Goal: Feedback & Contribution: Submit feedback/report problem

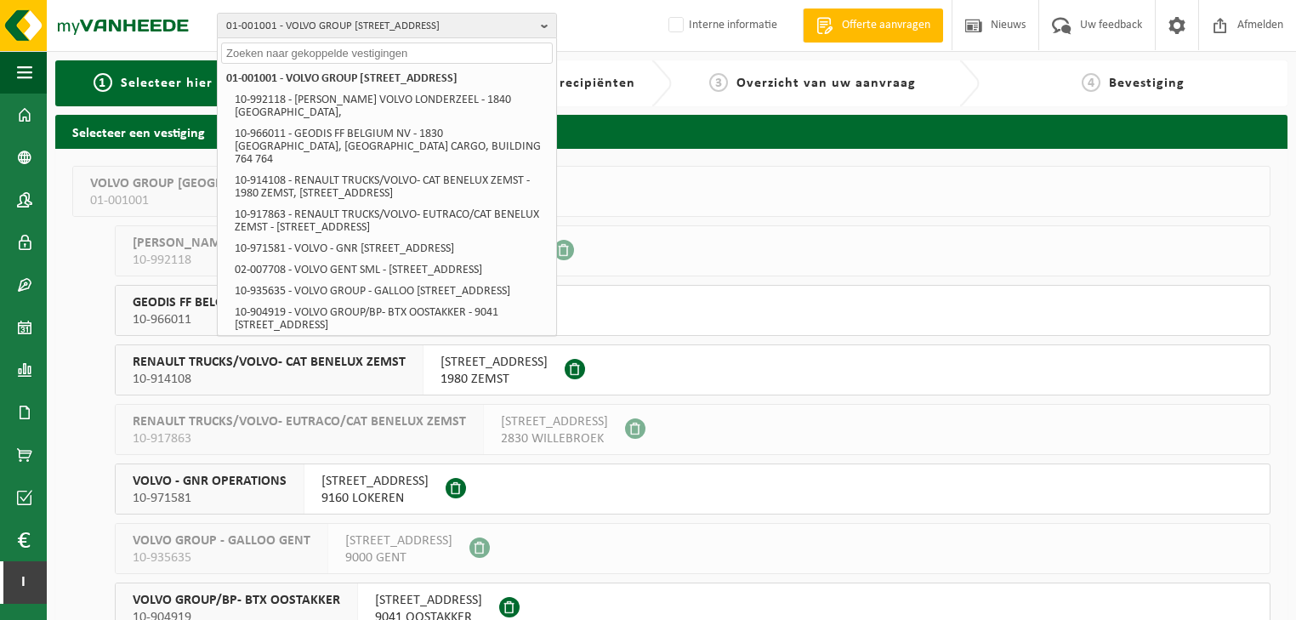
click at [639, 23] on div "01-001001 - VOLVO GROUP BELGIUM - 9041 OOSTAKKER, SMALLEHEERWEG 31 01-001001 - …" at bounding box center [648, 26] width 1296 height 52
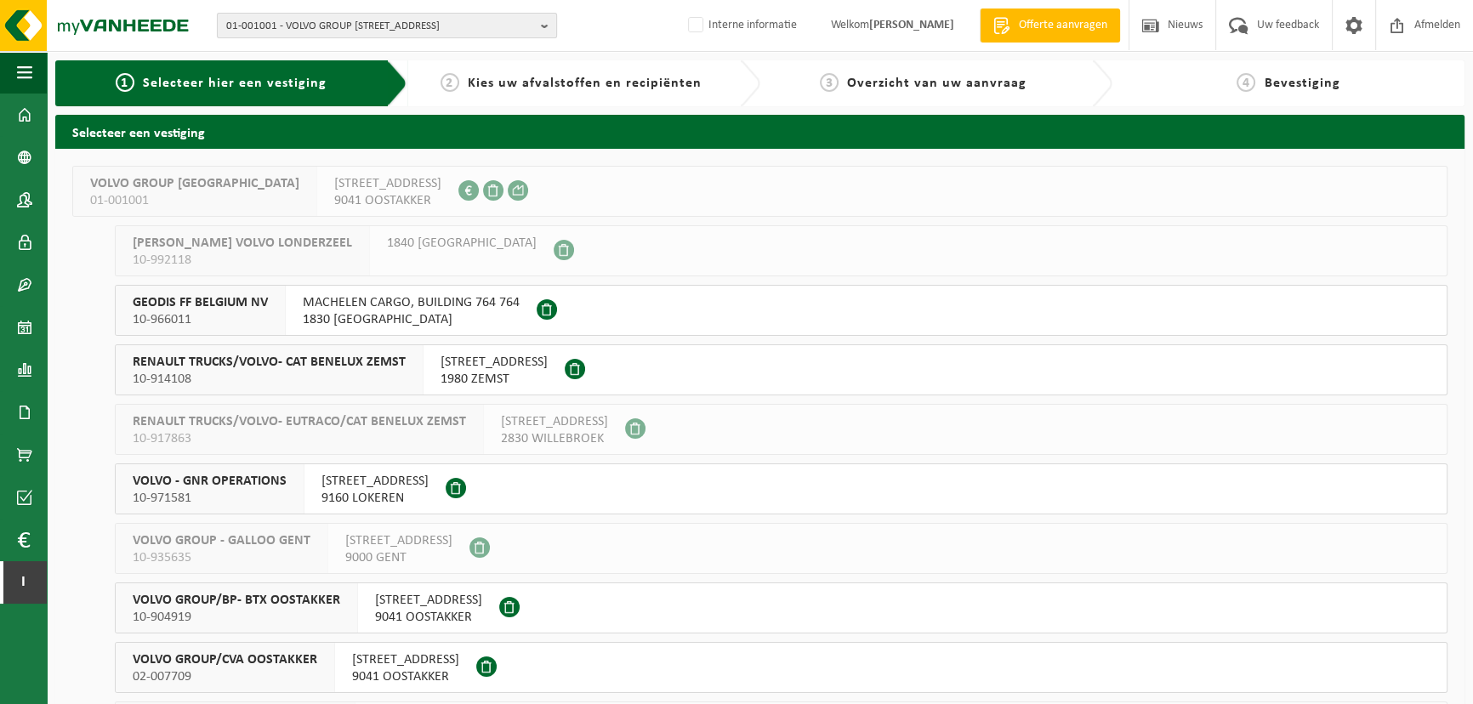
click at [353, 28] on span "01-001001 - VOLVO GROUP [STREET_ADDRESS]" at bounding box center [380, 27] width 308 height 26
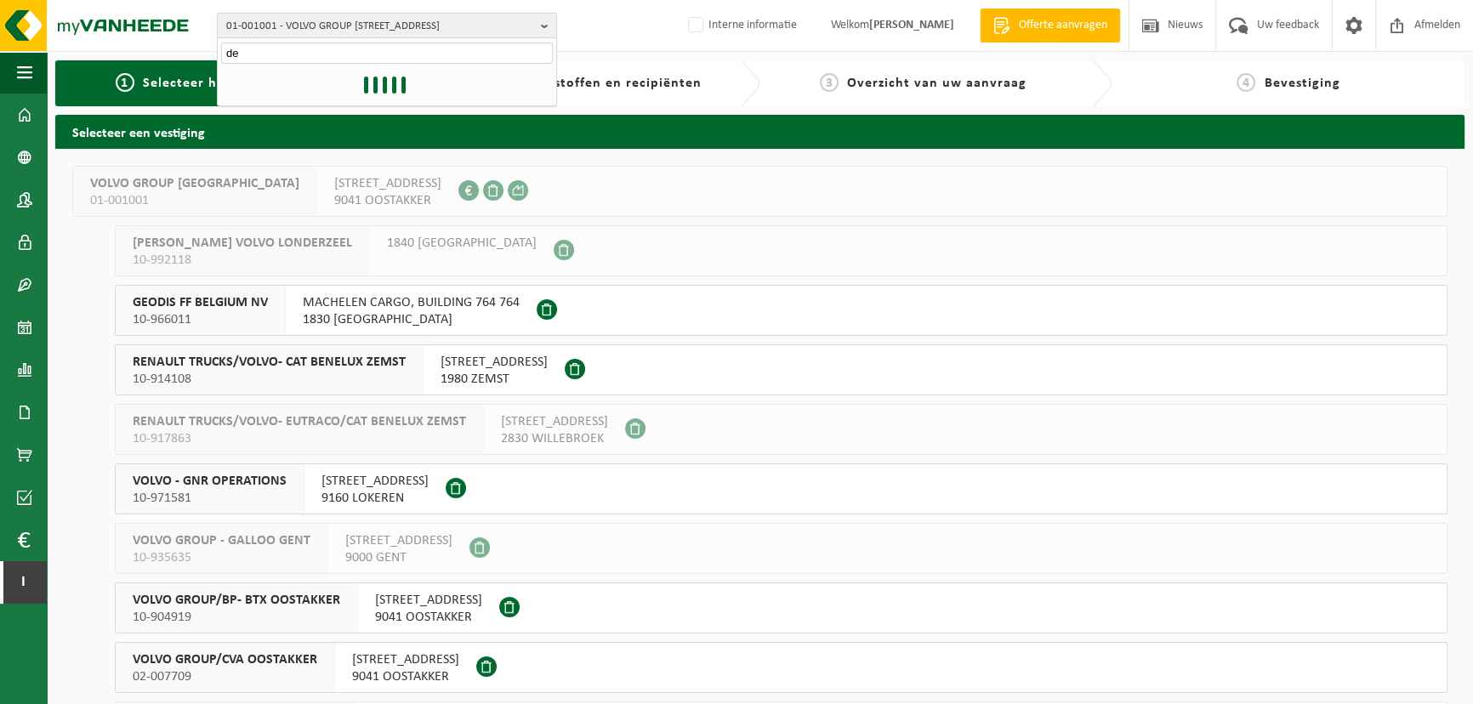
type input "d"
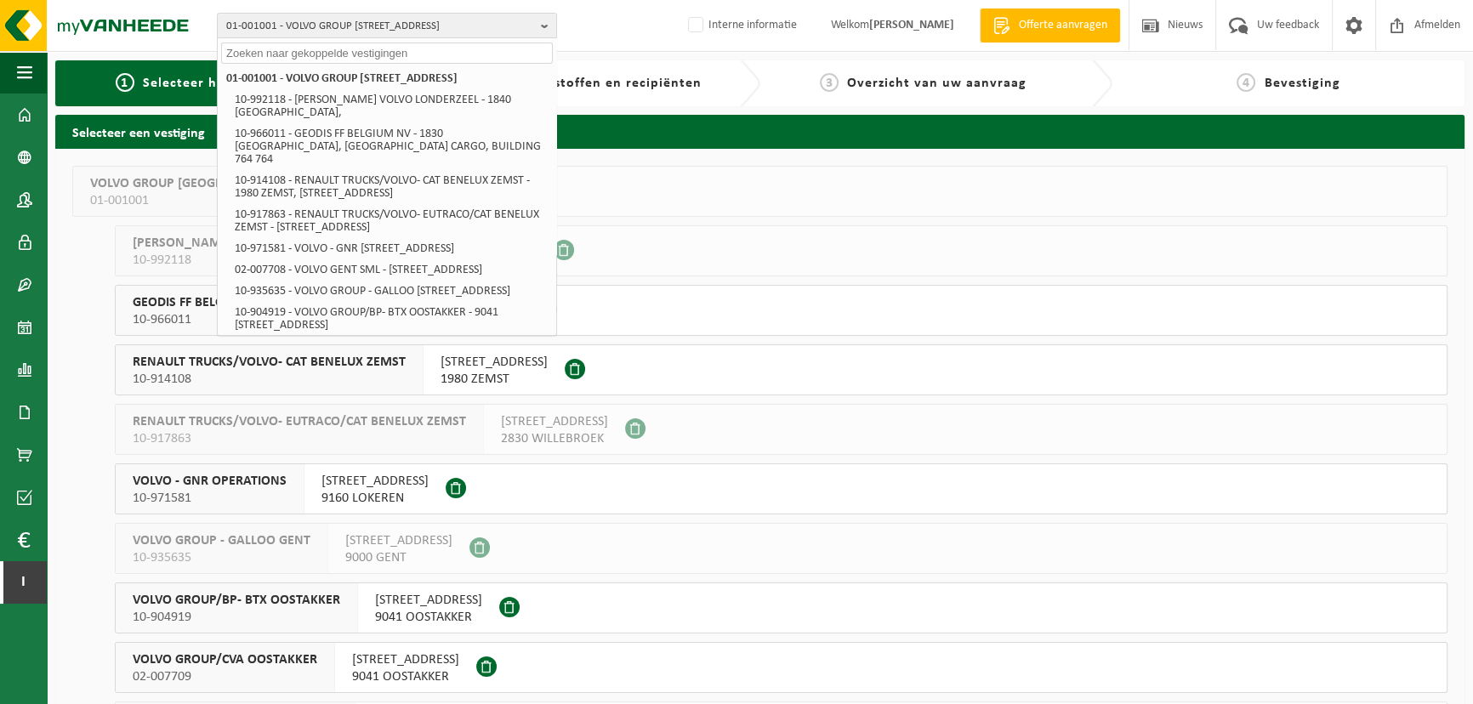
click at [640, 26] on div "01-001001 - VOLVO GROUP BELGIUM - 9041 OOSTAKKER, SMALLEHEERWEG 31 01-001001 - …" at bounding box center [736, 26] width 1473 height 52
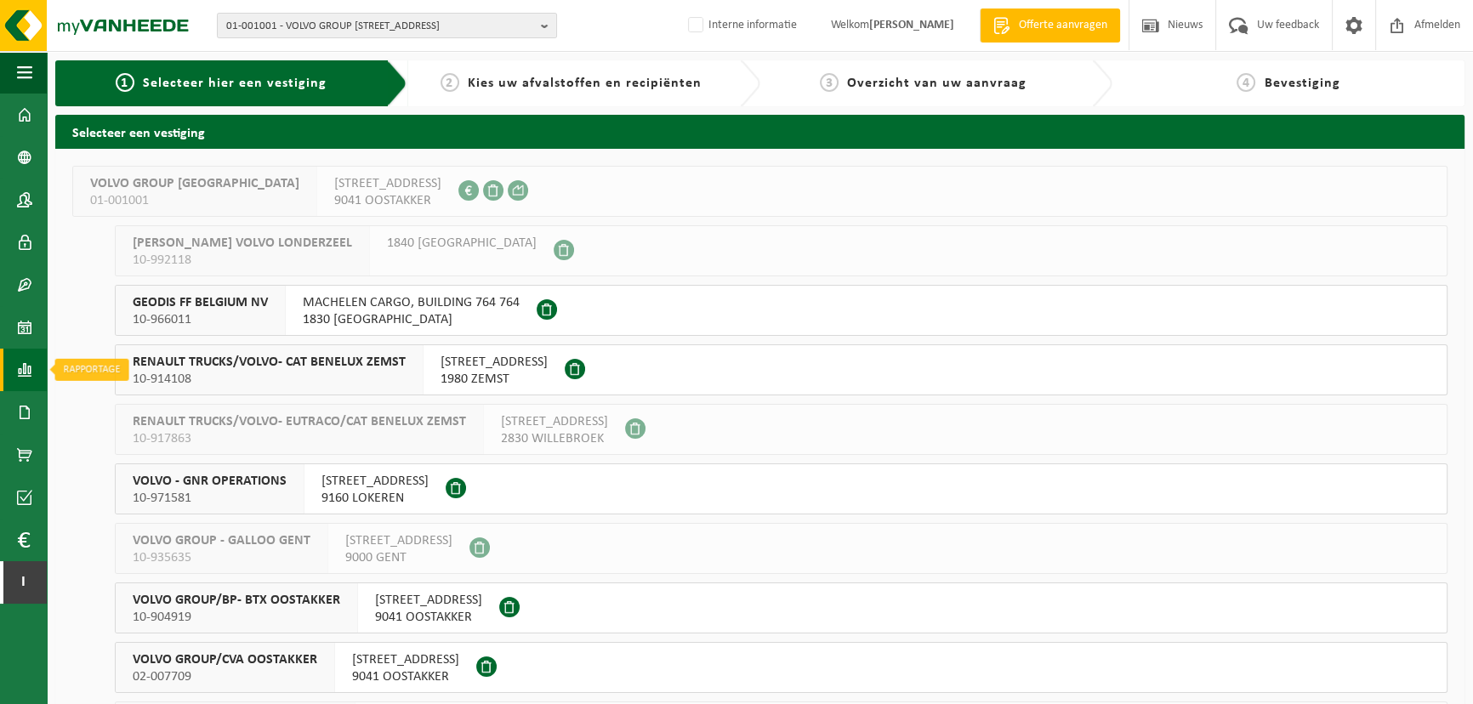
click at [26, 385] on span at bounding box center [24, 370] width 15 height 43
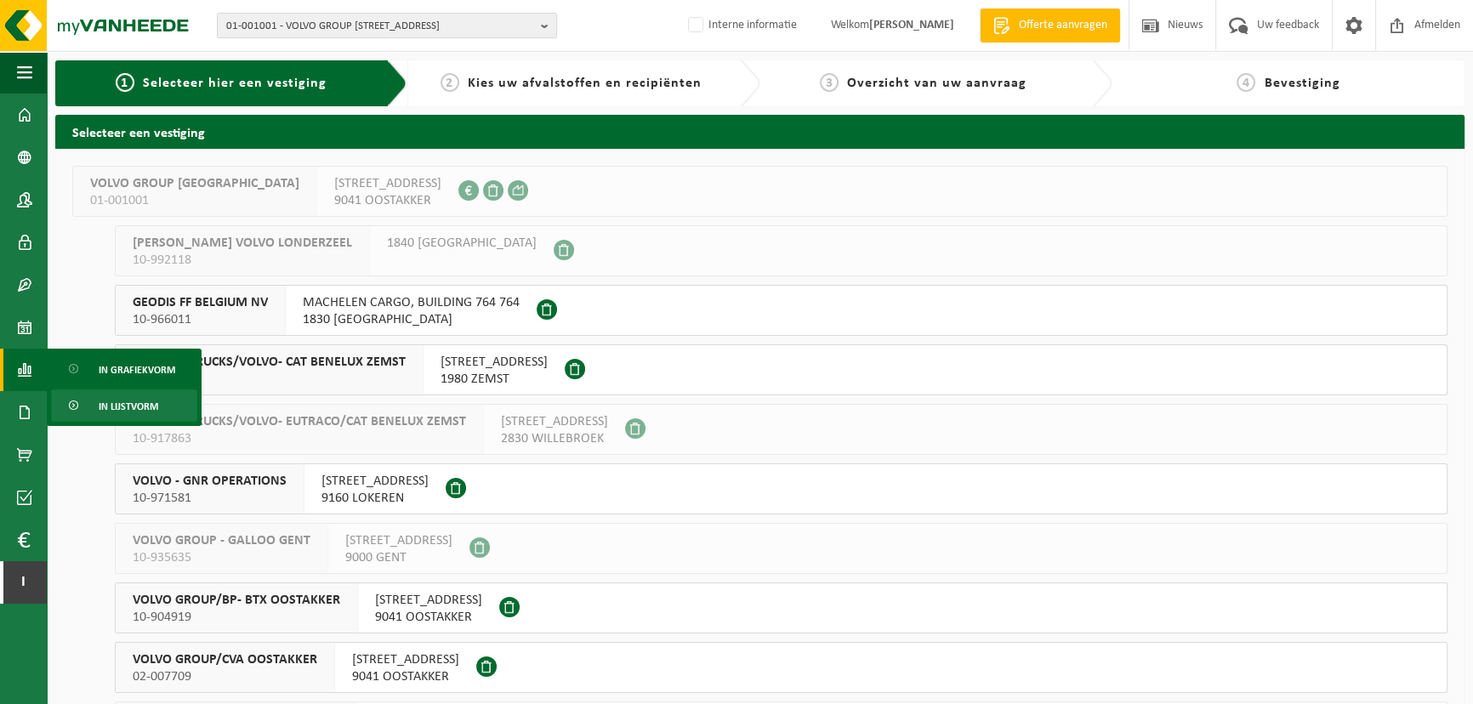
click at [97, 404] on link "In lijstvorm" at bounding box center [124, 406] width 146 height 32
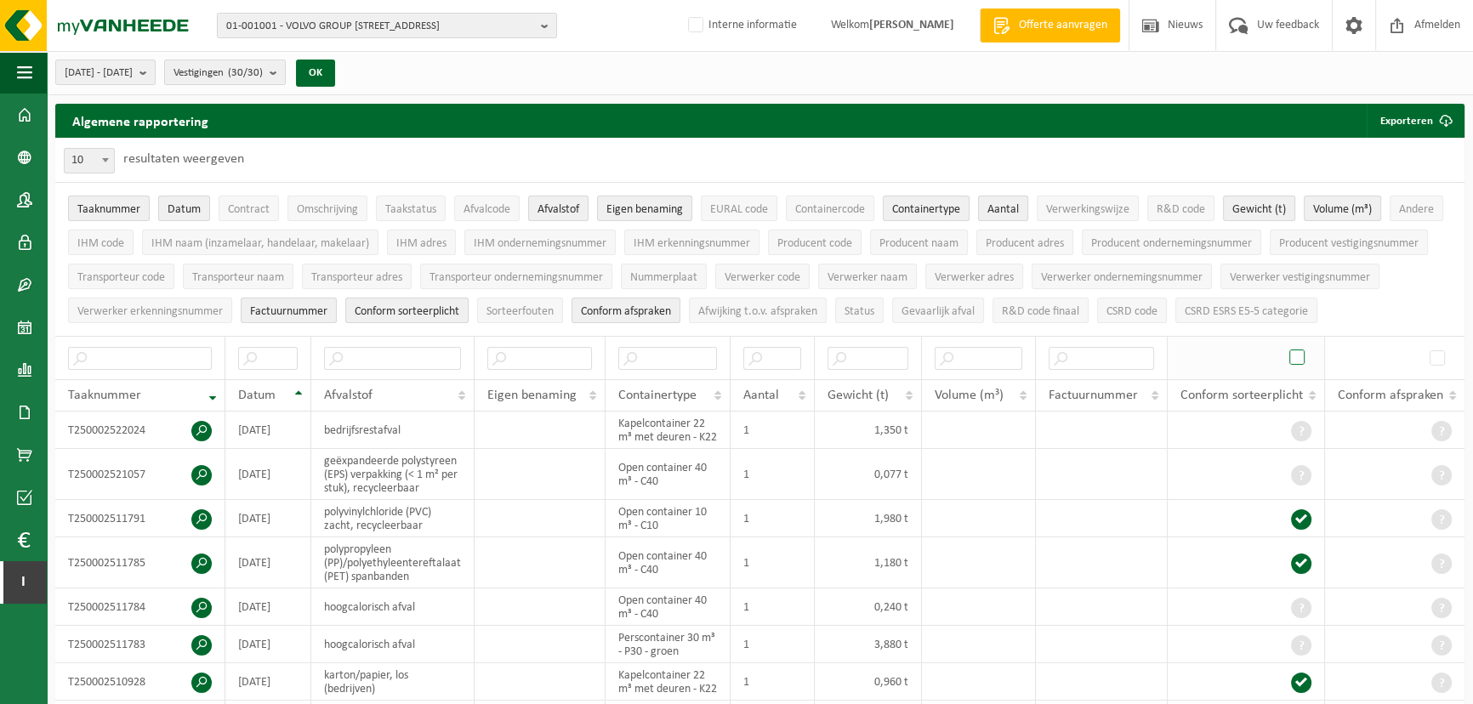
click at [1293, 357] on span at bounding box center [1299, 358] width 26 height 26
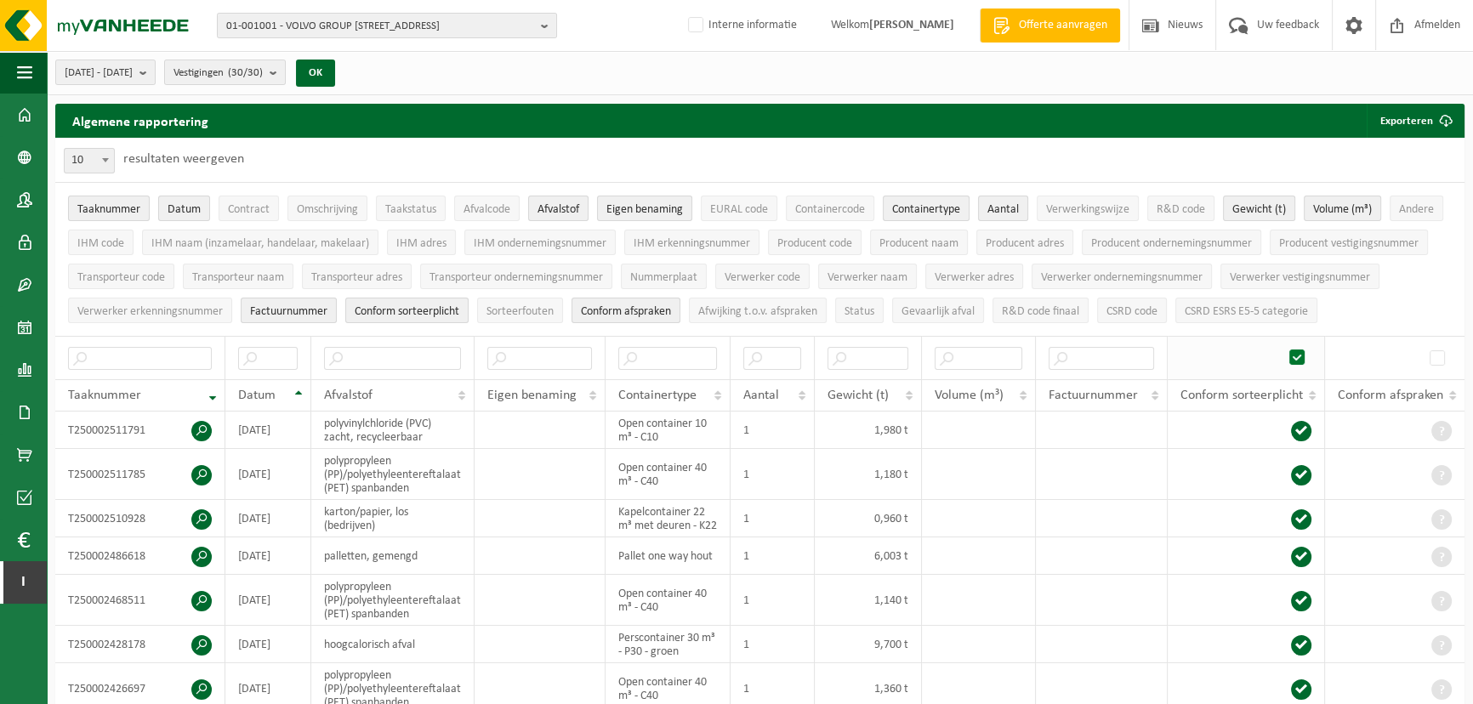
click at [1294, 356] on span at bounding box center [1299, 358] width 26 height 26
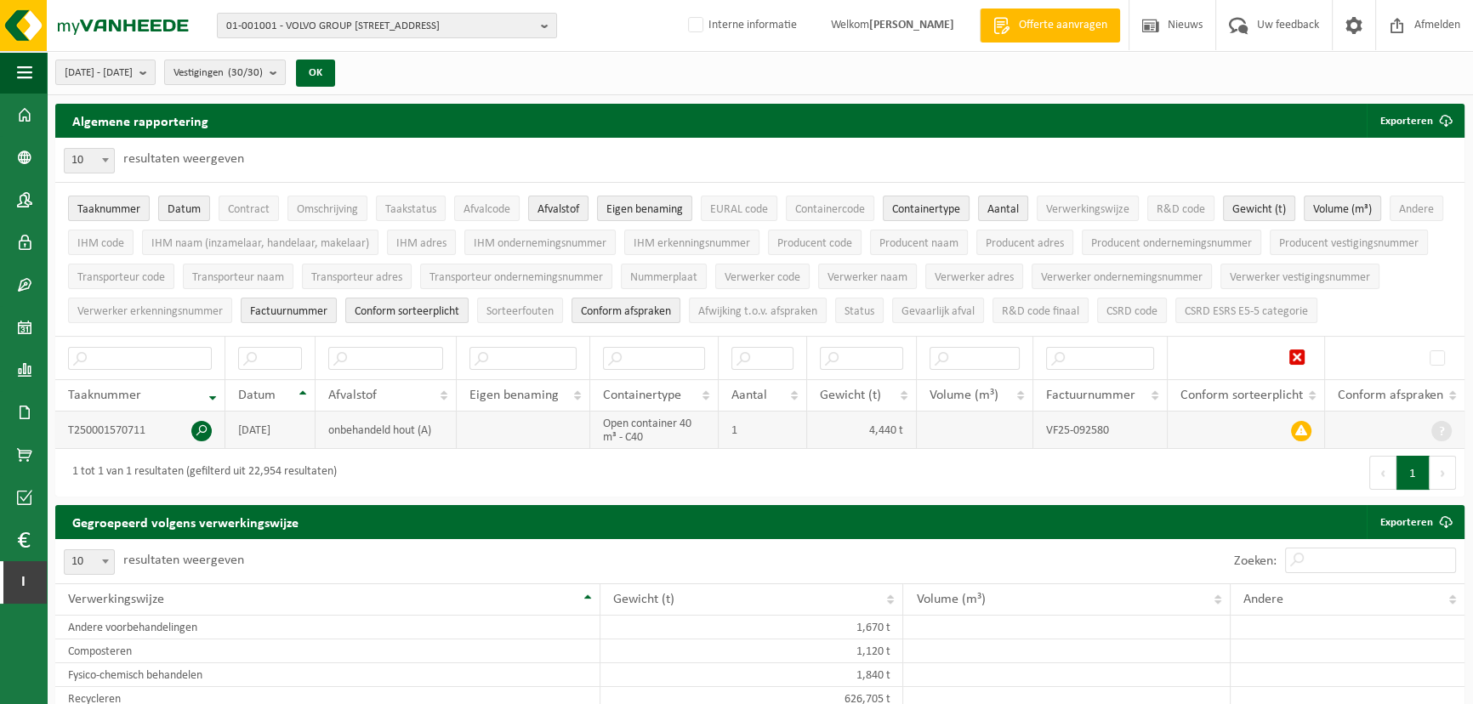
click at [200, 430] on span at bounding box center [201, 431] width 20 height 20
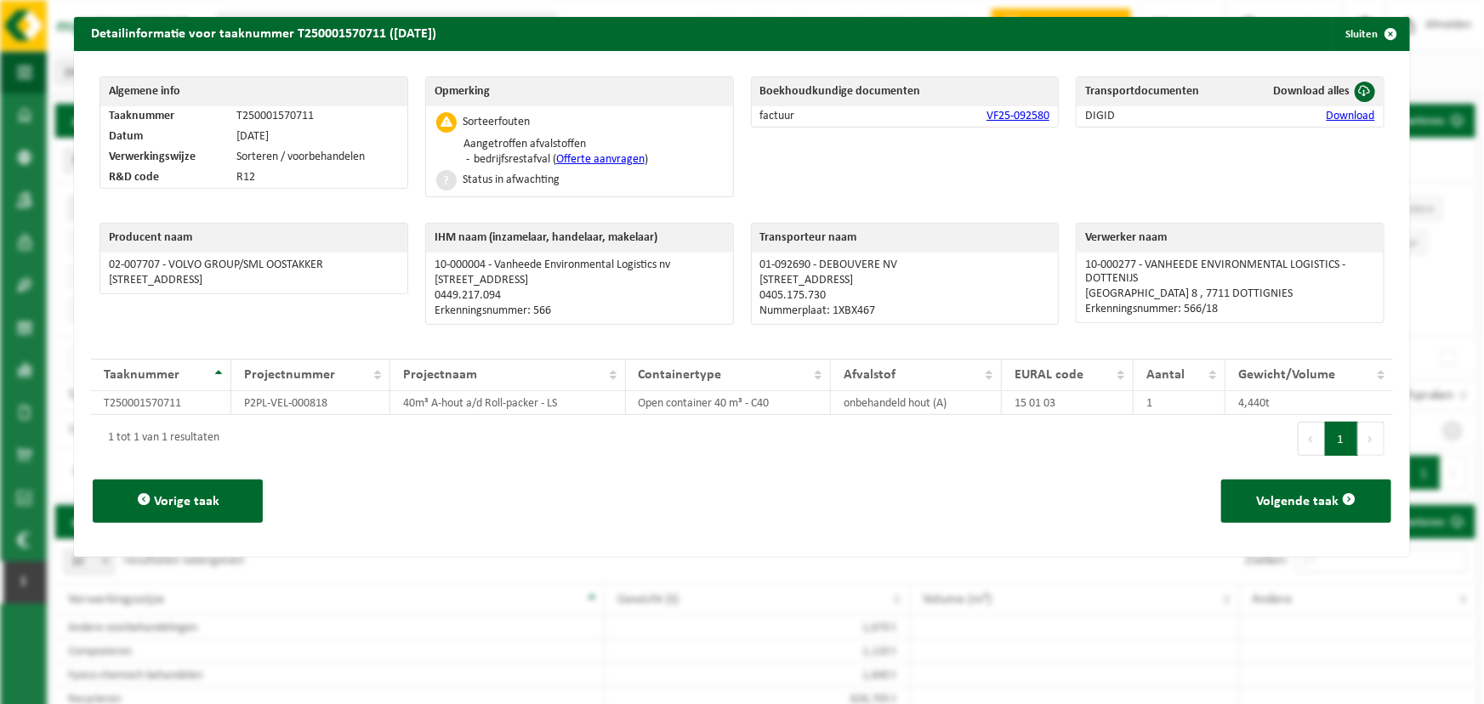
click at [637, 162] on link "Offerte aanvragen" at bounding box center [600, 159] width 88 height 13
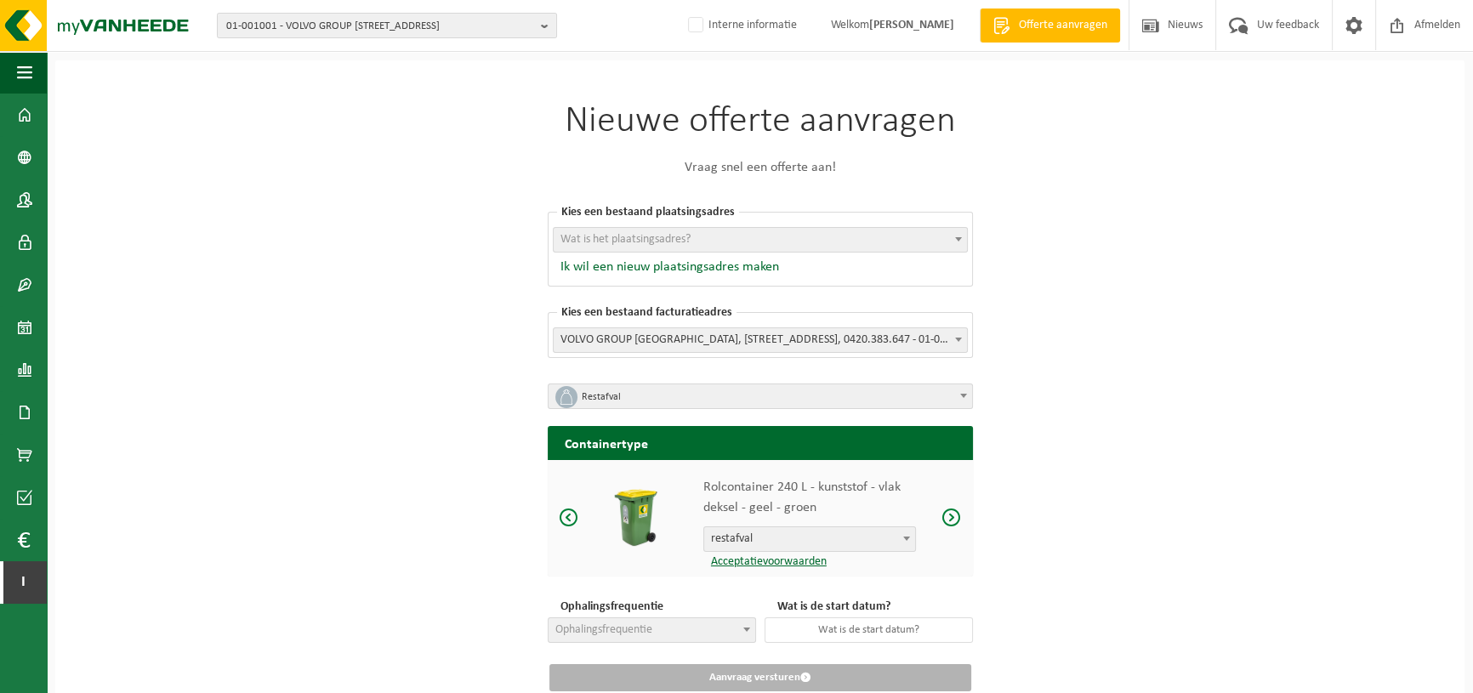
click at [1049, 357] on div "Nieuwe offerte aanvragen Vraag snel een offerte aan! Kies een bestaand plaatsin…" at bounding box center [760, 405] width 1410 height 691
click at [740, 272] on button "Ik wil een nieuw plaatsingsadres maken" at bounding box center [666, 267] width 226 height 17
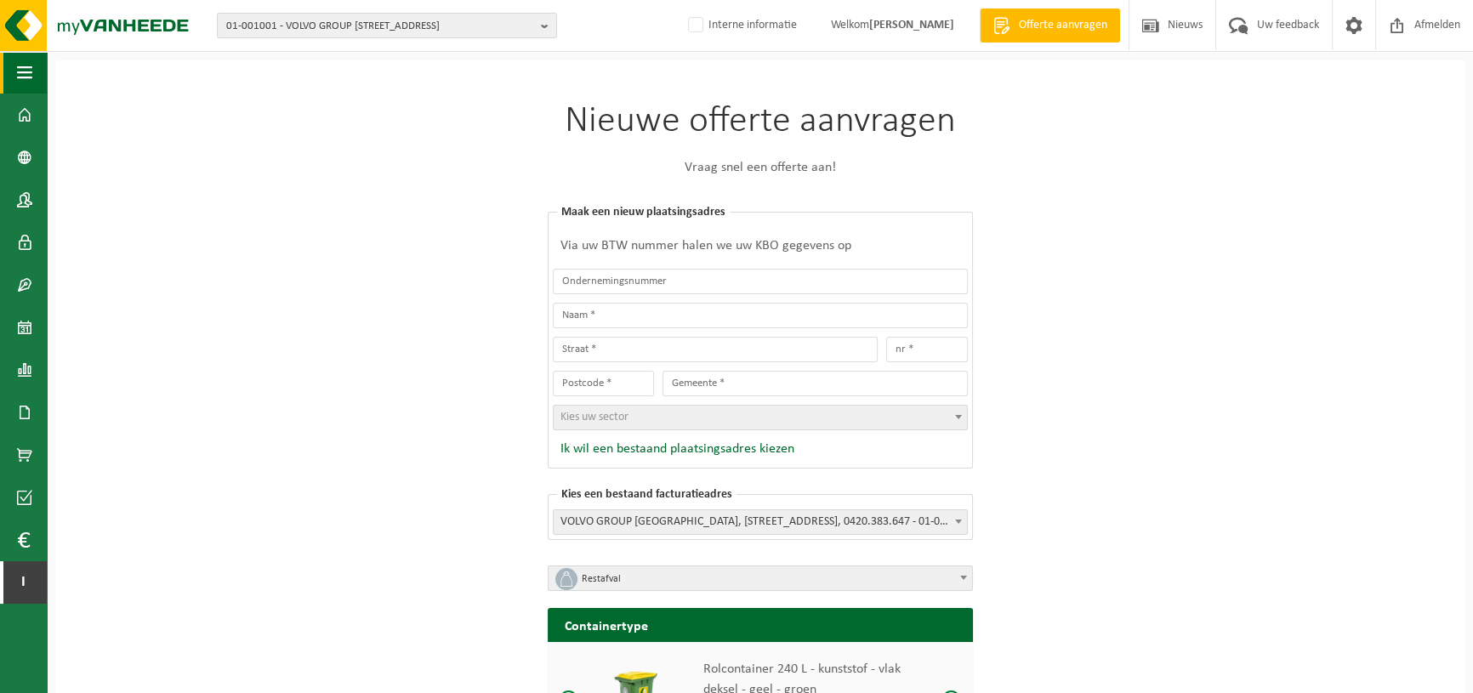
click at [17, 73] on span "button" at bounding box center [24, 72] width 15 height 43
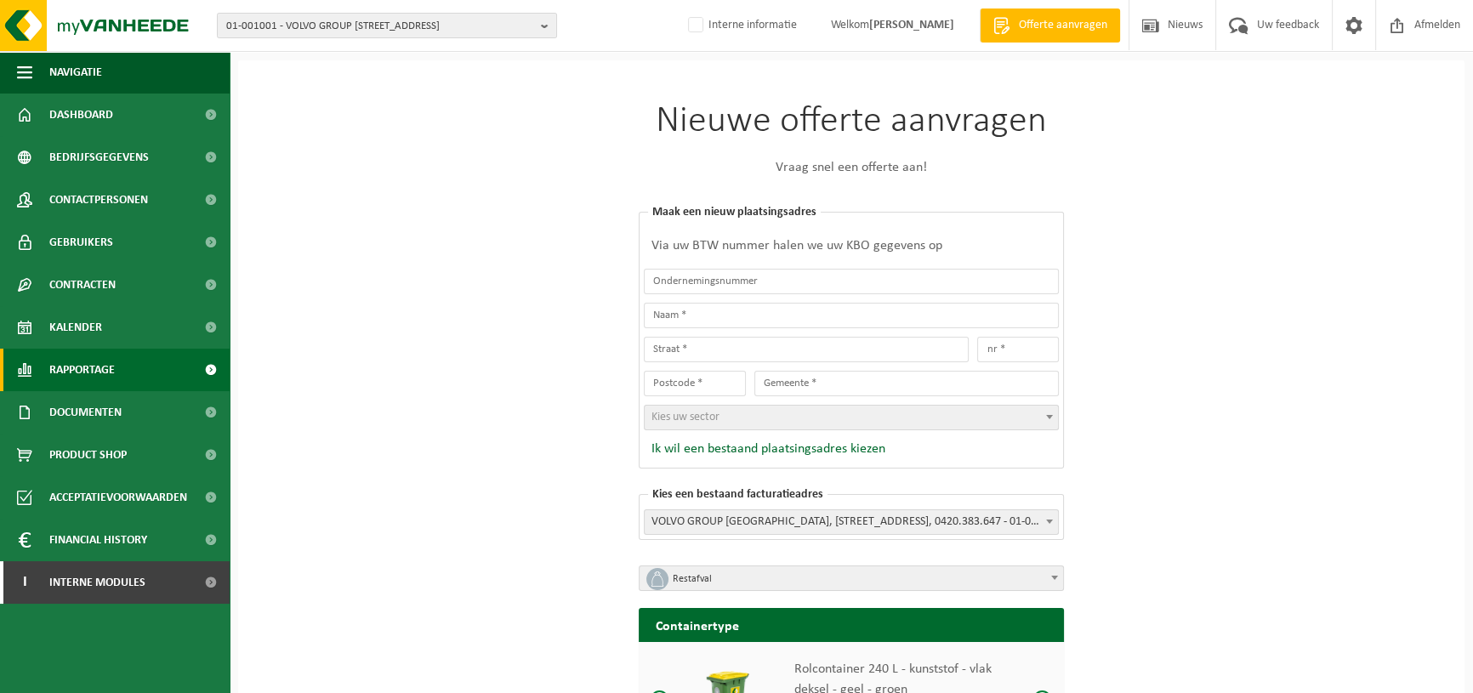
click at [96, 372] on span "Rapportage" at bounding box center [82, 370] width 66 height 43
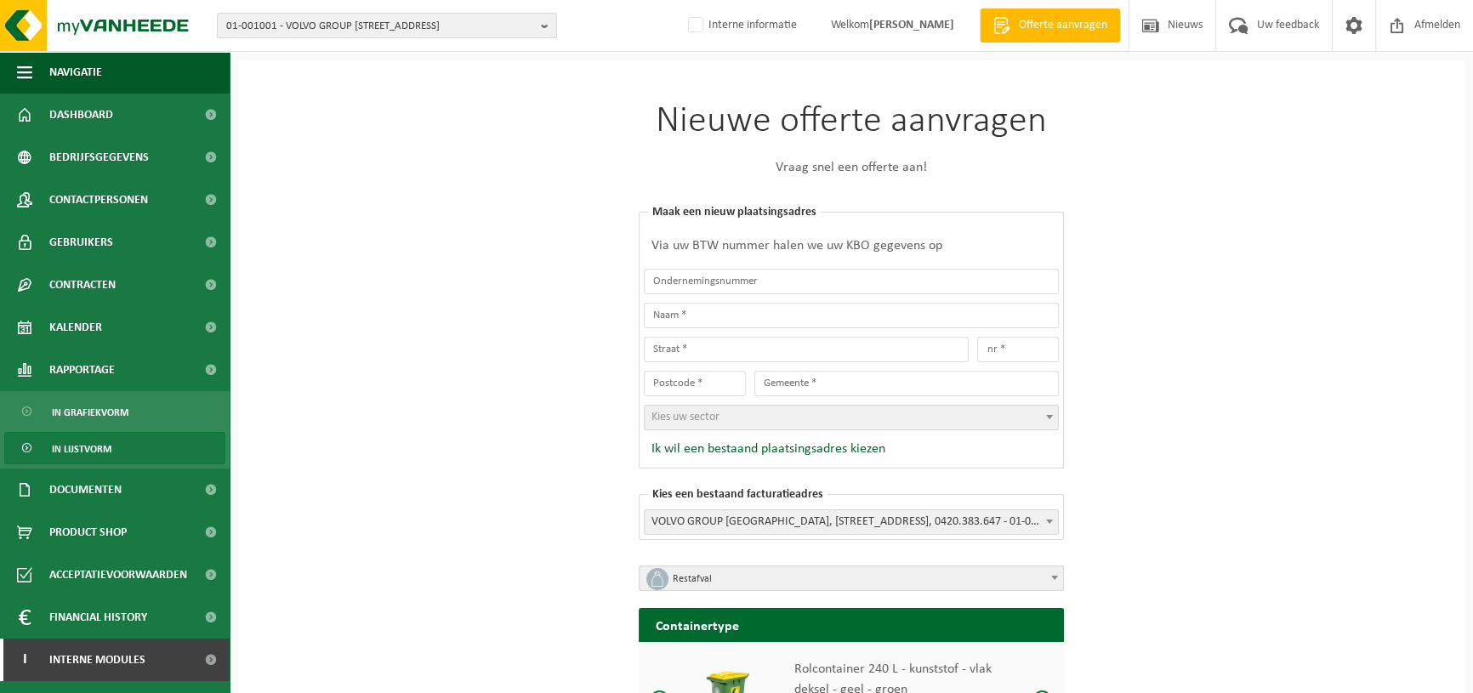
click at [85, 441] on span "In lijstvorm" at bounding box center [82, 449] width 60 height 32
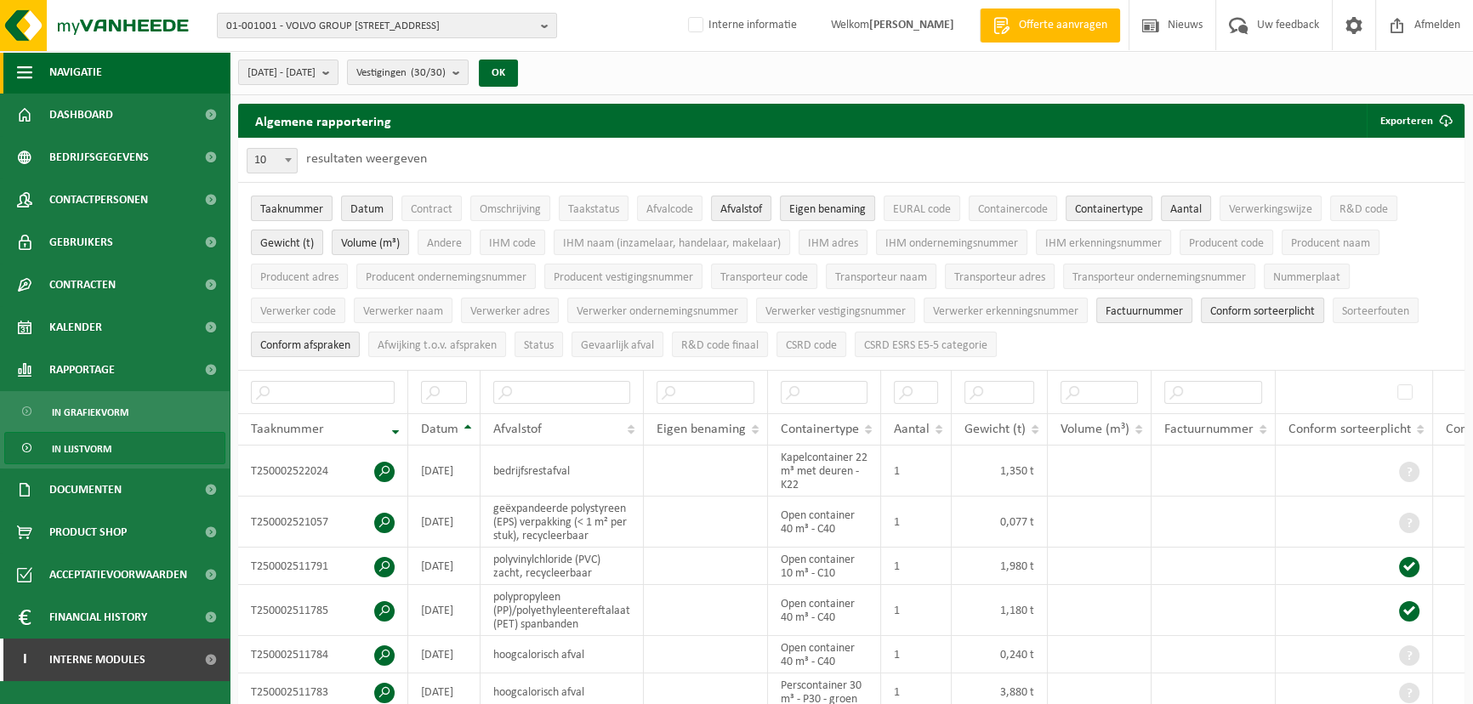
click at [31, 74] on span "button" at bounding box center [24, 72] width 15 height 43
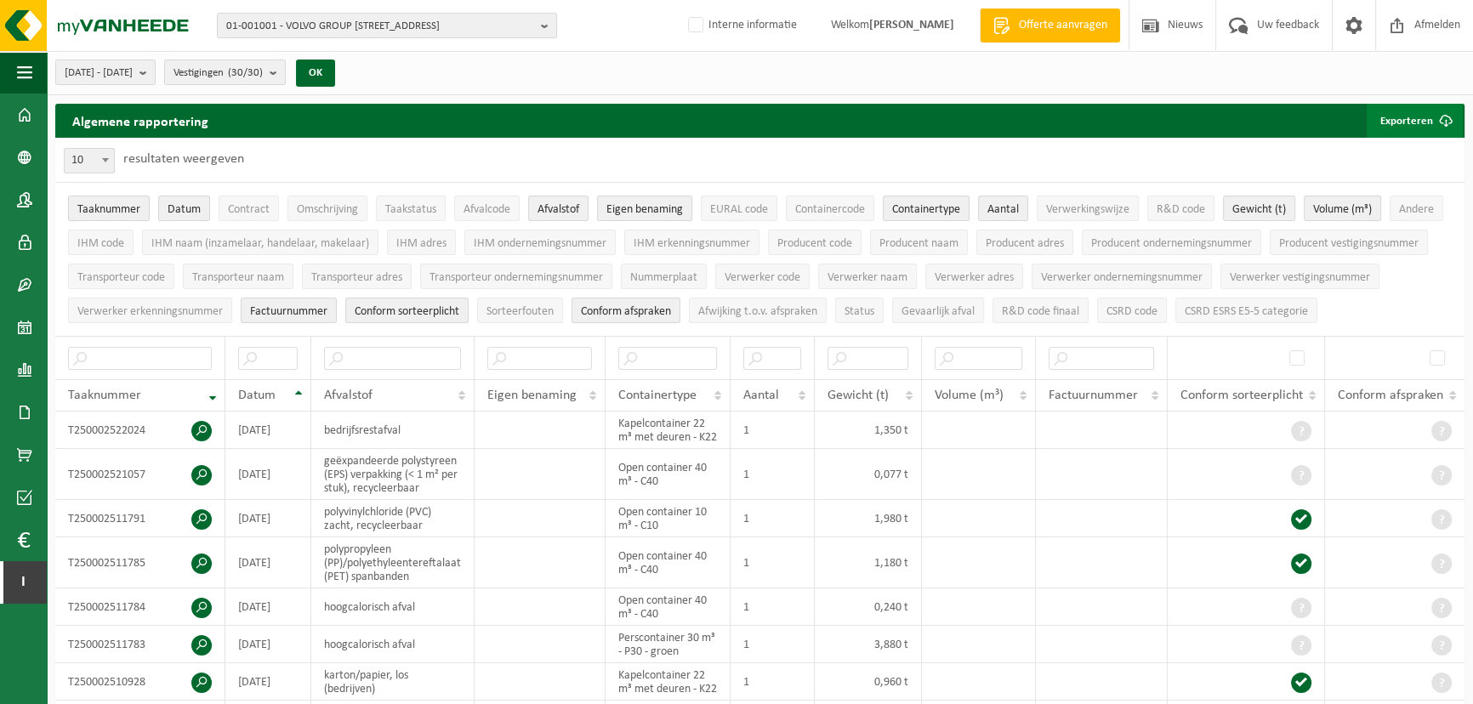
click at [1429, 126] on span "submit" at bounding box center [1446, 121] width 34 height 34
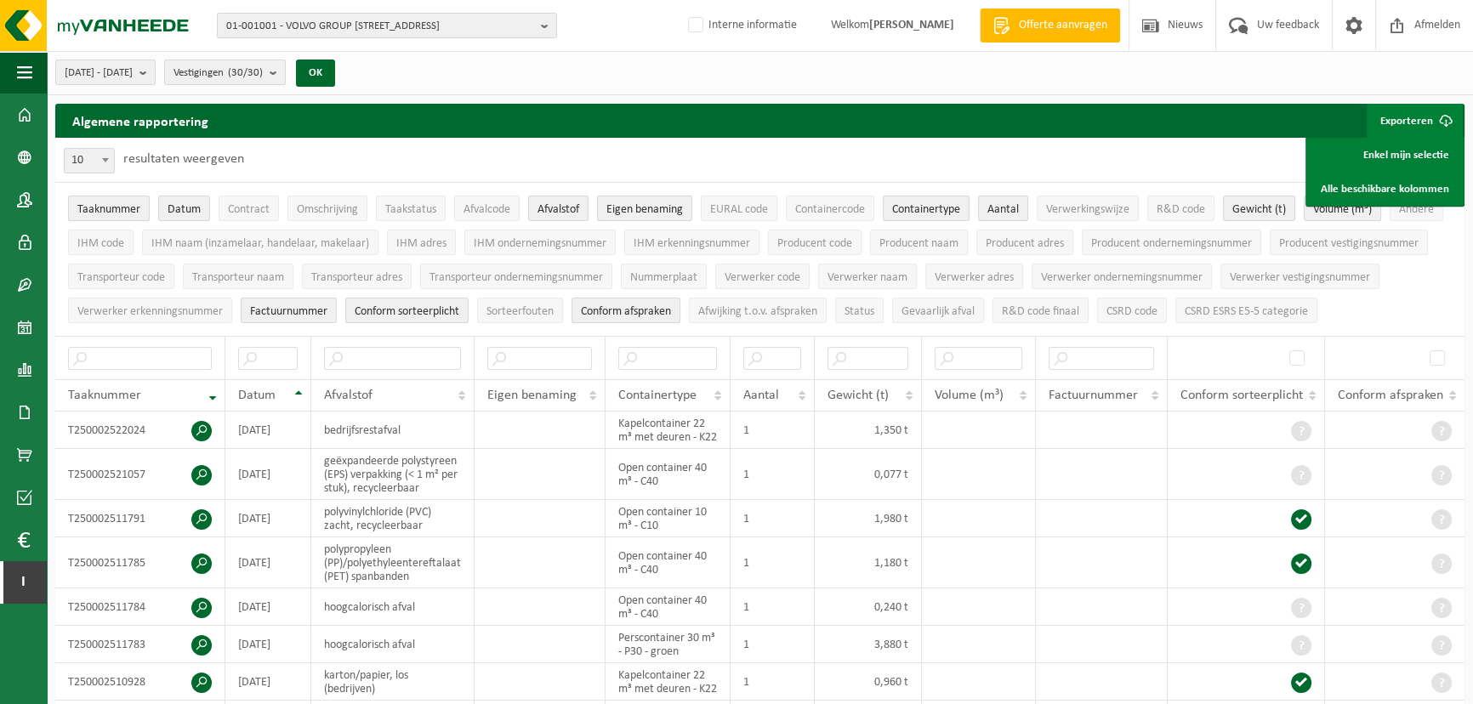
click at [1286, 322] on li "CSRD ESRS E5-5 categorie" at bounding box center [1246, 310] width 151 height 34
click at [1281, 313] on span "CSRD ESRS E5-5 categorie" at bounding box center [1246, 311] width 123 height 13
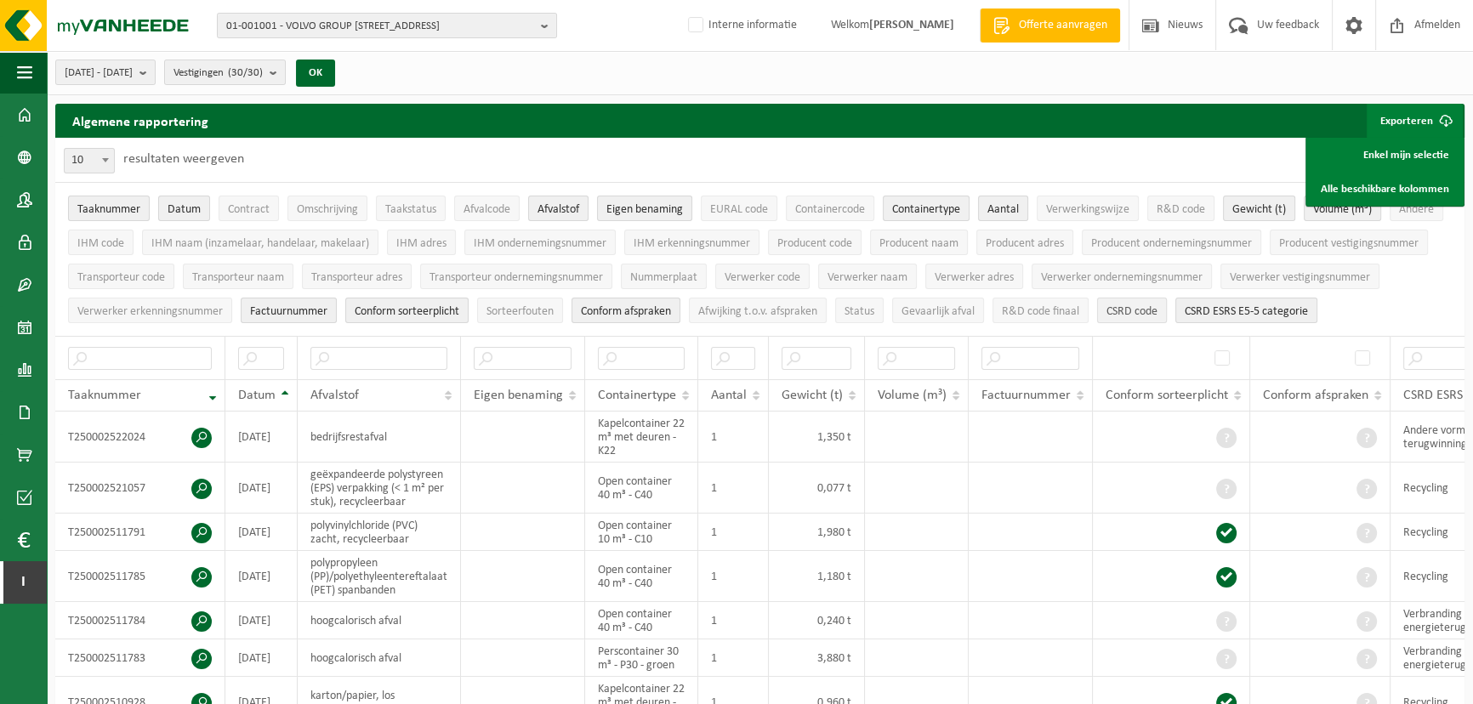
click at [1140, 305] on span "CSRD code" at bounding box center [1132, 311] width 51 height 13
click at [1375, 313] on ul "Taaknummer Datum Contract Omschrijving Taakstatus Afvalcode Afvalstof Eigen ben…" at bounding box center [760, 259] width 1410 height 153
click at [1293, 120] on div "Algemene rapportering Exporteren Enkel mijn selectie Alle beschikbare kolommen" at bounding box center [760, 121] width 1410 height 34
click at [1412, 120] on button "Exporteren" at bounding box center [1415, 121] width 96 height 34
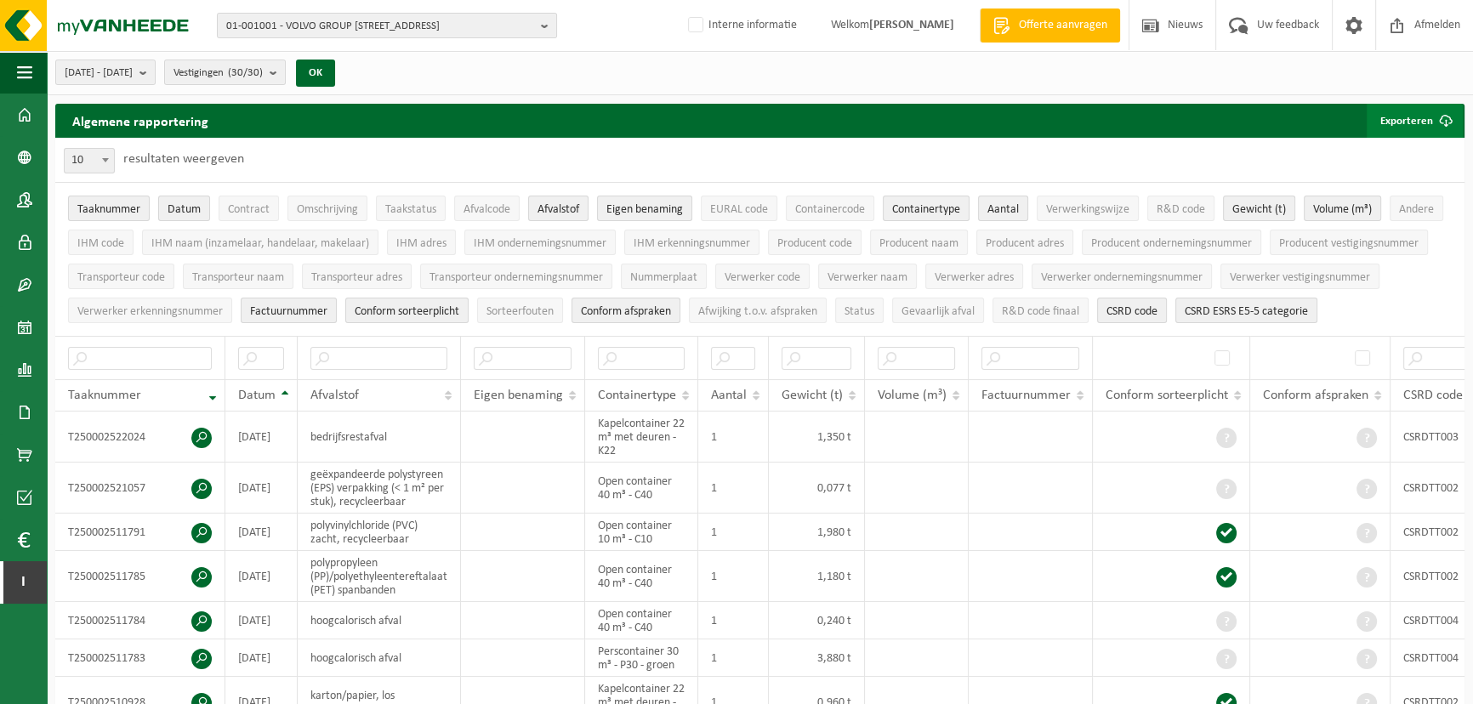
click at [1412, 120] on button "Exporteren" at bounding box center [1415, 121] width 96 height 34
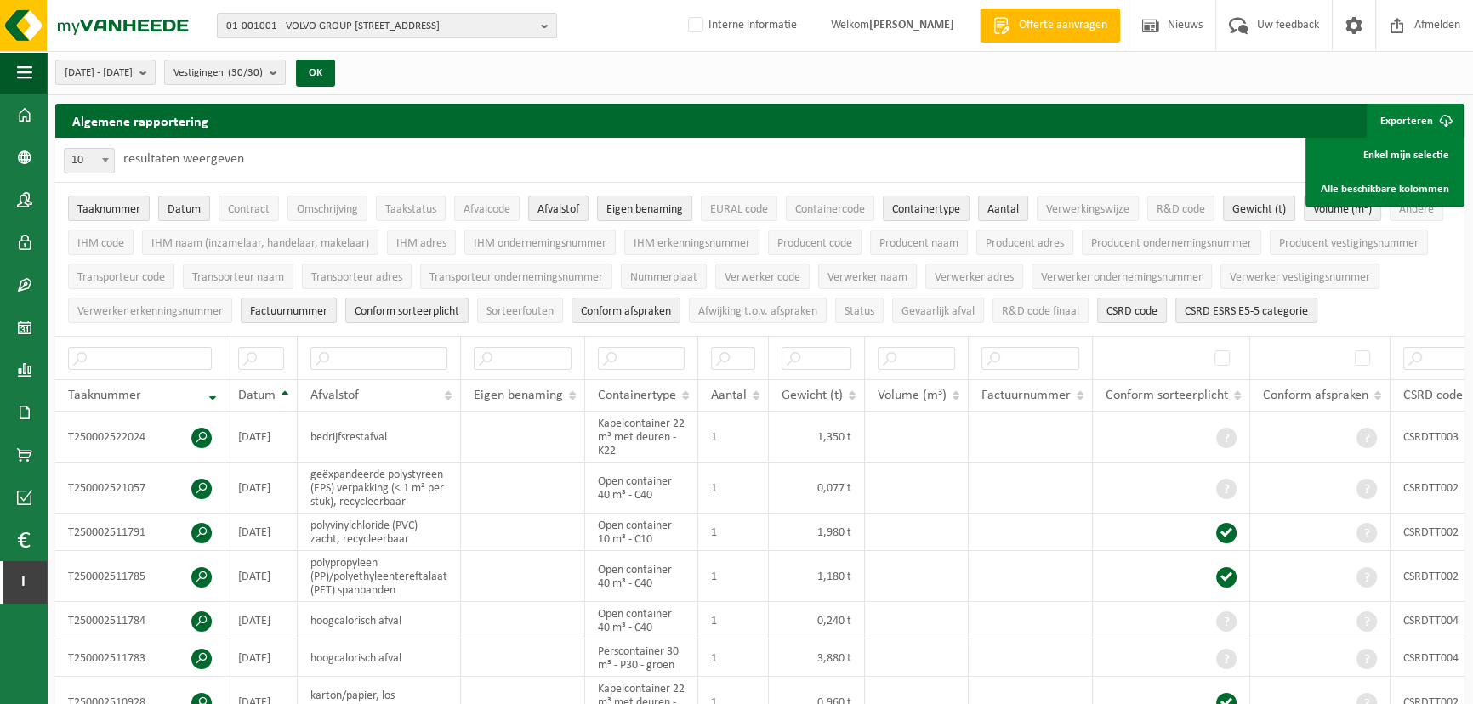
click at [1412, 120] on button "Exporteren" at bounding box center [1415, 121] width 96 height 34
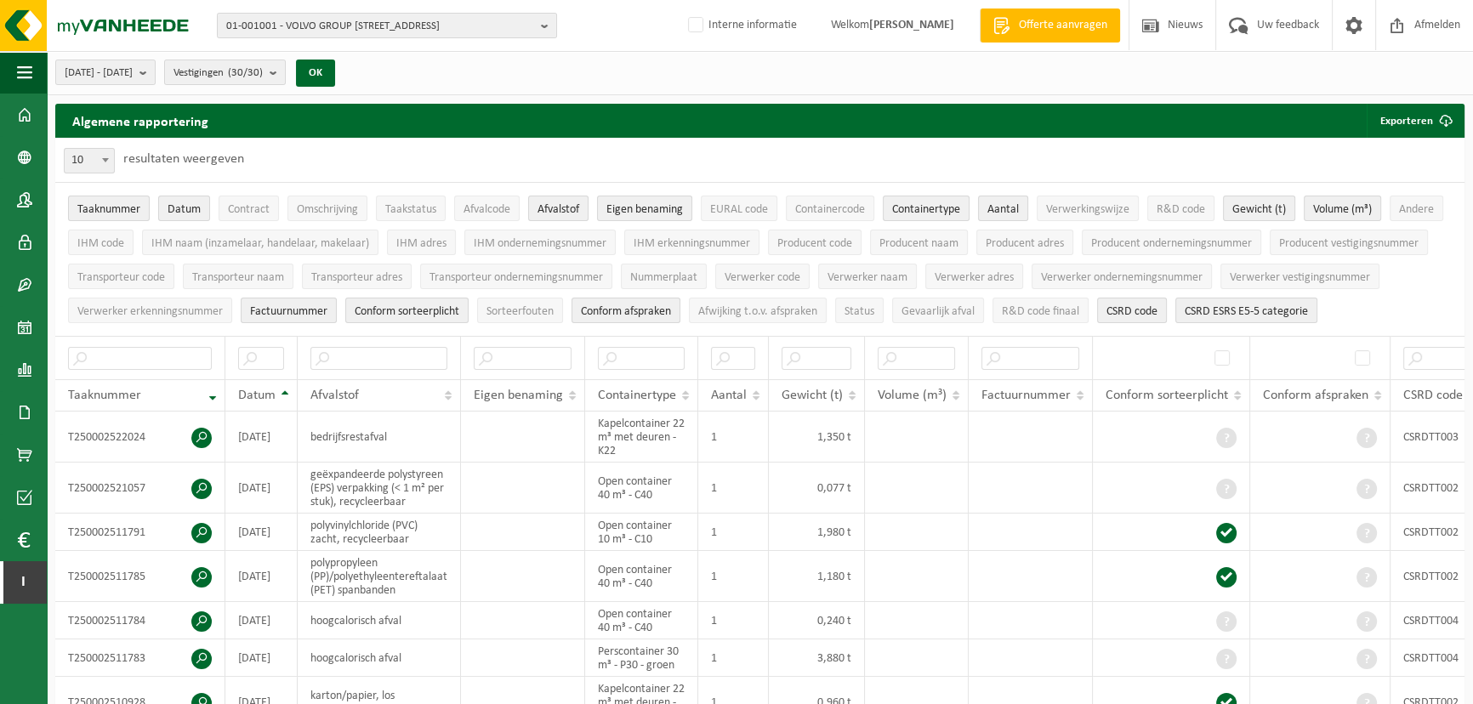
click at [106, 153] on span at bounding box center [105, 160] width 17 height 22
click at [84, 166] on span "10" at bounding box center [89, 161] width 49 height 24
select select "100"
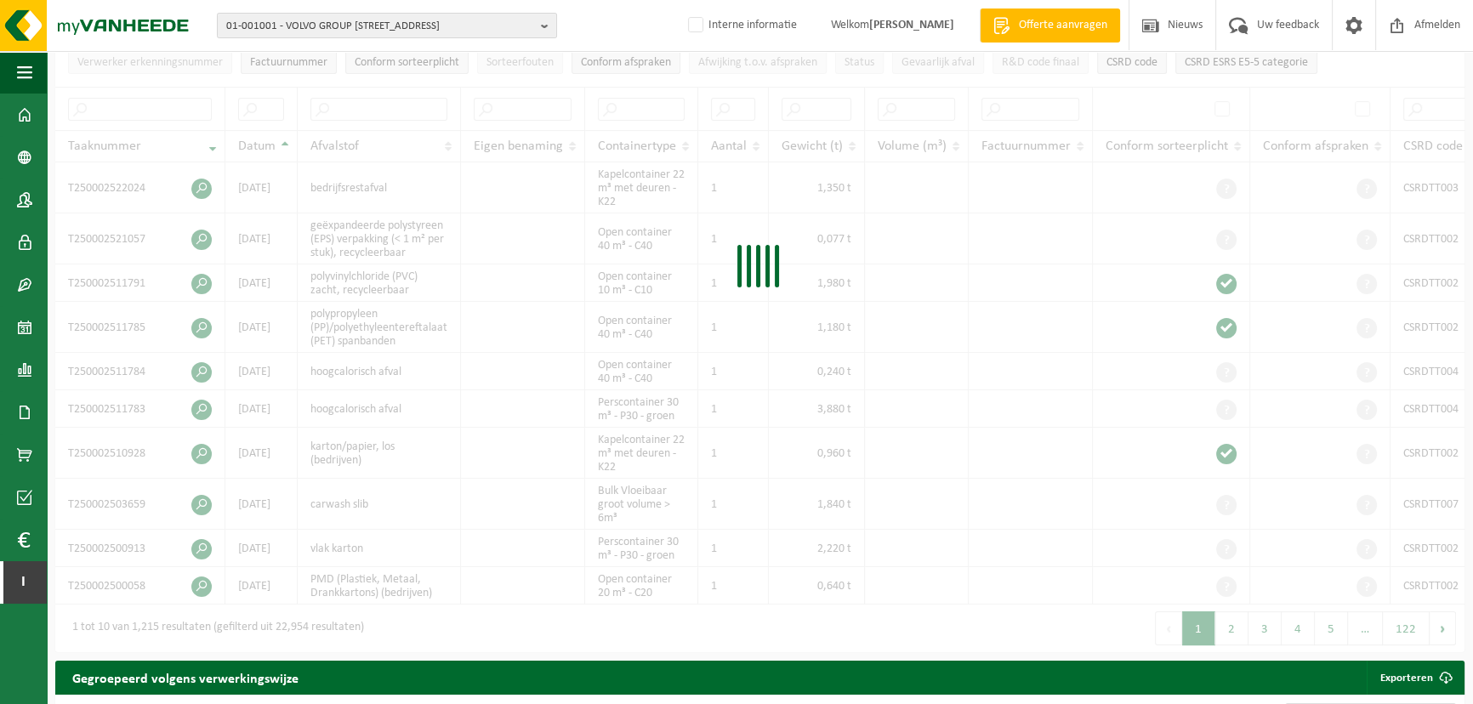
scroll to position [250, 0]
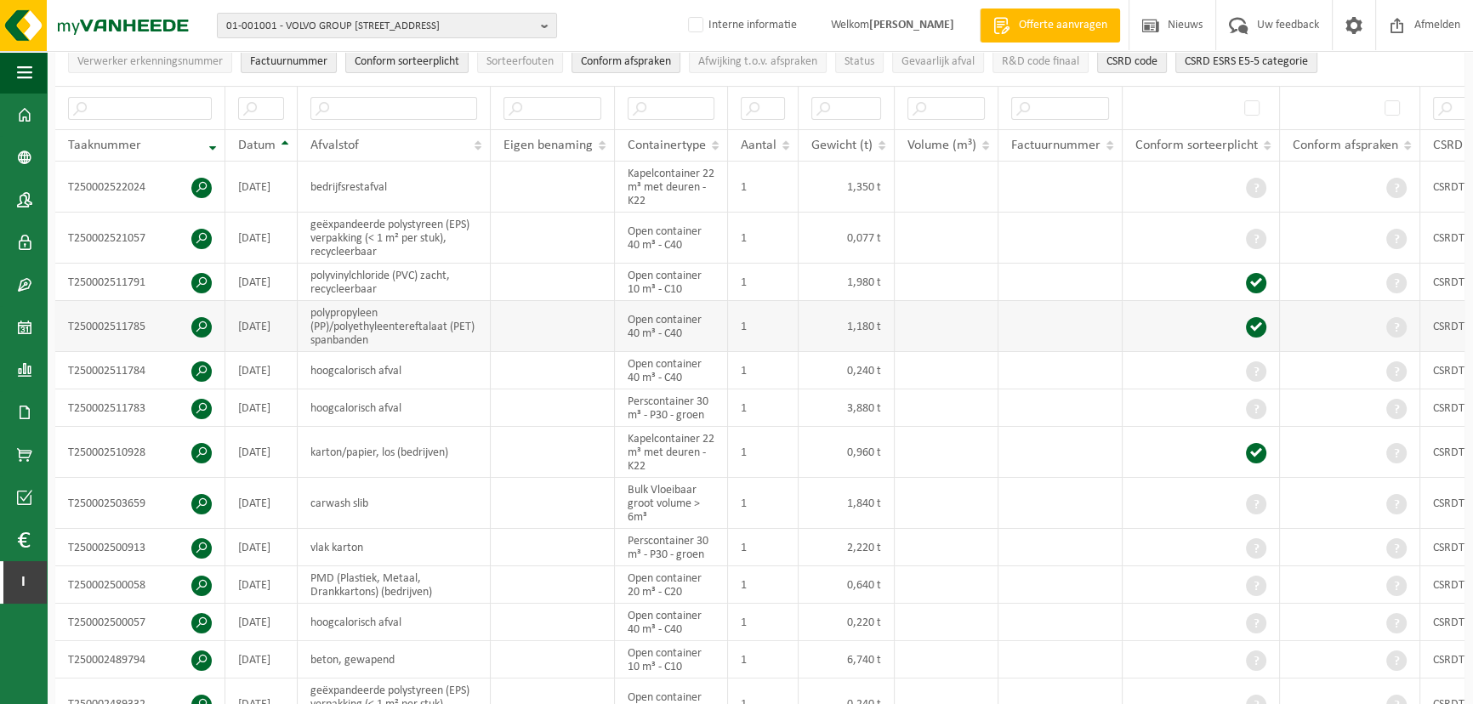
click at [994, 301] on td at bounding box center [947, 326] width 104 height 51
drag, startPoint x: 63, startPoint y: 139, endPoint x: 814, endPoint y: 612, distance: 888.1
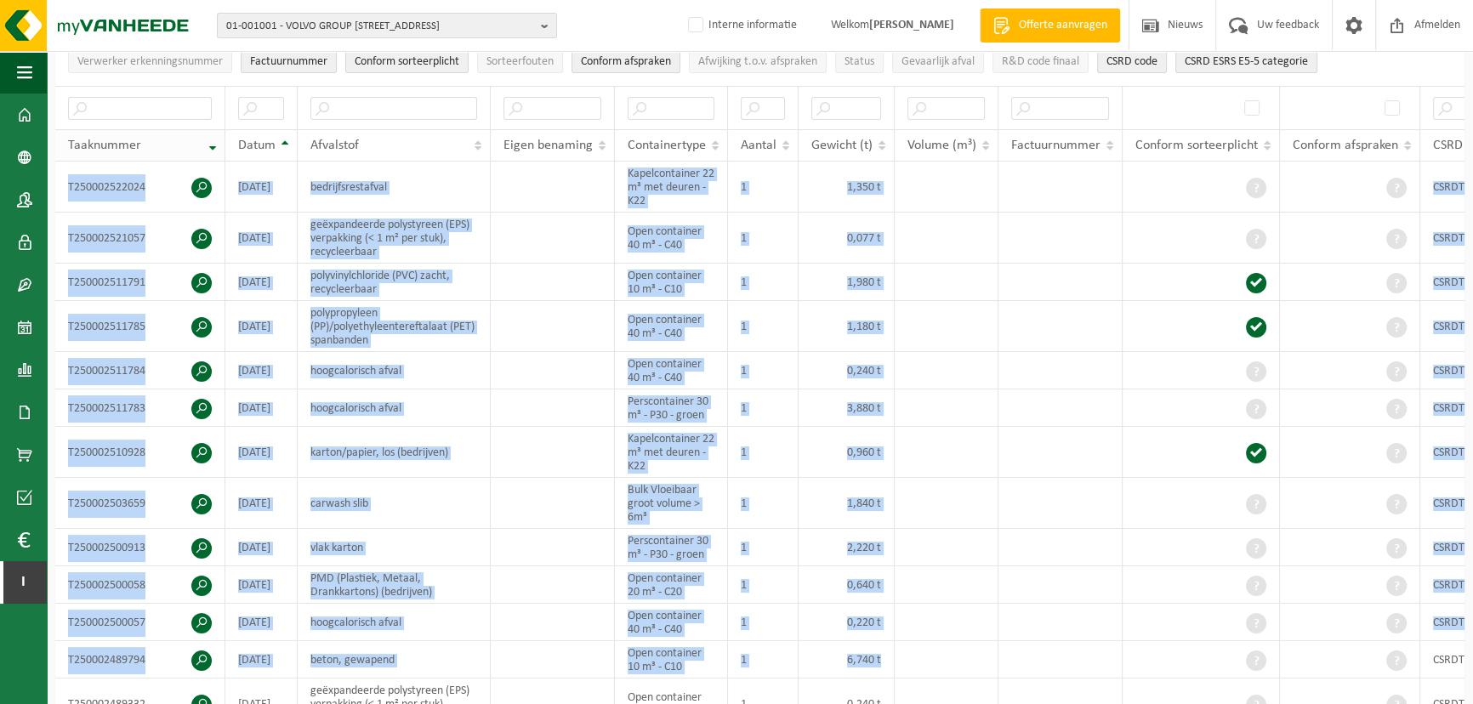
drag, startPoint x: 1041, startPoint y: 641, endPoint x: 67, endPoint y: 146, distance: 1092.3
copy tbody "T250002522024 2025-08-29 bedrijfsrestafval Kapelcontainer 22 m³ met deuren - K2…"
click at [395, 304] on td "polypropyleen (PP)/polyethyleentereftalaat (PET) spanbanden" at bounding box center [394, 326] width 193 height 51
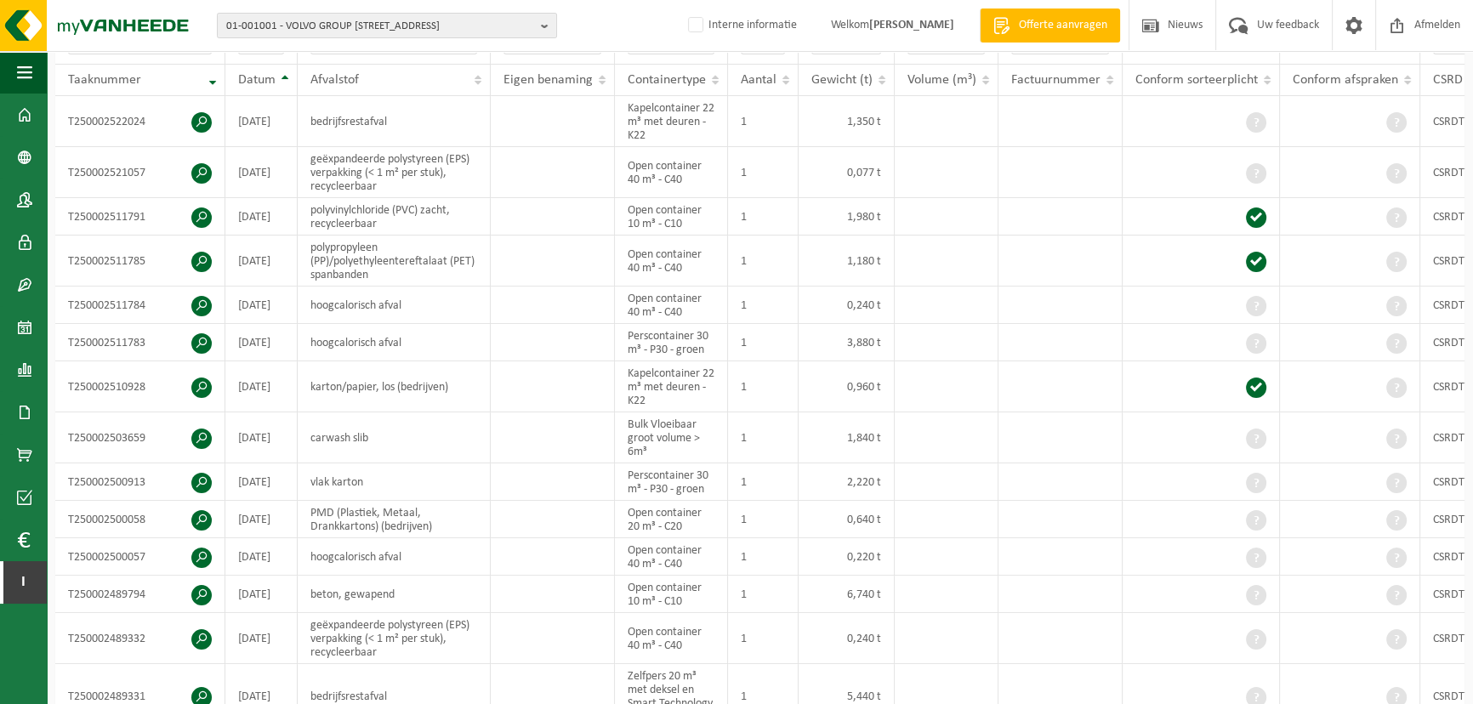
scroll to position [0, 0]
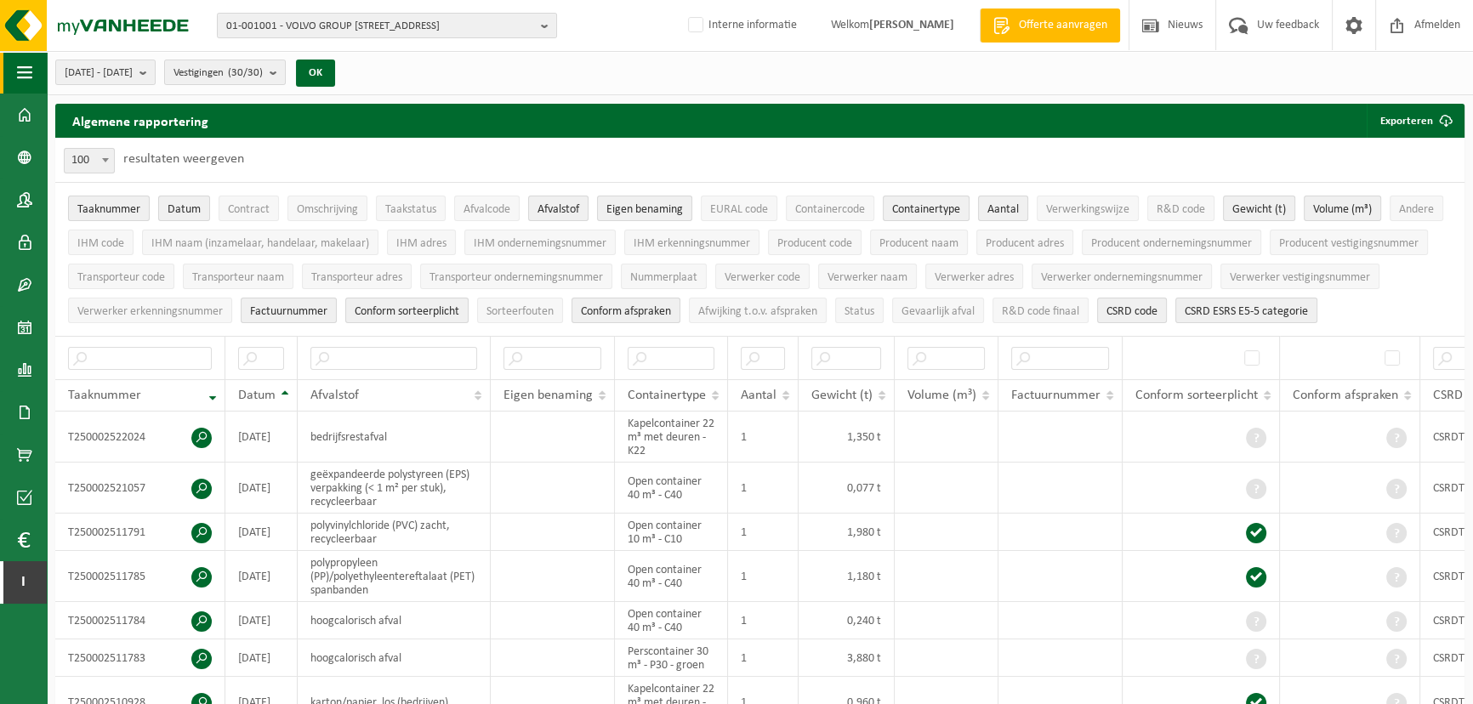
click at [38, 68] on button "Navigatie" at bounding box center [23, 72] width 47 height 43
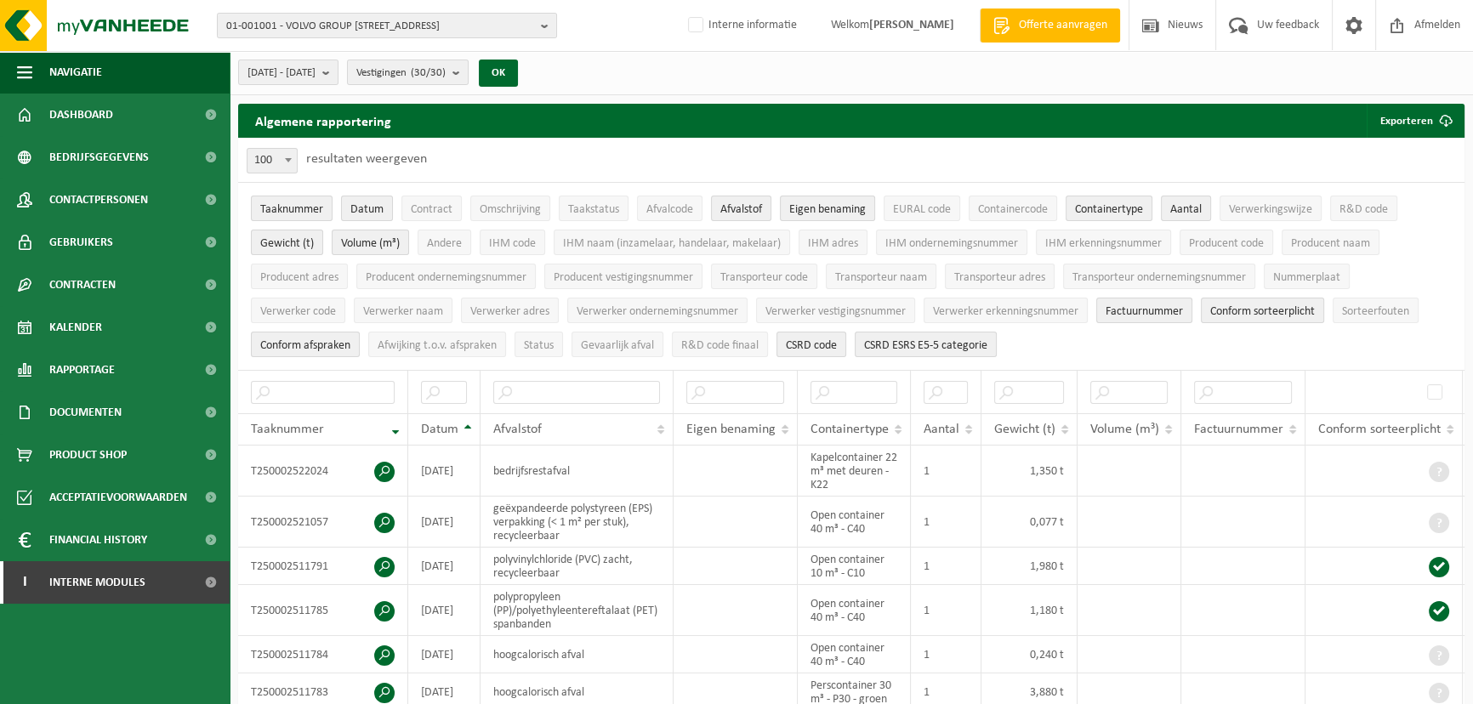
click at [723, 151] on div "10 25 50 100 100 resultaten weergeven" at bounding box center [851, 160] width 1227 height 44
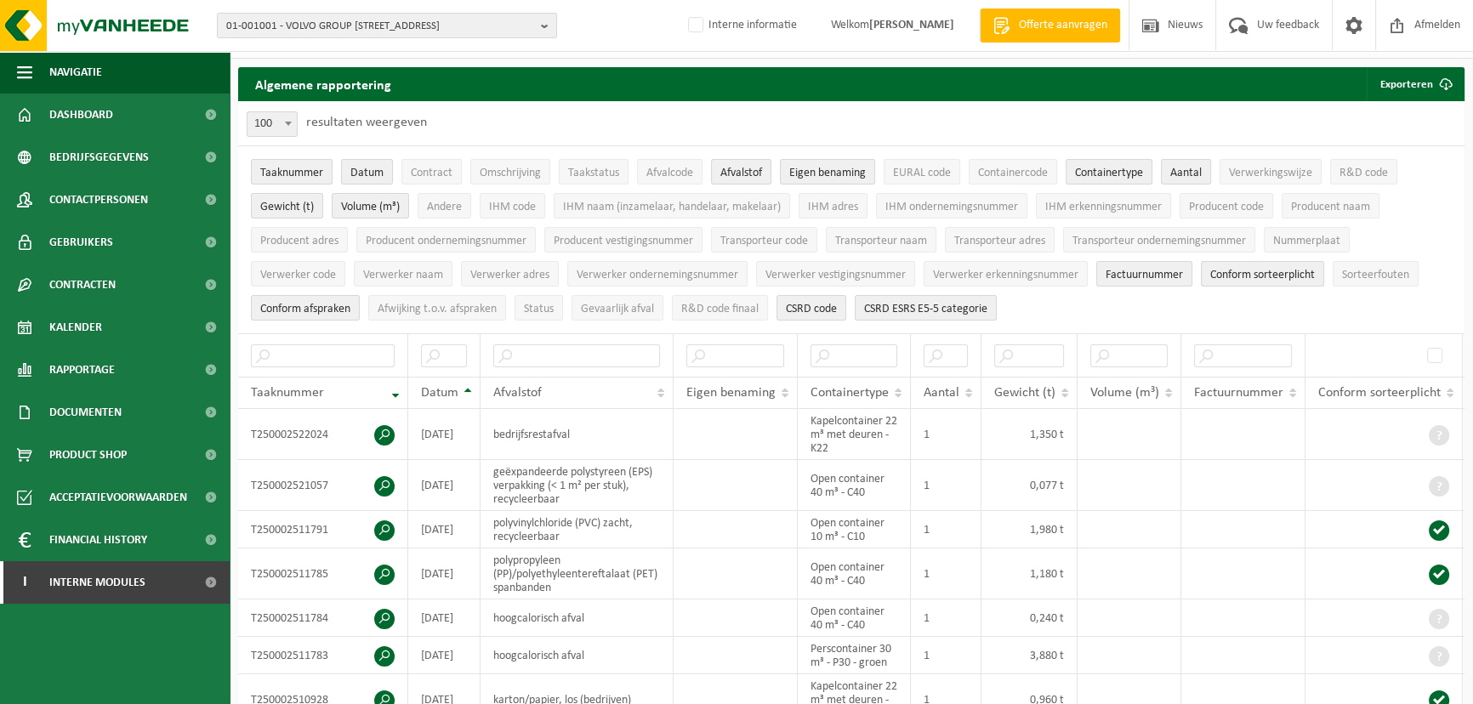
scroll to position [37, 0]
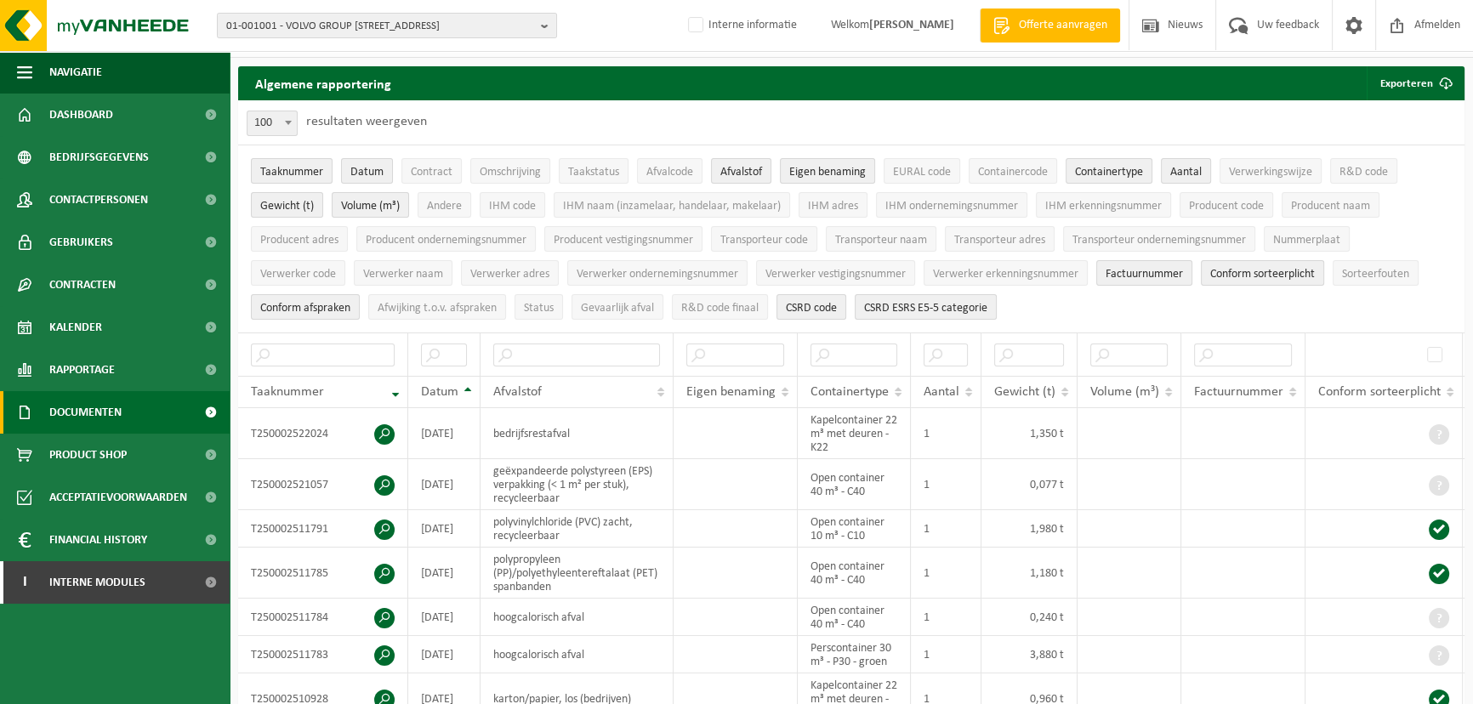
click at [89, 407] on span "Documenten" at bounding box center [85, 412] width 72 height 43
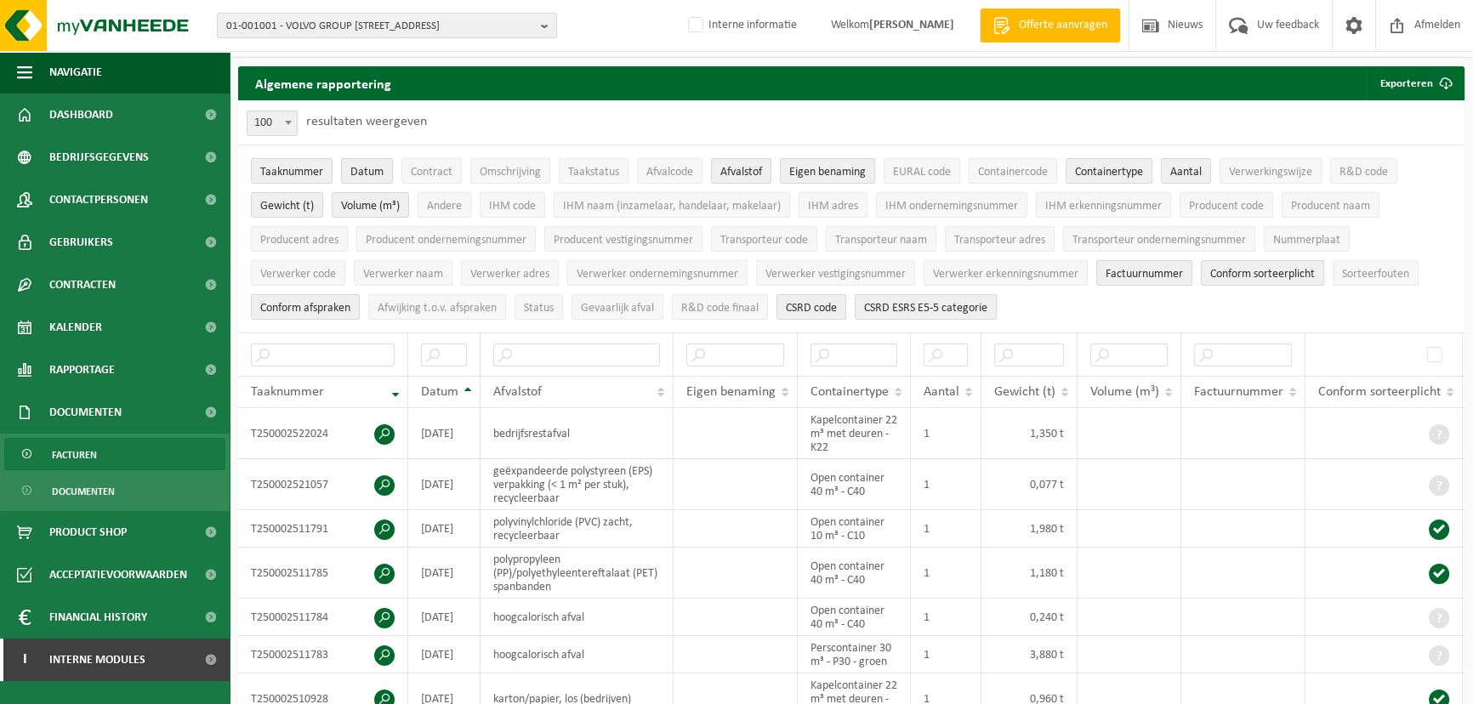
click at [95, 458] on span "Facturen" at bounding box center [74, 455] width 45 height 32
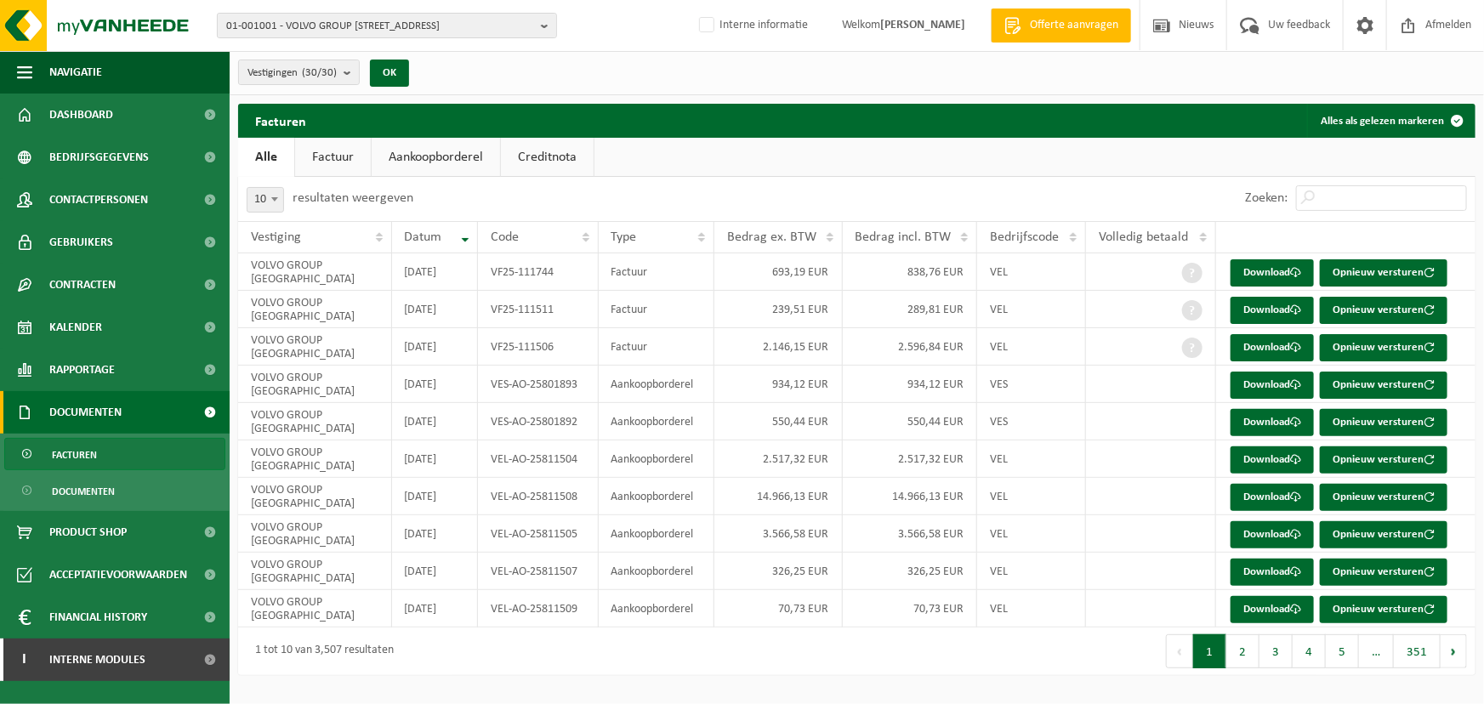
click at [869, 162] on ul "Alle Factuur Aankoopborderel Creditnota" at bounding box center [857, 157] width 1238 height 39
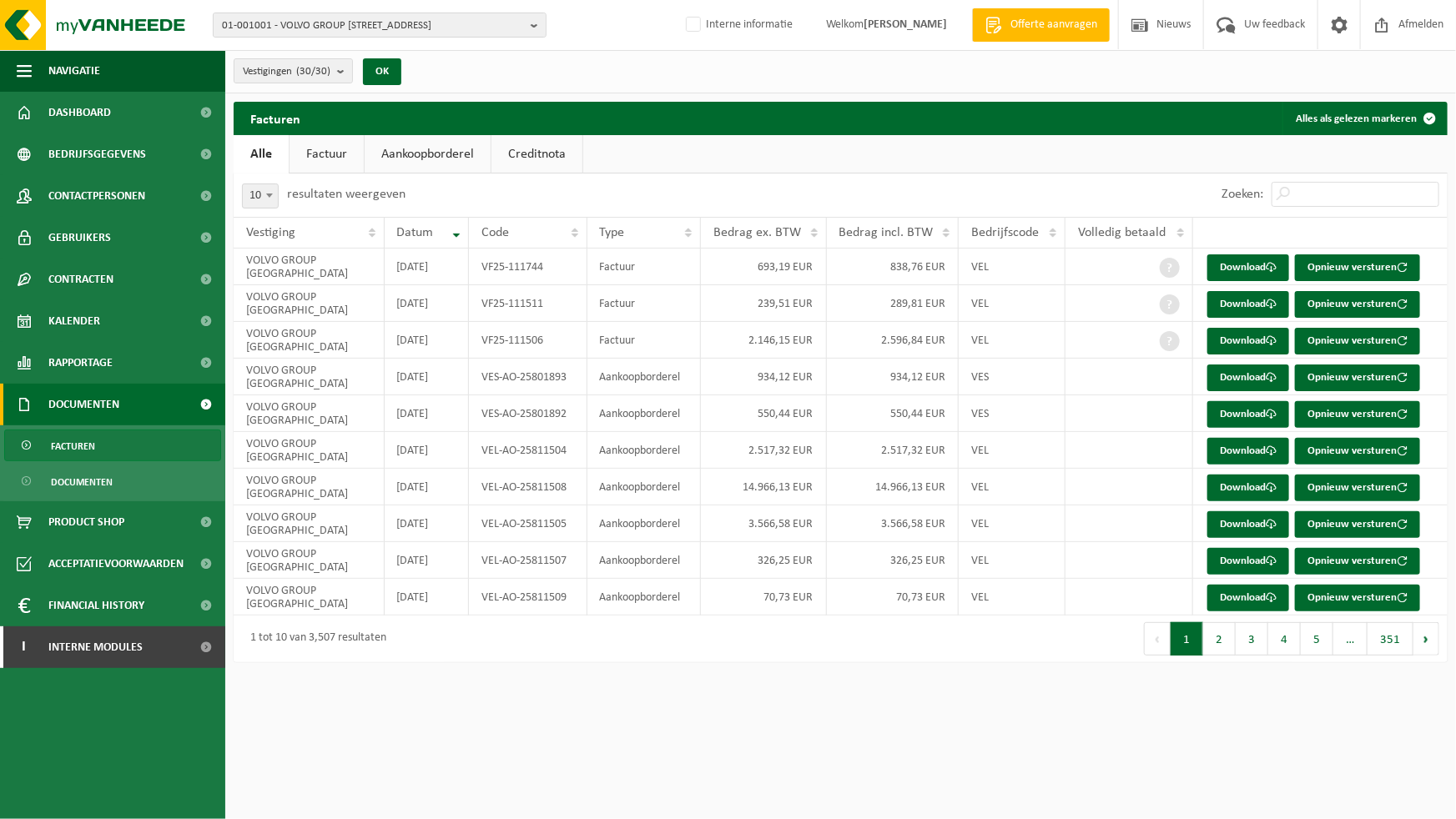
click at [338, 154] on link "Factuur" at bounding box center [327, 154] width 75 height 38
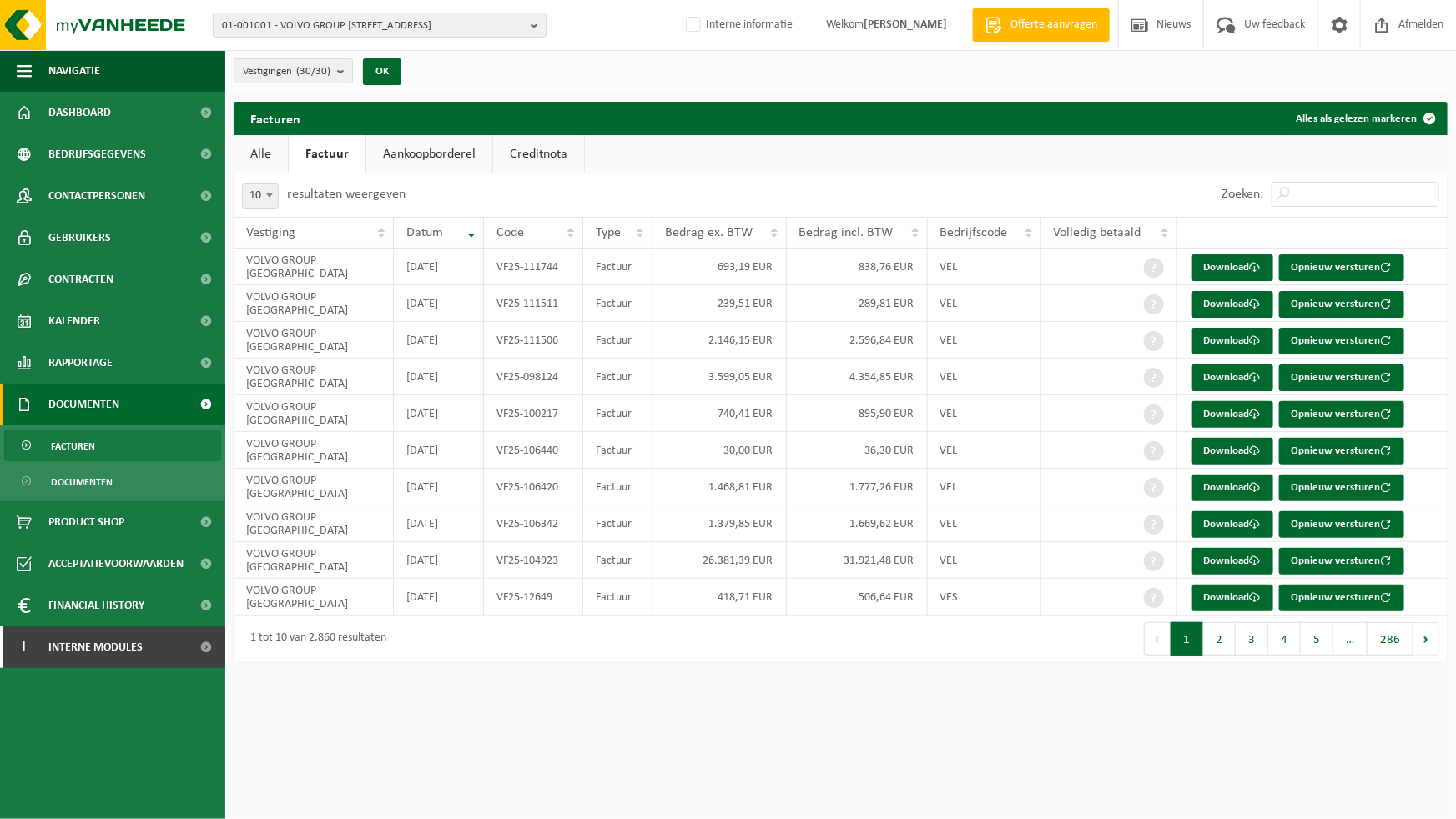
click at [414, 154] on link "Aankoopborderel" at bounding box center [429, 154] width 126 height 38
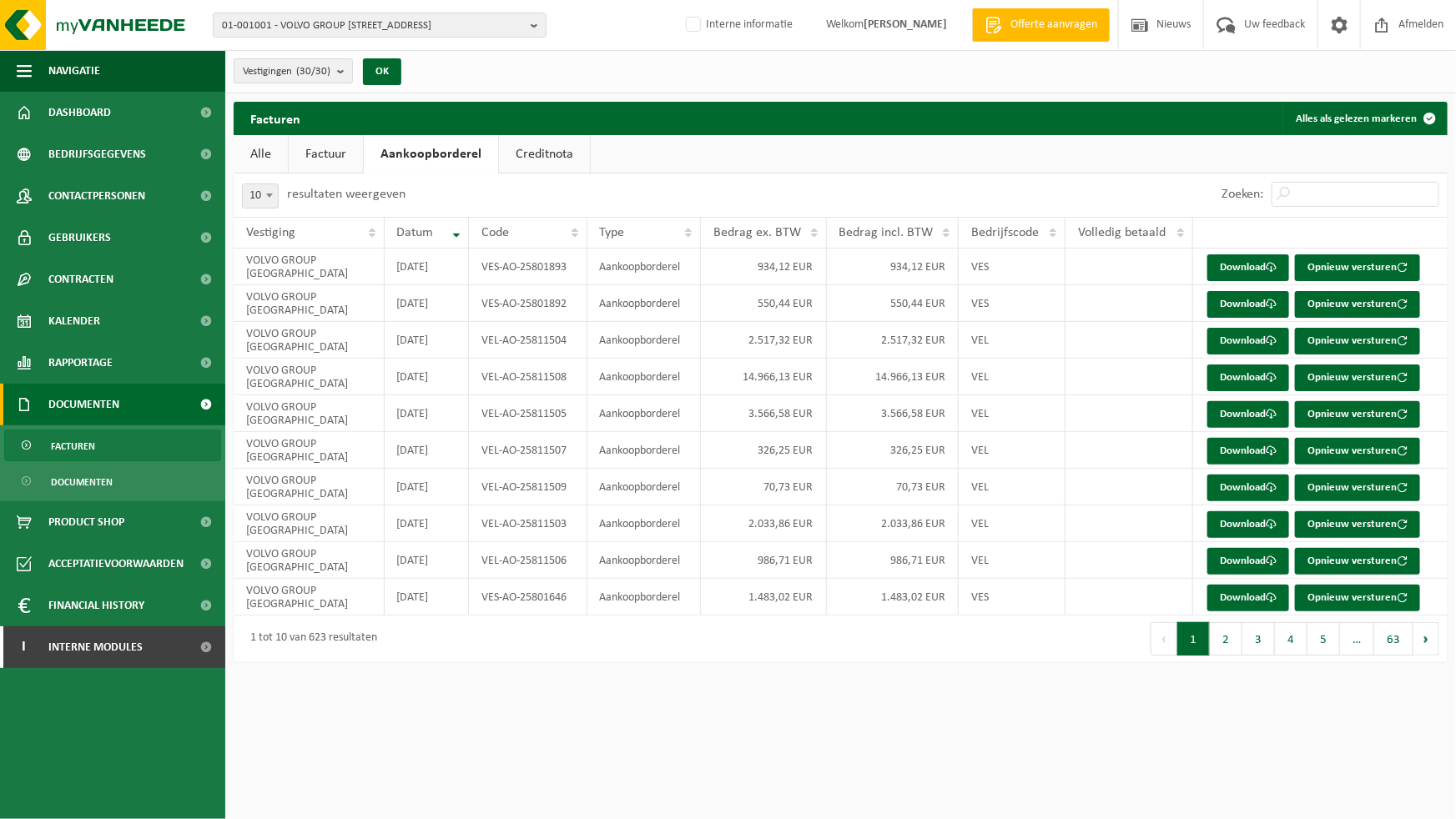
click at [499, 150] on link "Creditnota" at bounding box center [545, 154] width 91 height 38
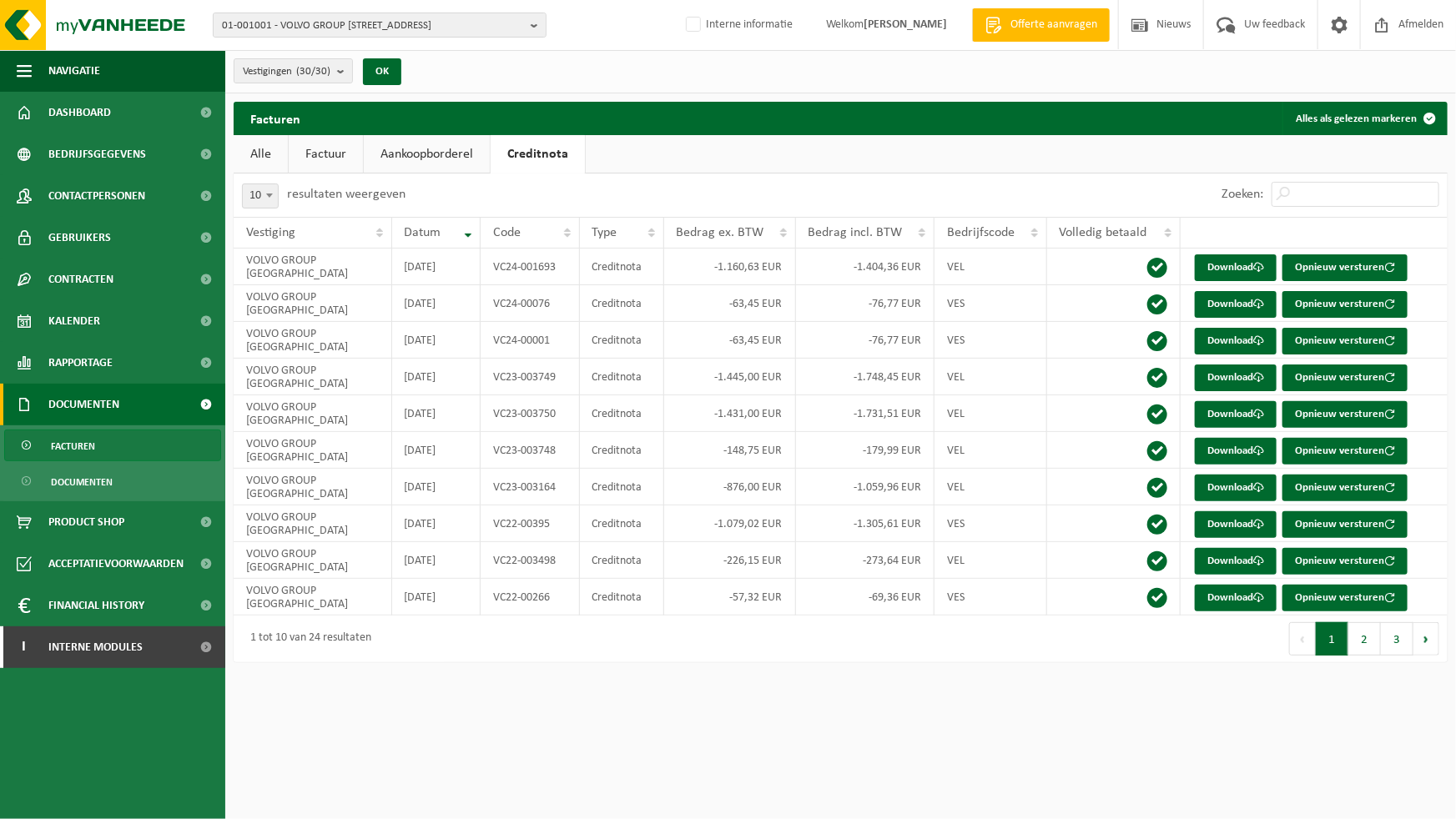
click at [332, 151] on link "Factuur" at bounding box center [326, 154] width 75 height 38
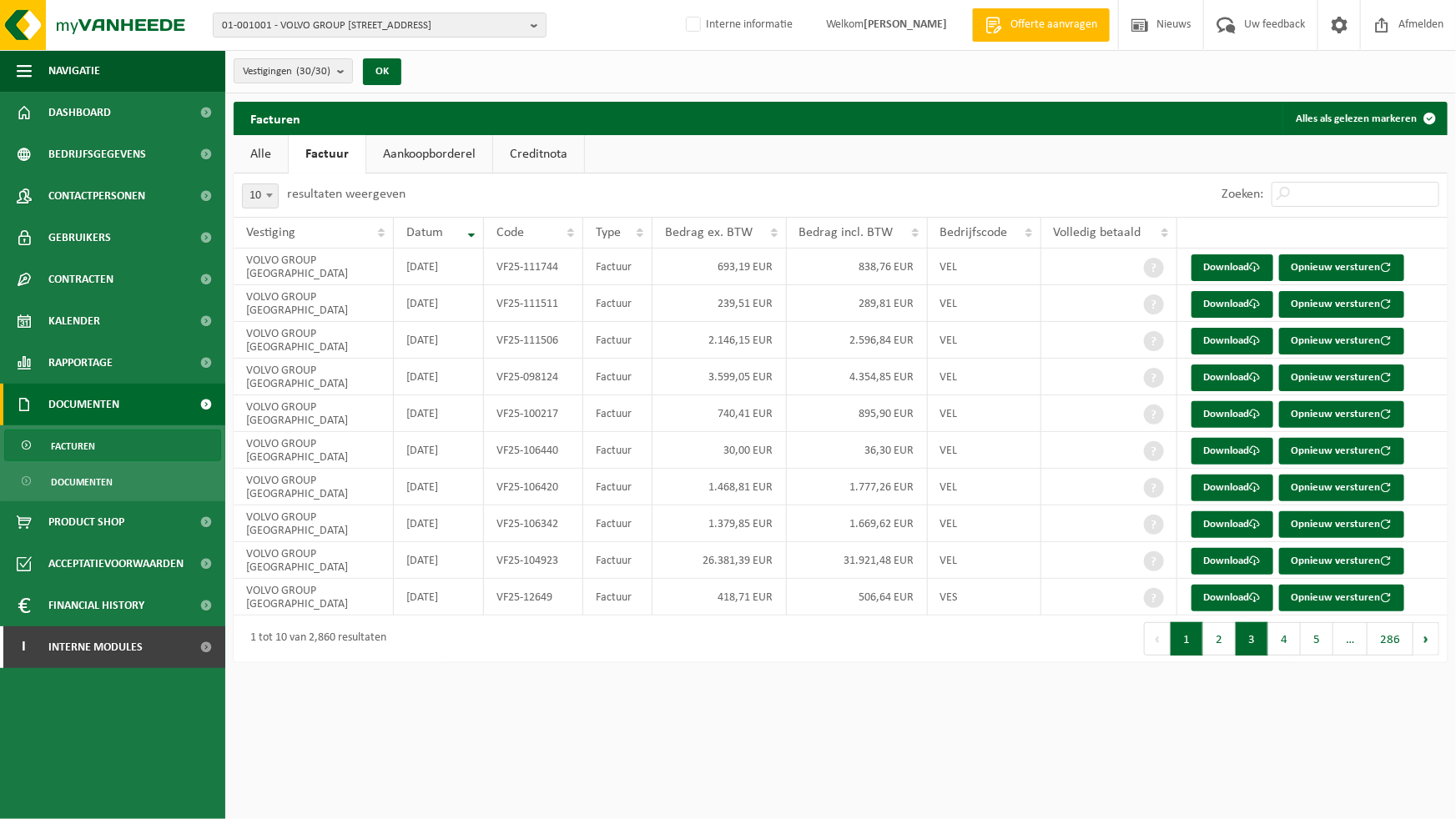
click at [1269, 645] on button "3" at bounding box center [1252, 640] width 32 height 33
click at [1288, 656] on button "4" at bounding box center [1284, 640] width 32 height 33
click at [1311, 651] on button "5" at bounding box center [1317, 640] width 32 height 33
click at [1354, 648] on span "…" at bounding box center [1350, 640] width 34 height 33
click at [1394, 651] on button "286" at bounding box center [1390, 640] width 46 height 33
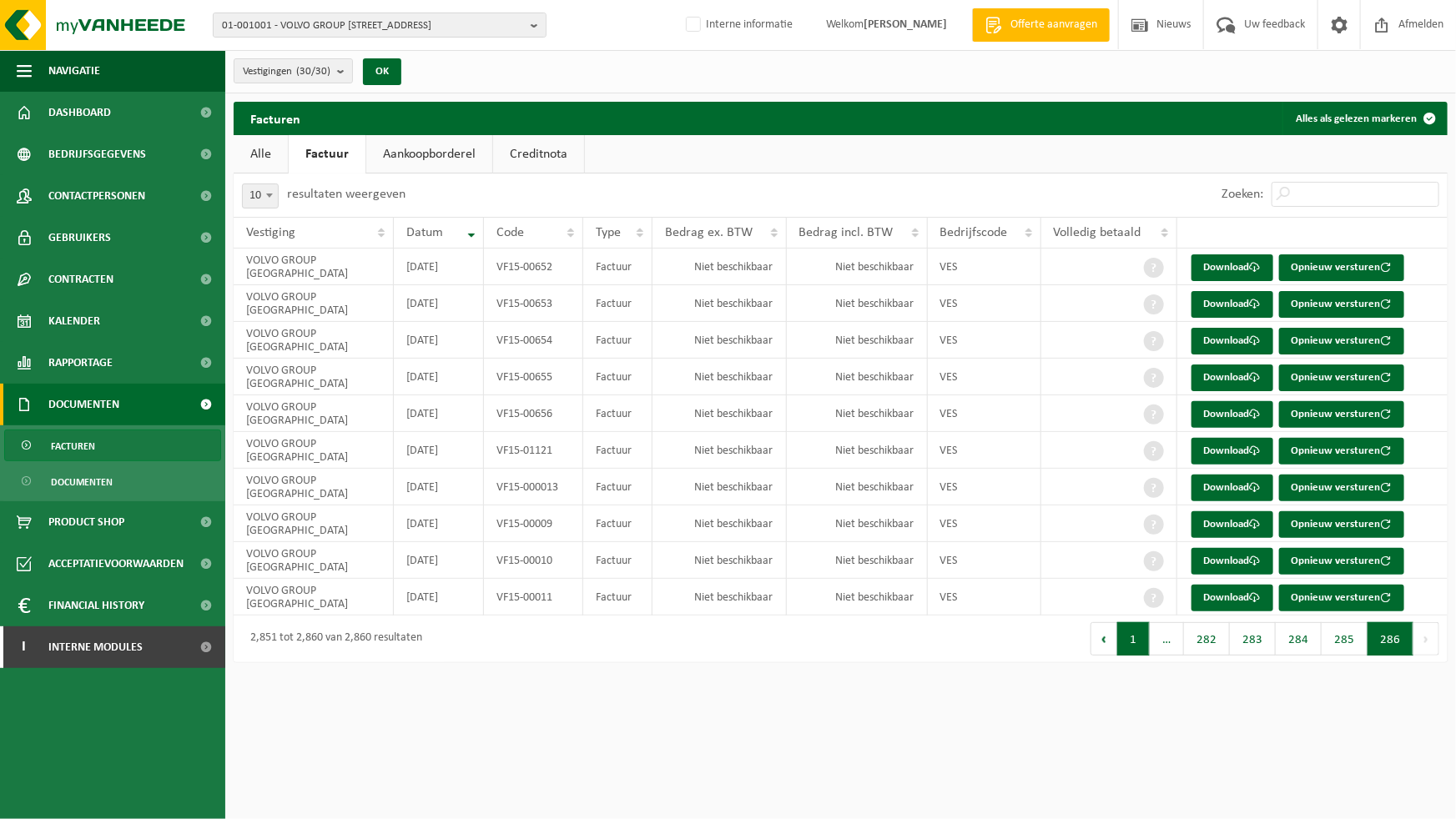
click at [1146, 645] on button "1" at bounding box center [1133, 640] width 32 height 33
click at [411, 145] on link "Aankoopborderel" at bounding box center [429, 154] width 126 height 38
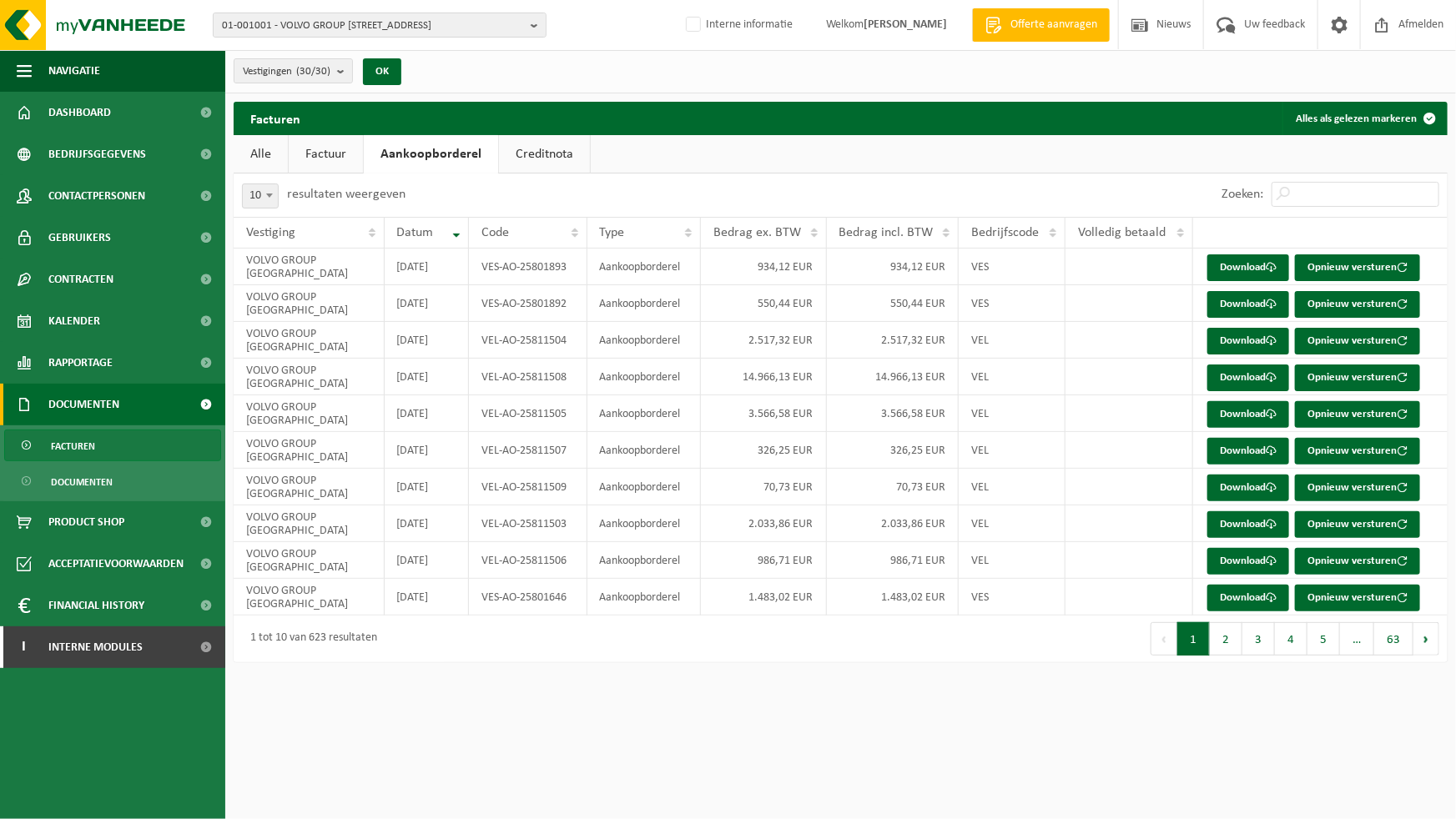
click at [324, 165] on link "Factuur" at bounding box center [326, 154] width 75 height 38
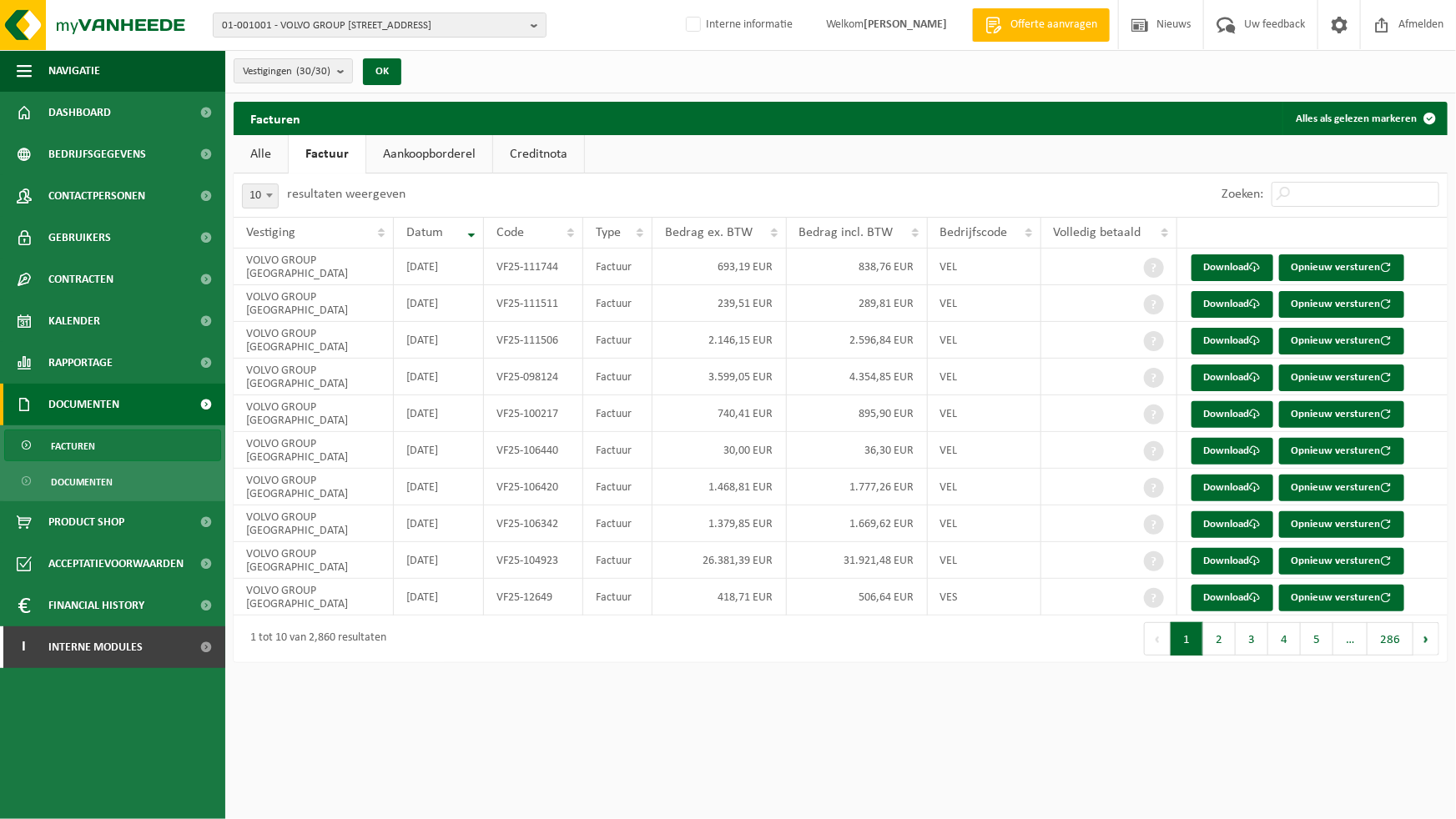
click at [403, 156] on link "Aankoopborderel" at bounding box center [429, 154] width 126 height 38
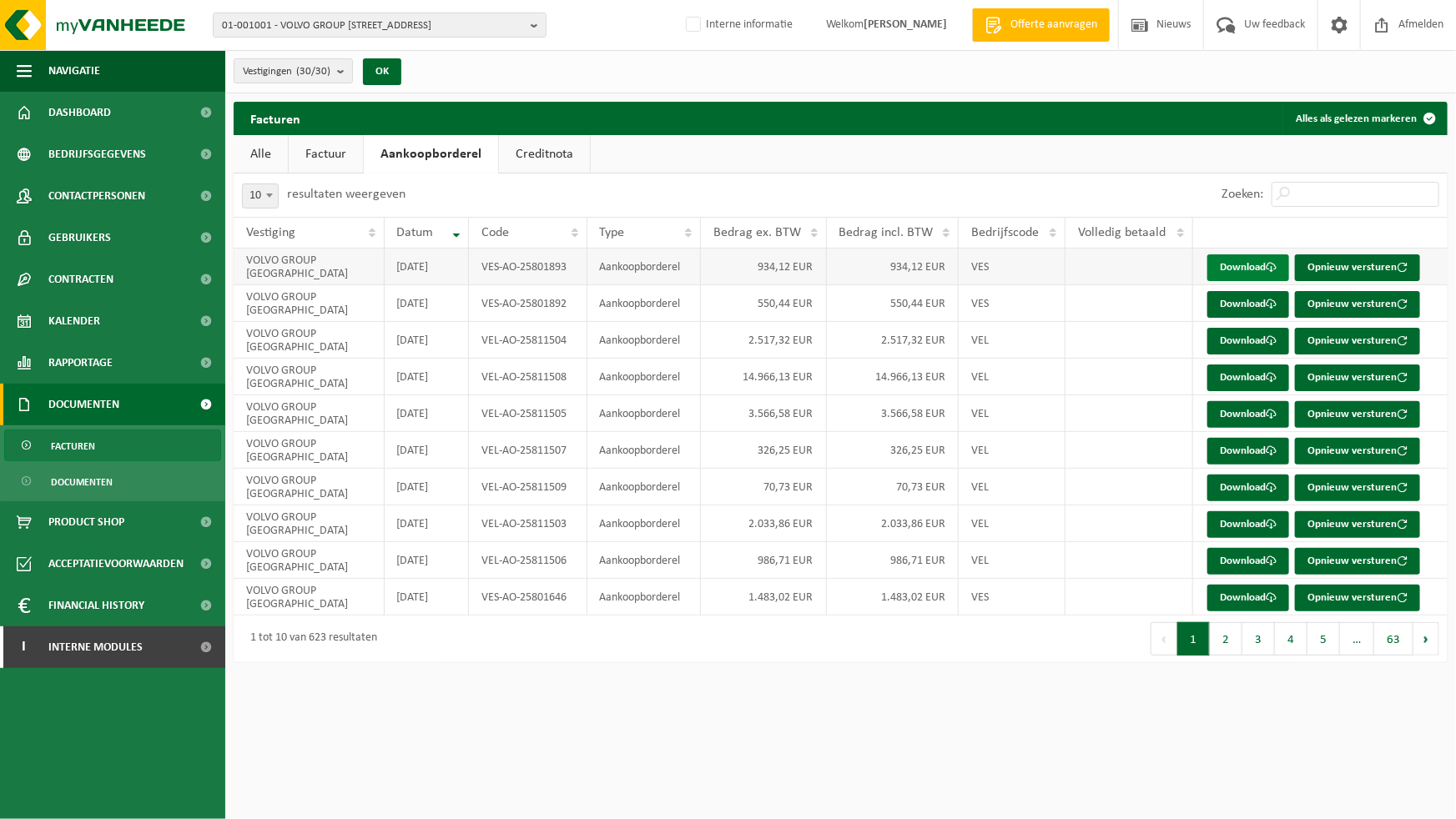
click at [1244, 266] on link "Download" at bounding box center [1248, 267] width 81 height 26
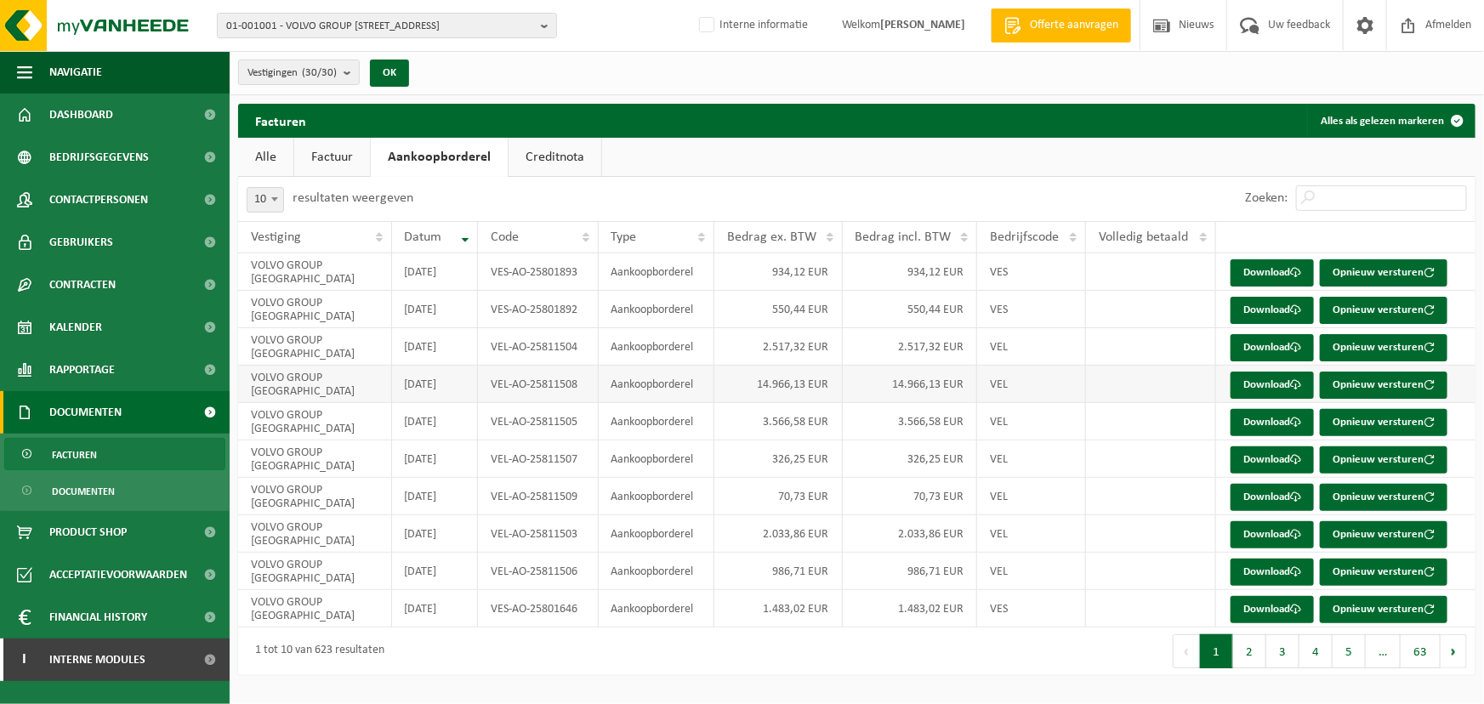
click at [794, 390] on td "14.966,13 EUR" at bounding box center [779, 384] width 128 height 37
click at [920, 390] on td "14.966,13 EUR" at bounding box center [910, 384] width 135 height 37
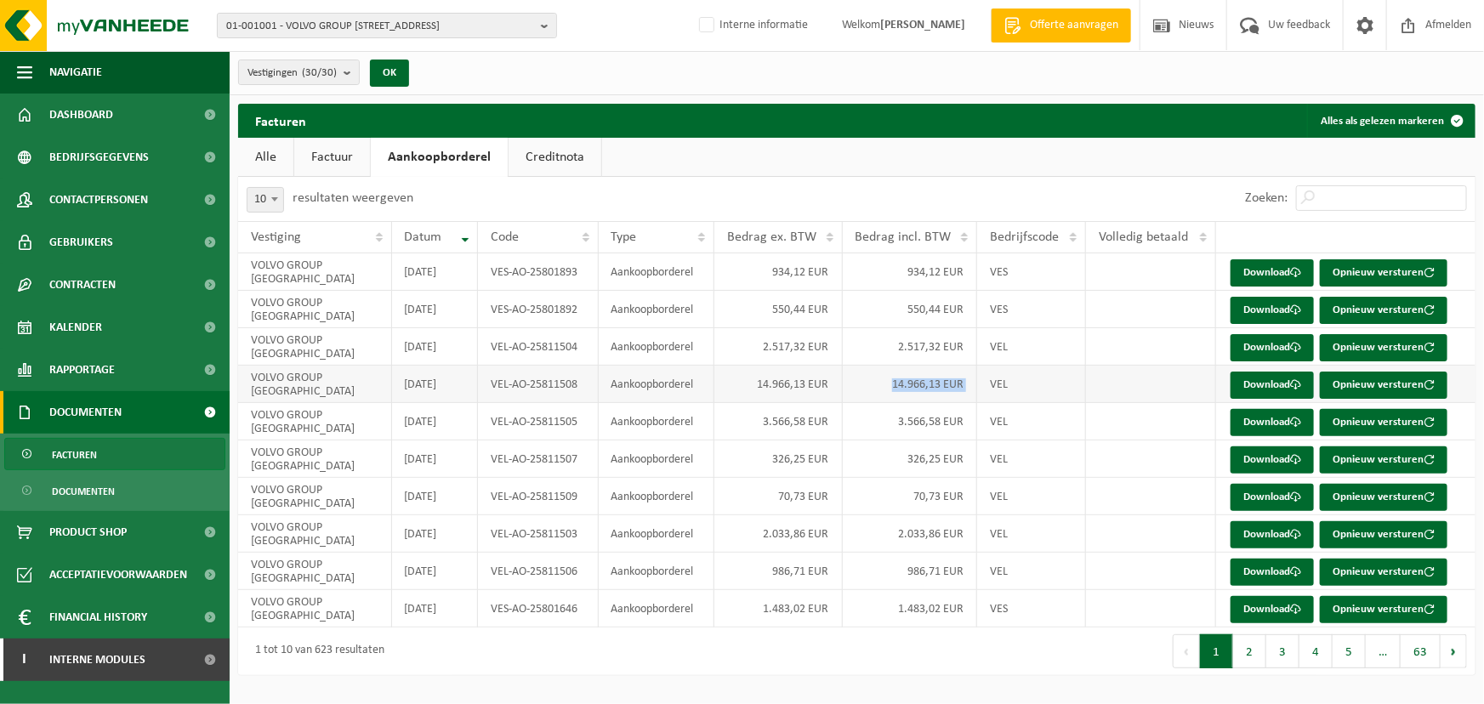
click at [920, 390] on td "14.966,13 EUR" at bounding box center [910, 384] width 135 height 37
click at [493, 25] on span "01-001001 - VOLVO GROUP BELGIUM - 9041 OOSTAKKER, SMALLEHEERWEG 31" at bounding box center [380, 27] width 308 height 26
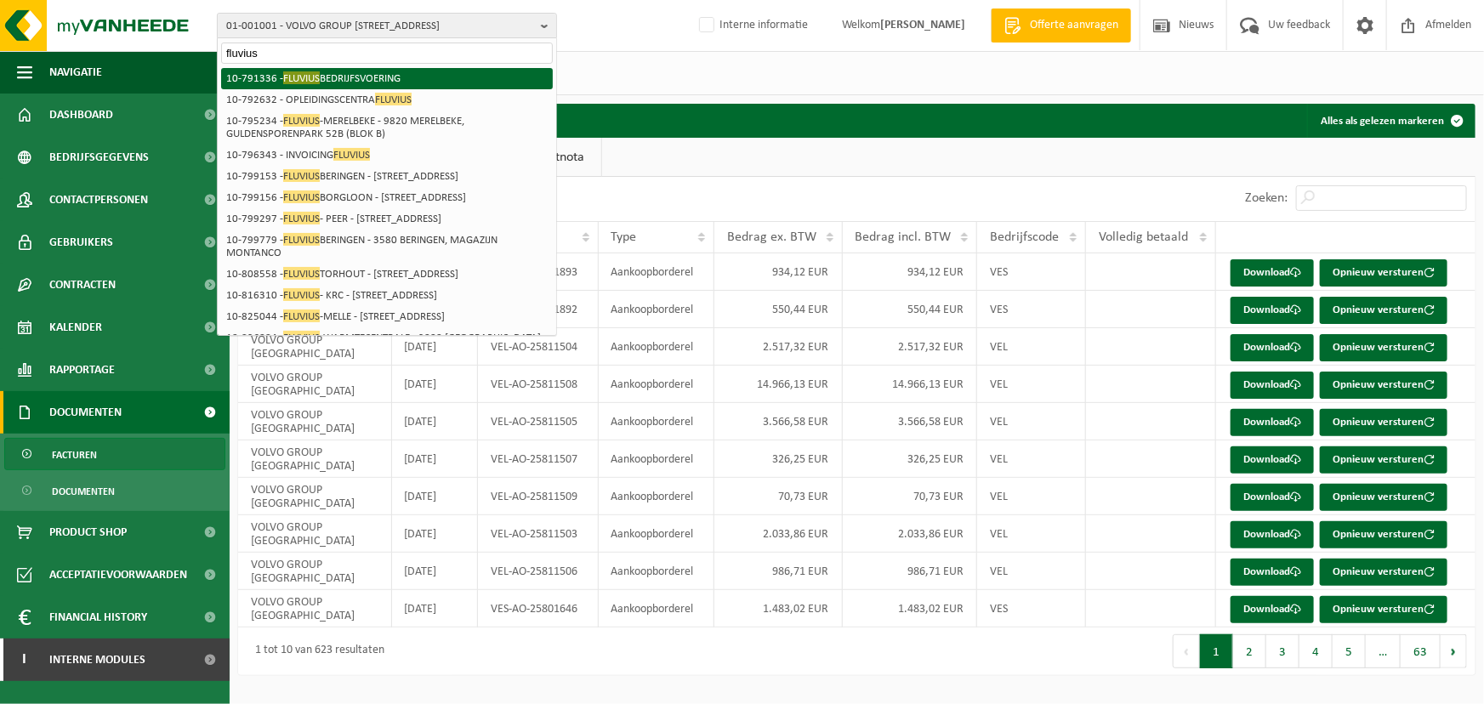
type input "fluvius"
click at [387, 81] on li "10-791336 - FLUVIUS BEDRIJFSVOERING" at bounding box center [387, 78] width 332 height 21
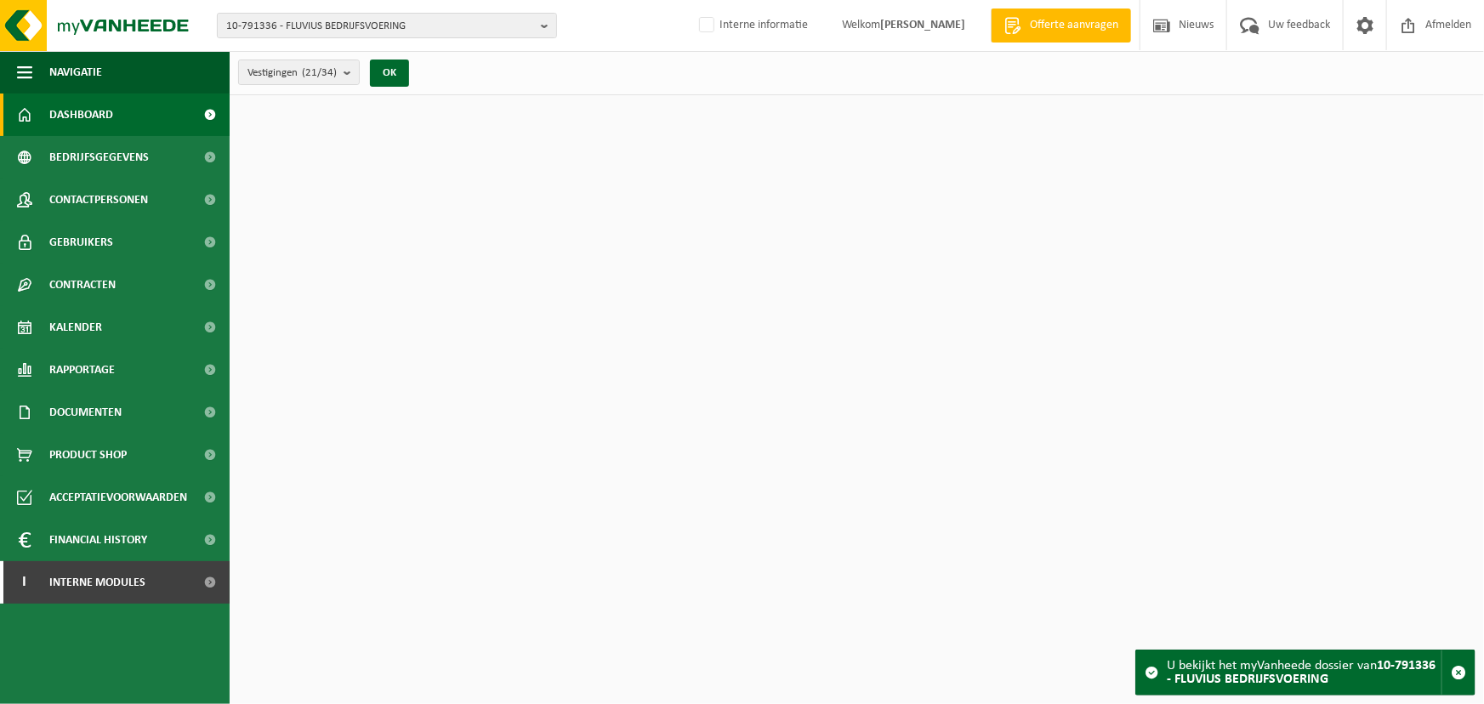
click at [464, 29] on span "10-791336 - FLUVIUS BEDRIJFSVOERING" at bounding box center [380, 27] width 308 height 26
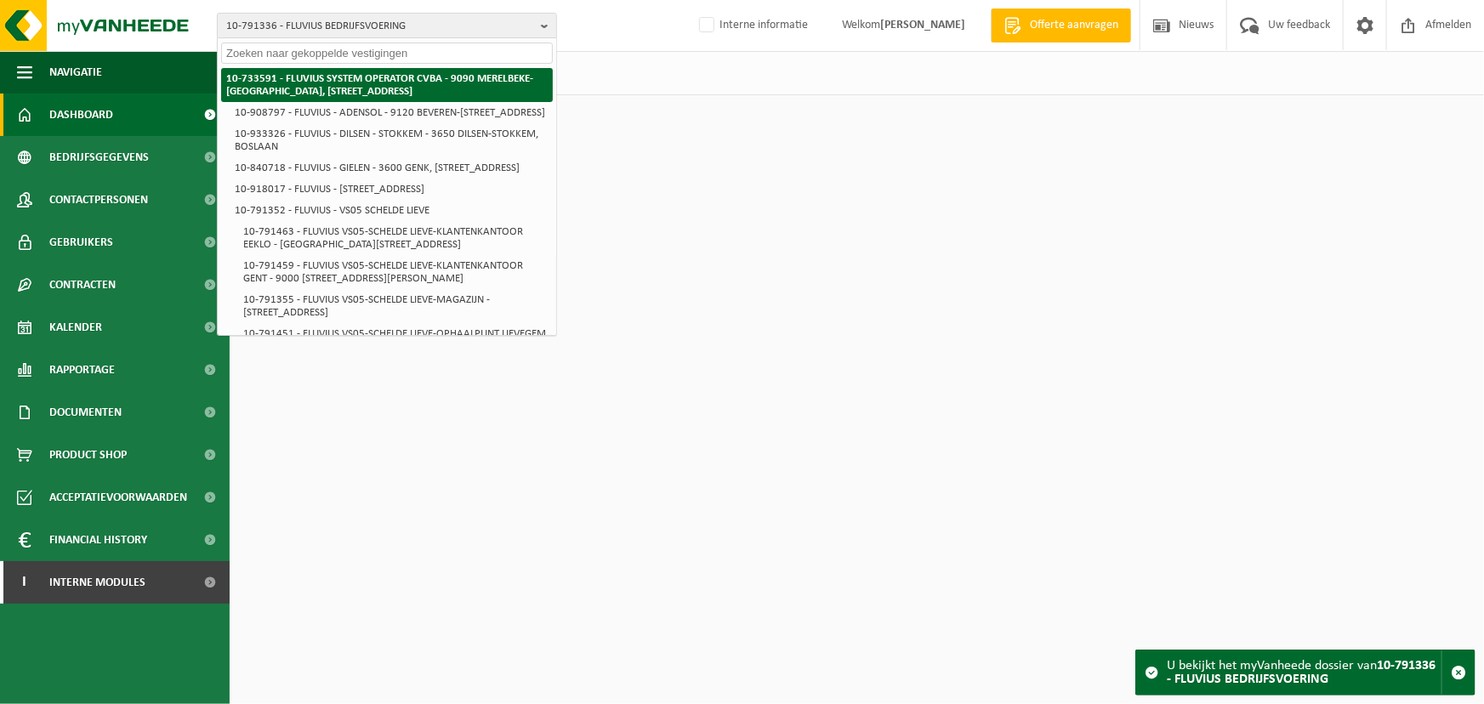
click at [384, 80] on strong "10-733591 - FLUVIUS SYSTEM OPERATOR CVBA - 9090 MERELBEKE-MELLE, BRUSSELSESTEEN…" at bounding box center [379, 85] width 307 height 24
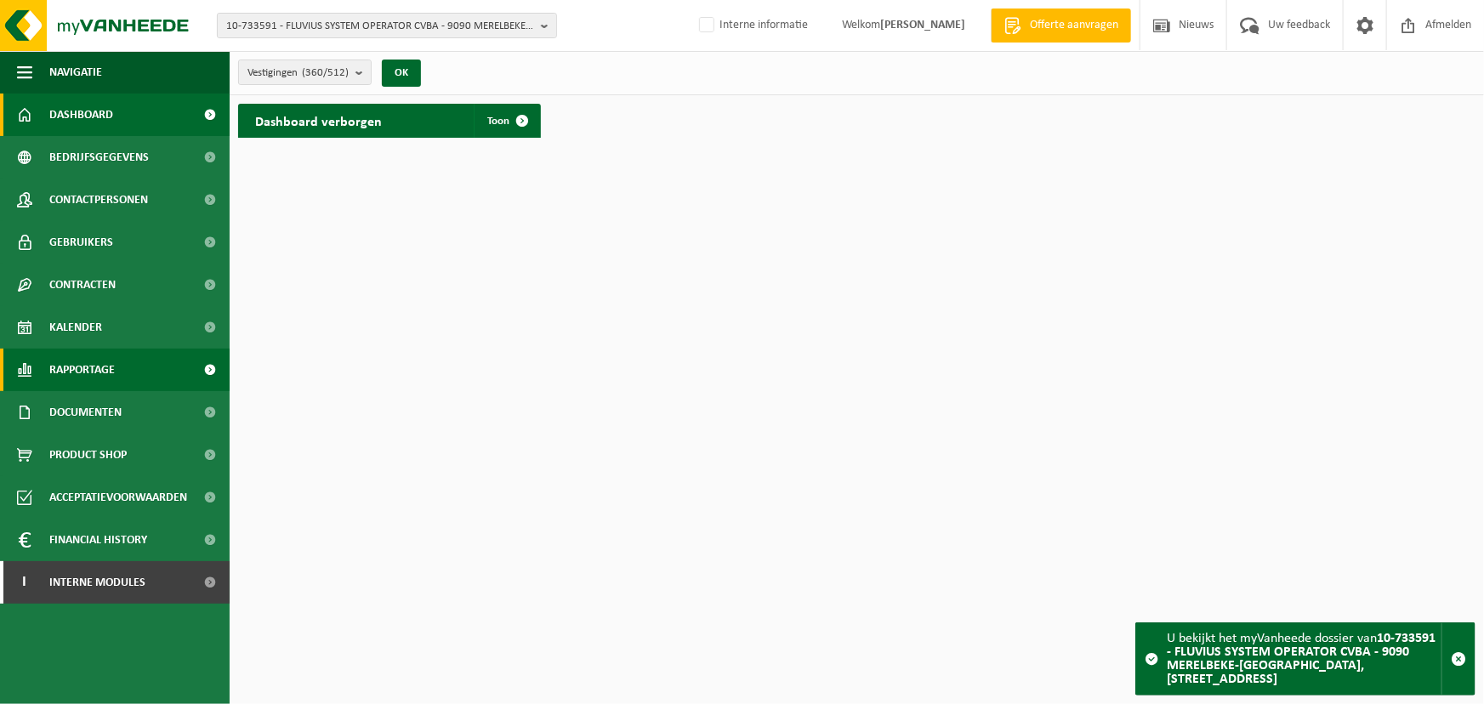
click at [93, 375] on span "Rapportage" at bounding box center [82, 370] width 66 height 43
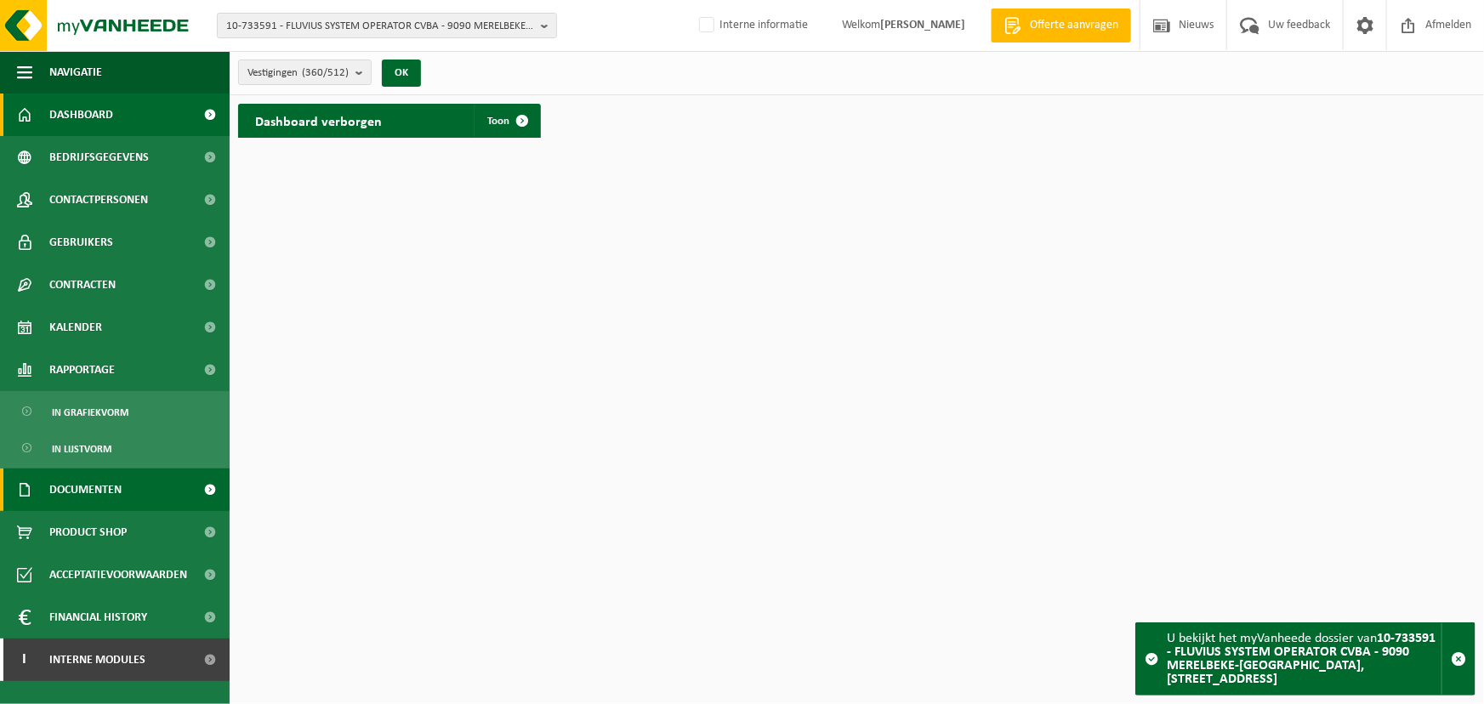
click at [105, 493] on span "Documenten" at bounding box center [85, 490] width 72 height 43
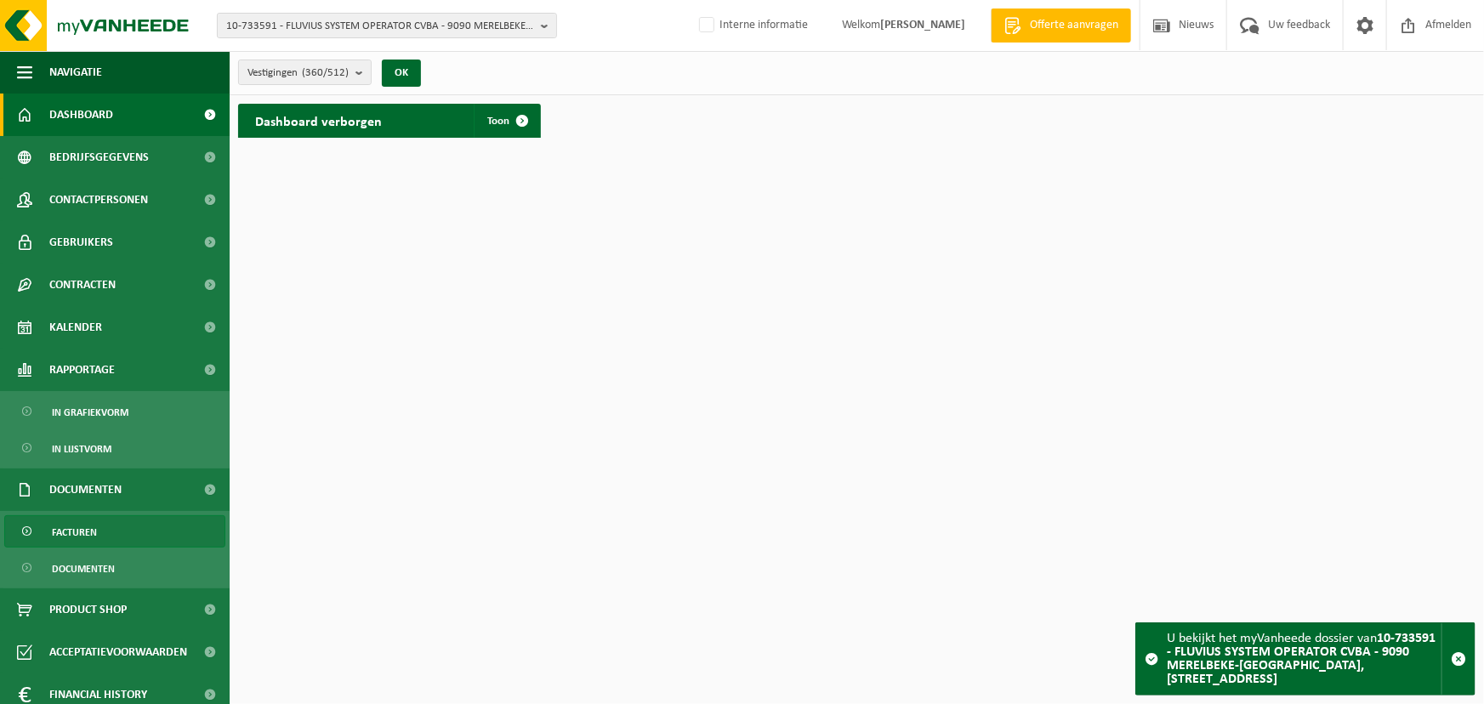
scroll to position [54, 0]
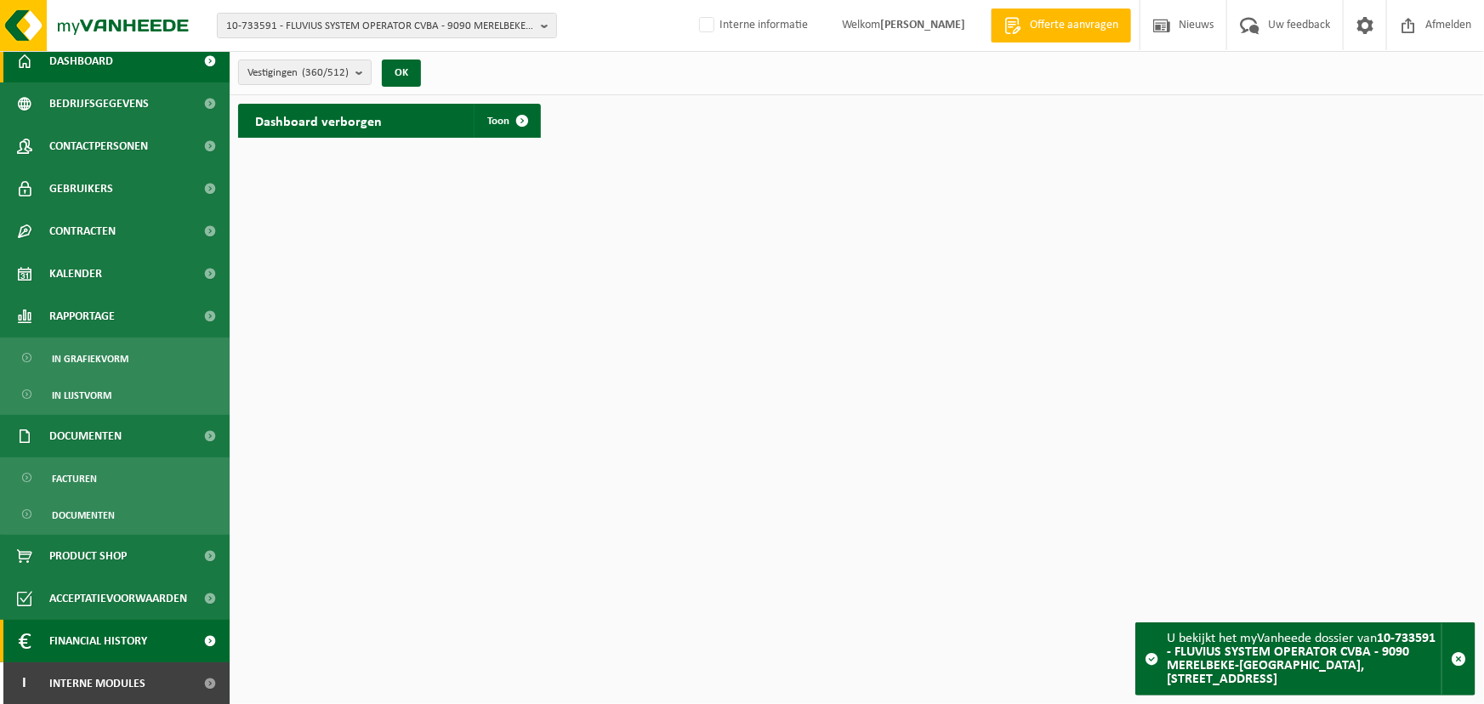
click at [96, 635] on span "Financial History" at bounding box center [98, 641] width 98 height 43
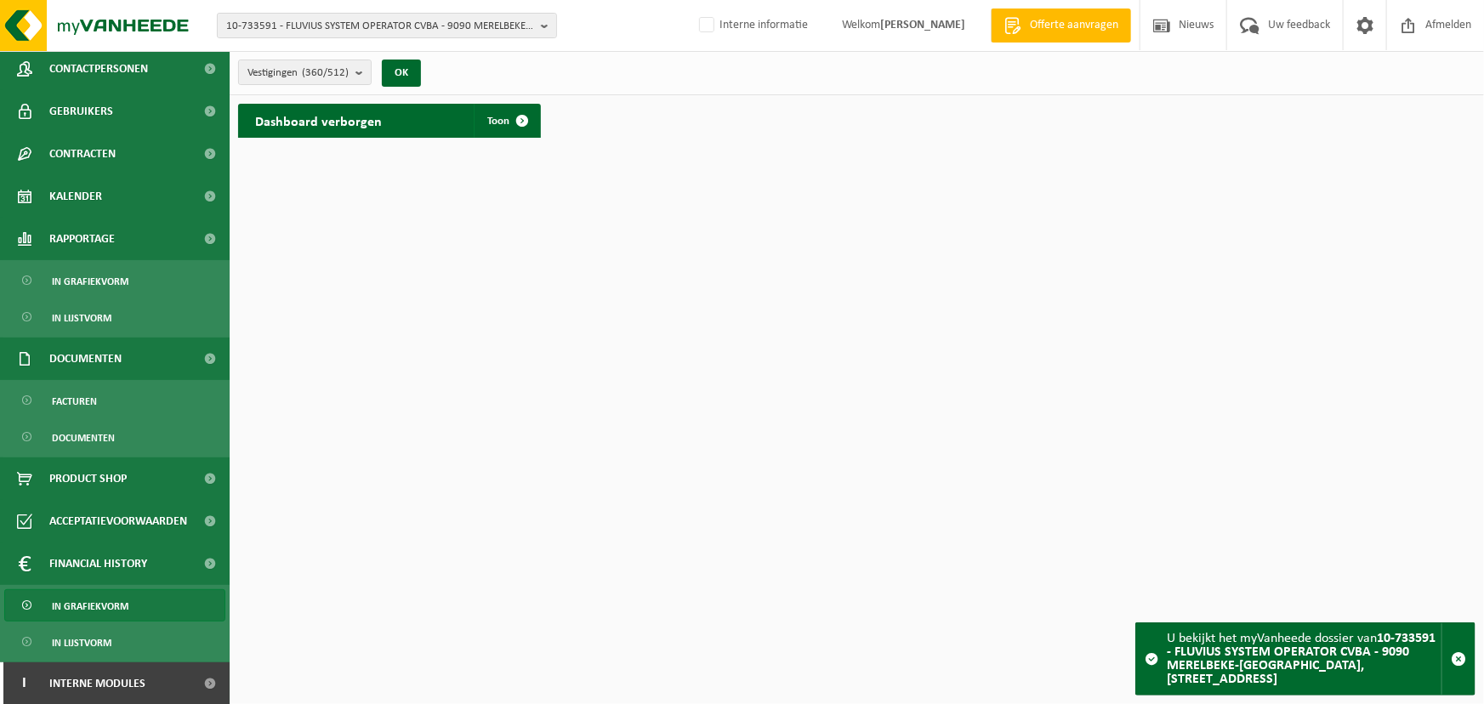
click at [110, 612] on span "In grafiekvorm" at bounding box center [90, 606] width 77 height 32
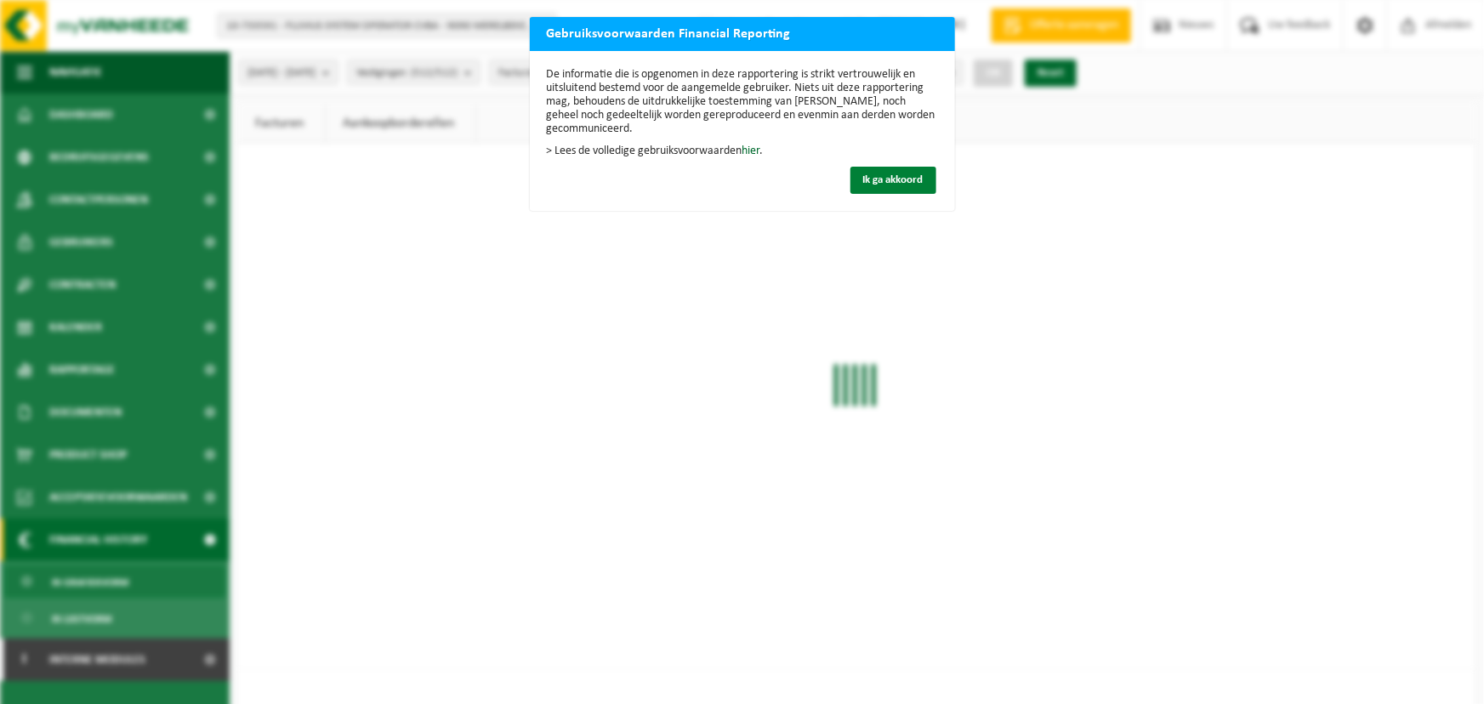
click at [880, 178] on span "Ik ga akkoord" at bounding box center [893, 179] width 60 height 11
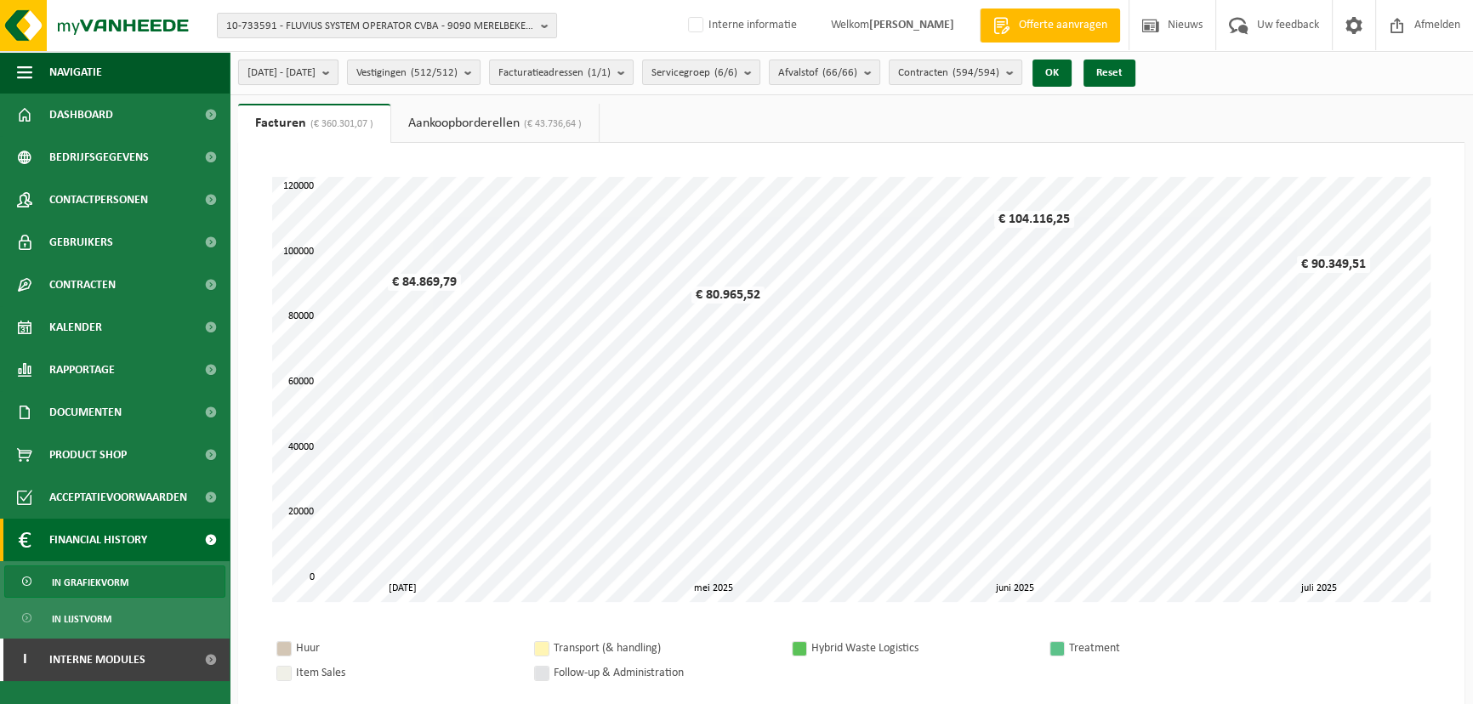
click at [339, 66] on button "[DATE] - [DATE]" at bounding box center [288, 73] width 100 height 26
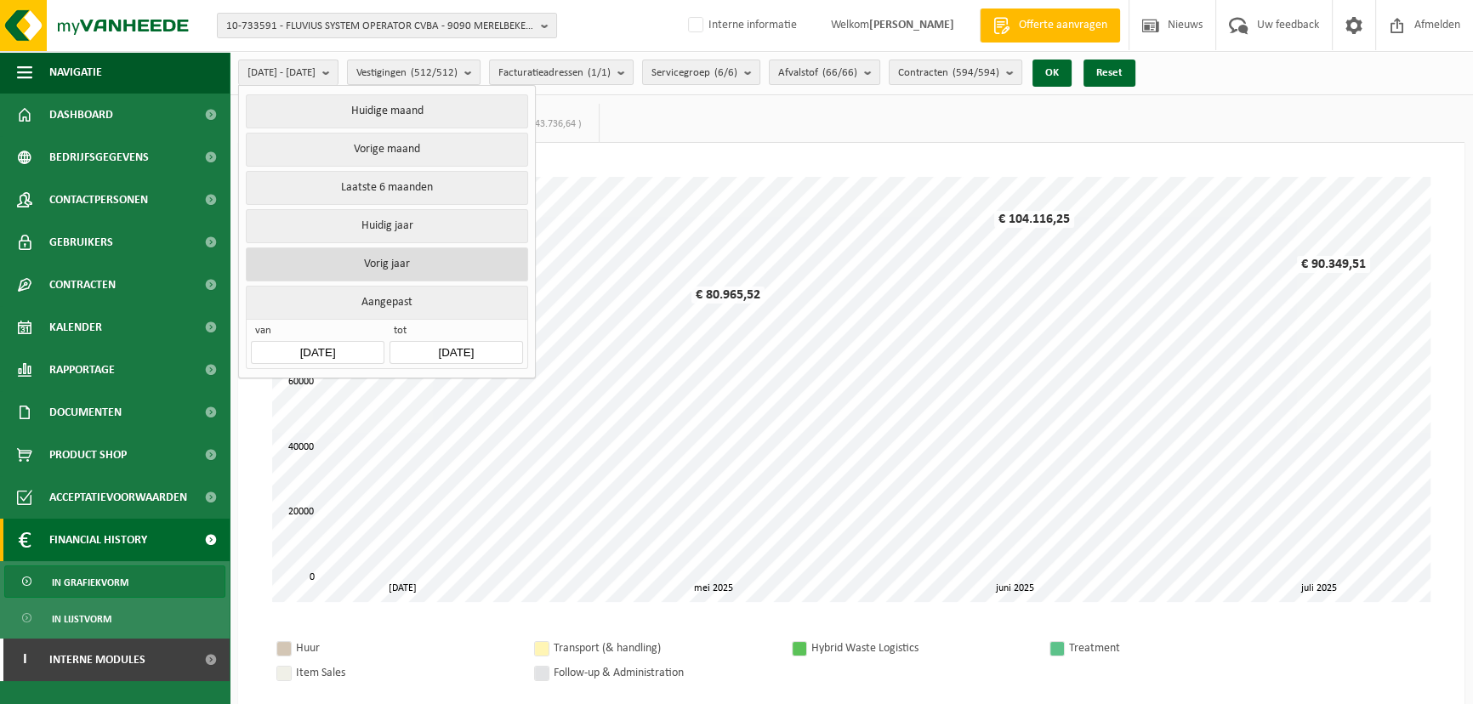
click at [379, 257] on button "Vorig jaar" at bounding box center [387, 265] width 282 height 34
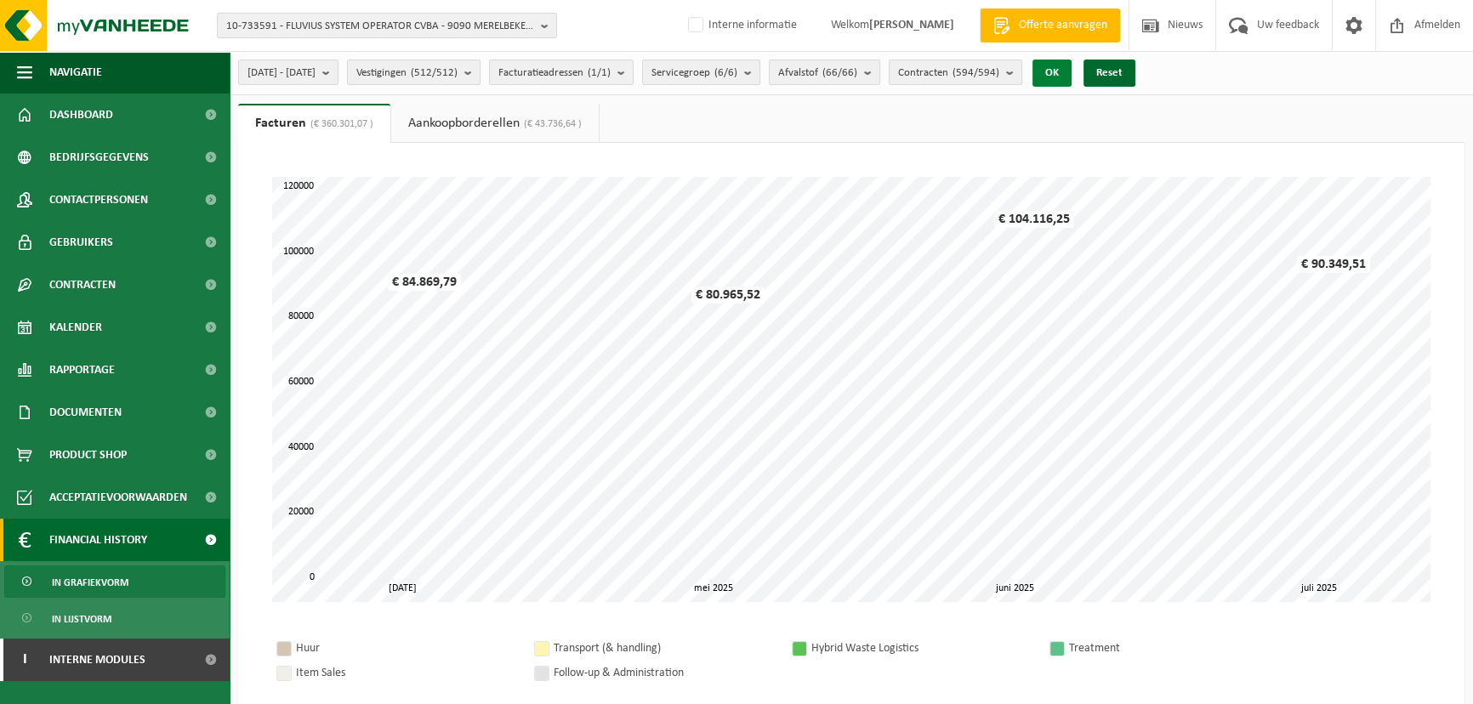
click at [1072, 70] on button "OK" at bounding box center [1052, 73] width 39 height 27
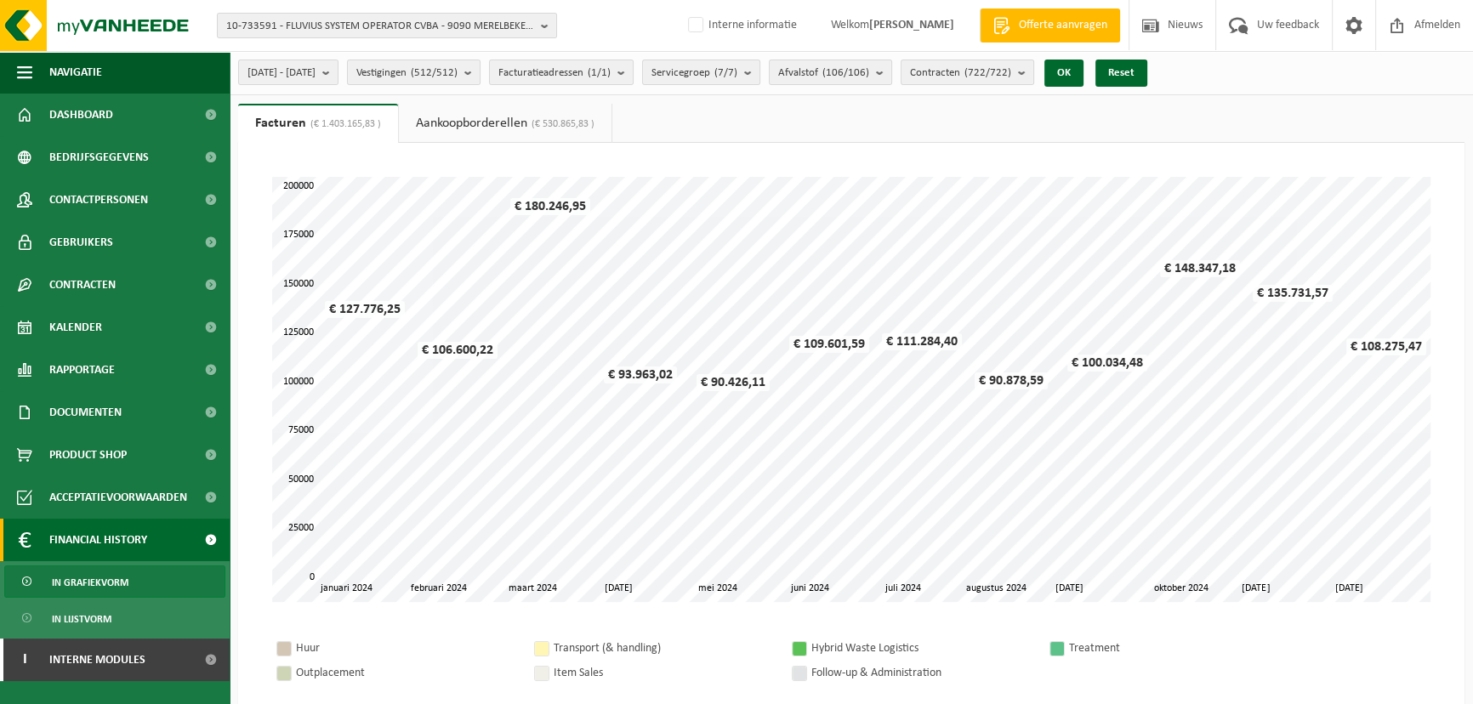
click at [1095, 138] on ul "Facturen (€ 1.403.165,83 ) Aankoopborderellen (€ 530.865,83 )" at bounding box center [851, 123] width 1227 height 39
click at [526, 115] on link "Aankoopborderellen (€ 530.865,83 )" at bounding box center [505, 123] width 213 height 39
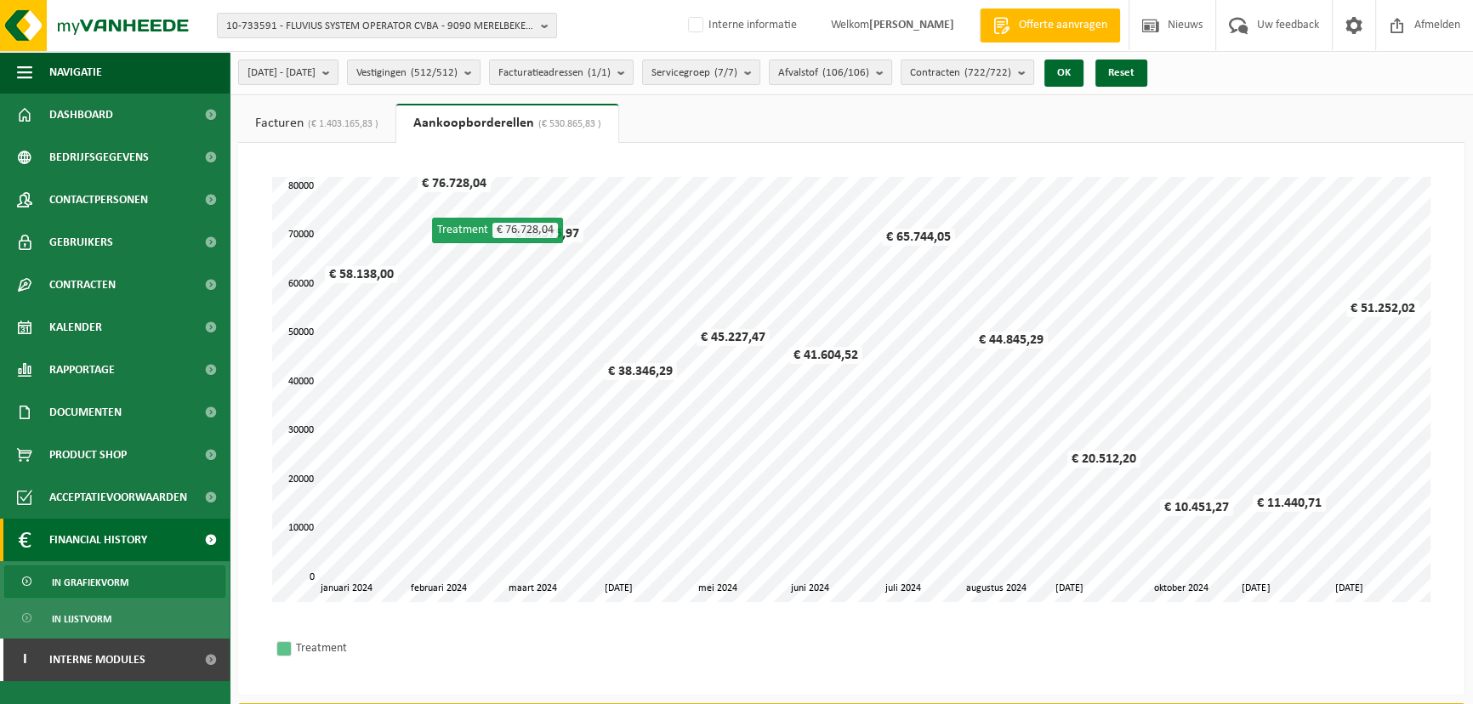
click at [323, 110] on link "Facturen (€ 1.403.165,83 )" at bounding box center [316, 123] width 157 height 39
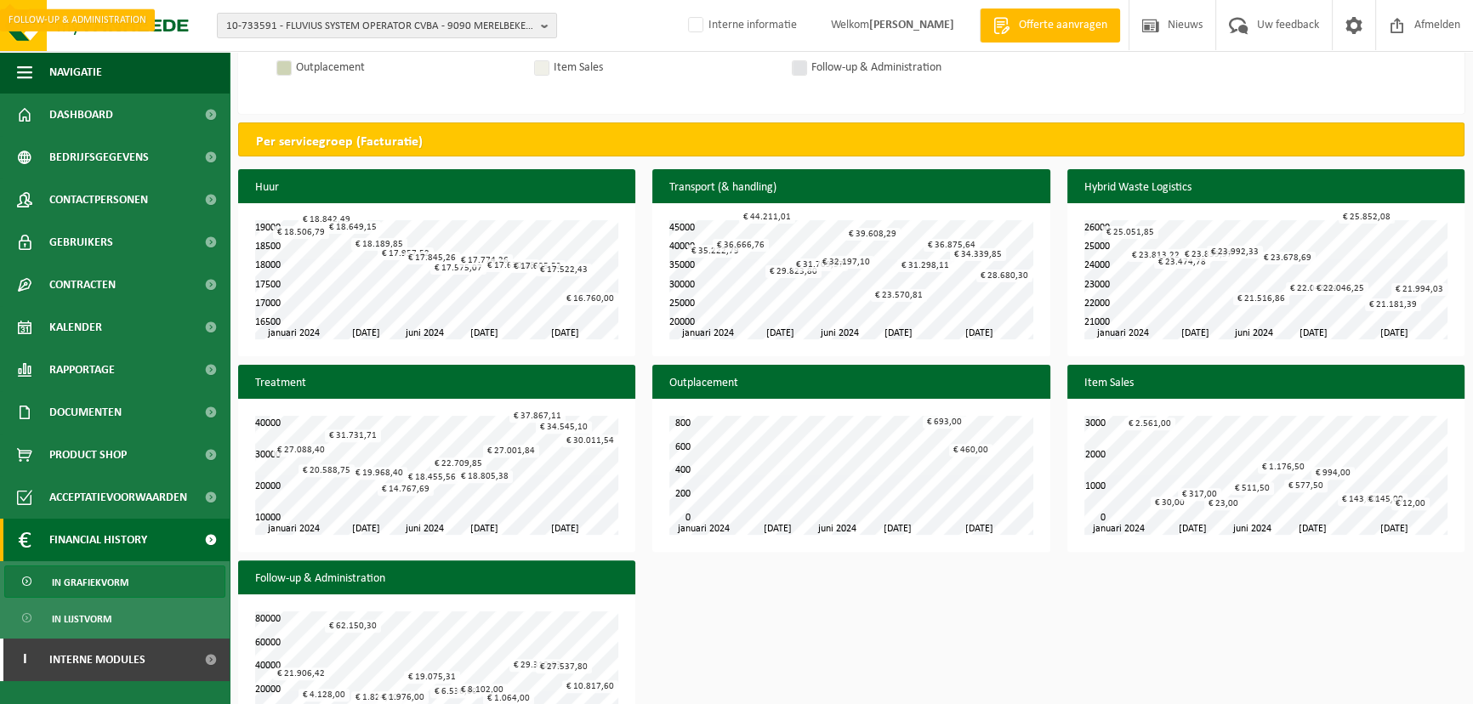
scroll to position [665, 0]
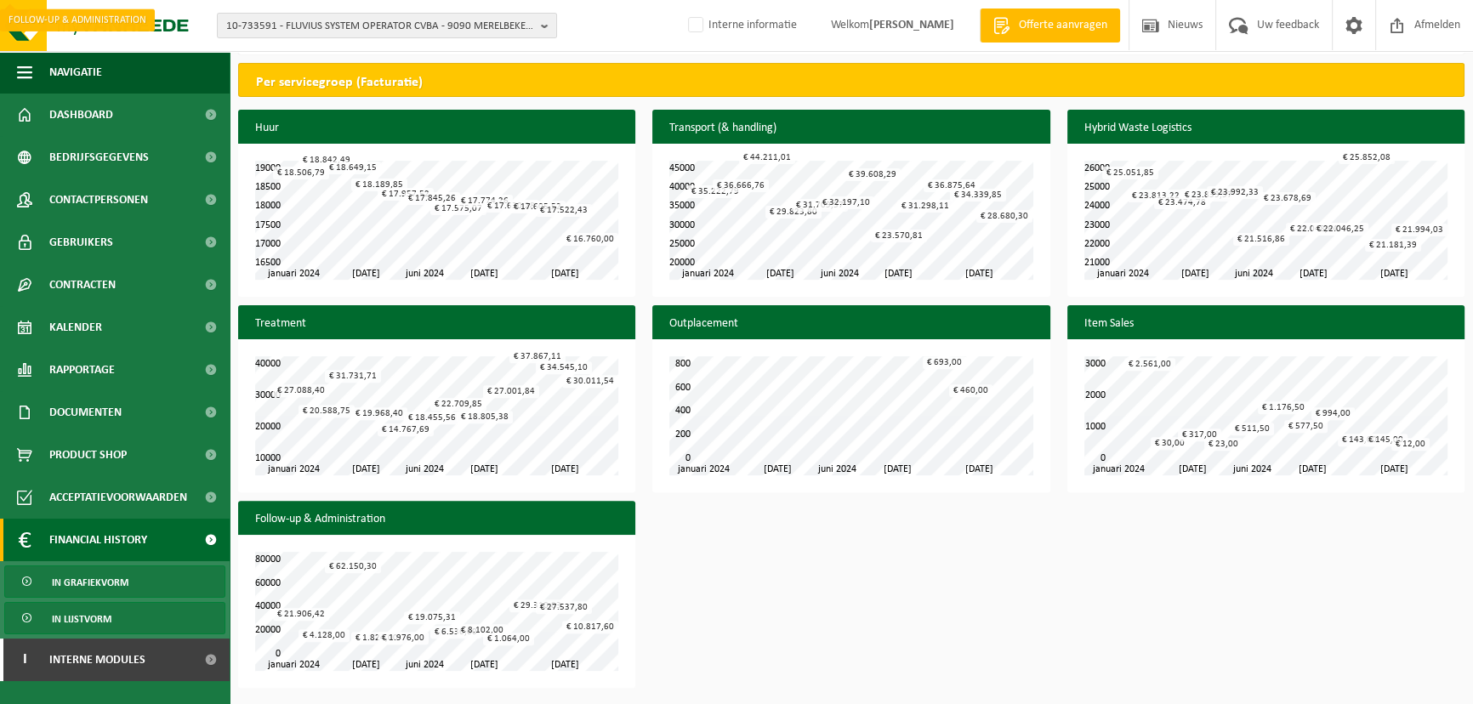
click at [96, 621] on span "In lijstvorm" at bounding box center [82, 619] width 60 height 32
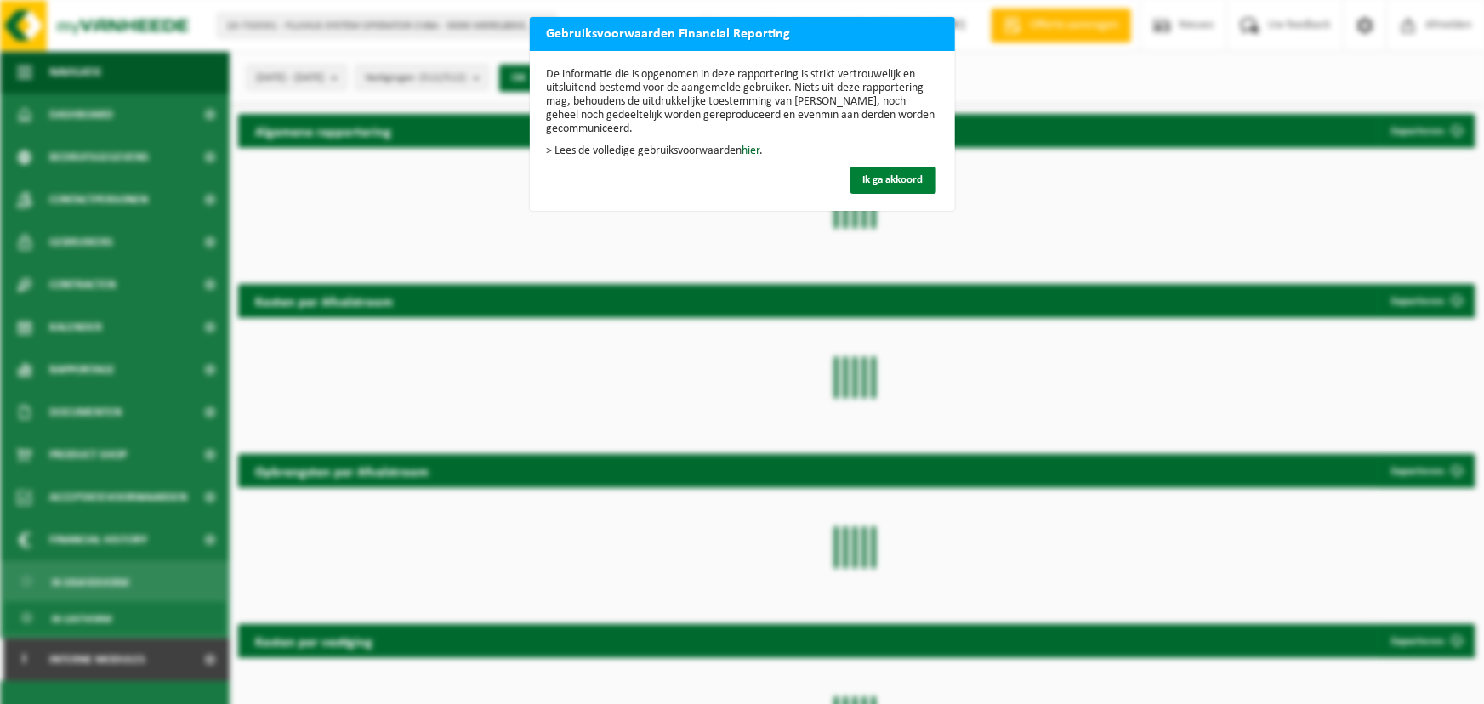
click at [900, 176] on span "Ik ga akkoord" at bounding box center [893, 179] width 60 height 11
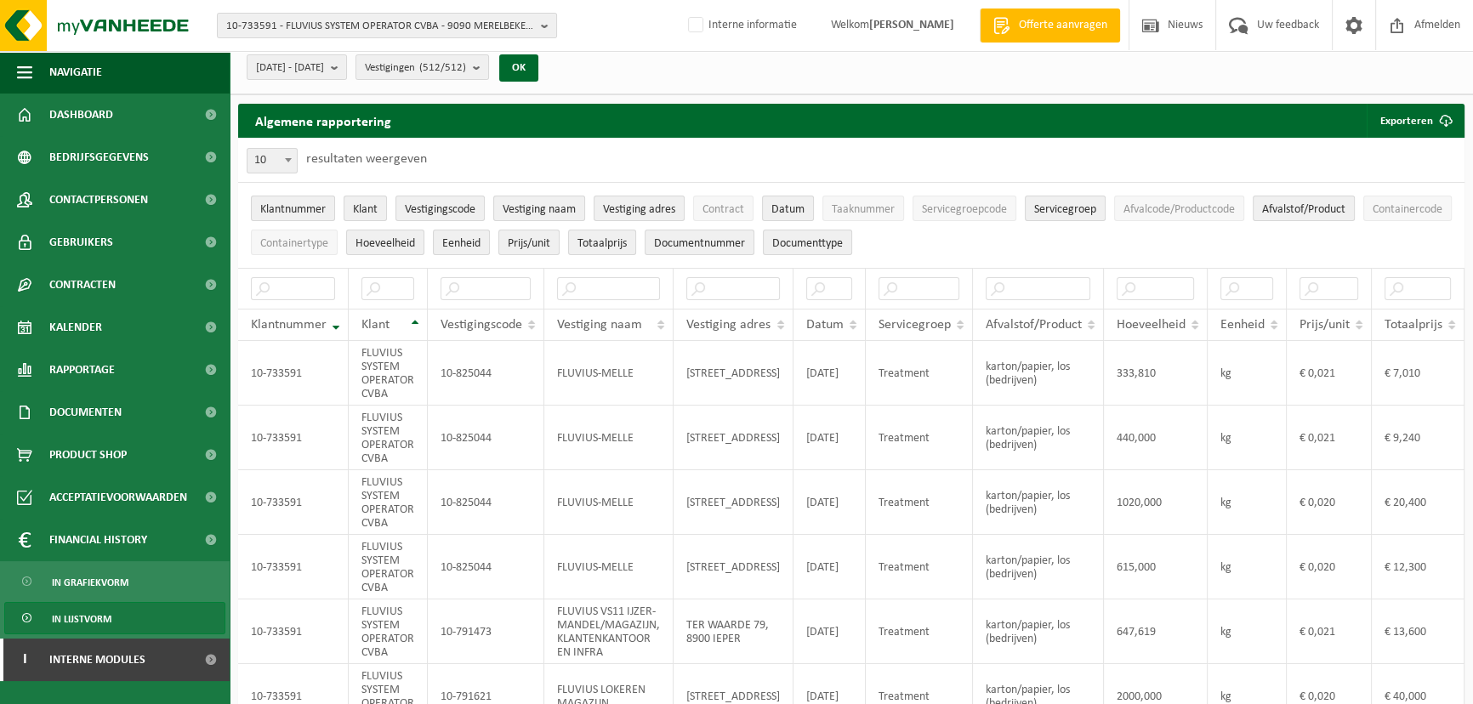
scroll to position [9, 0]
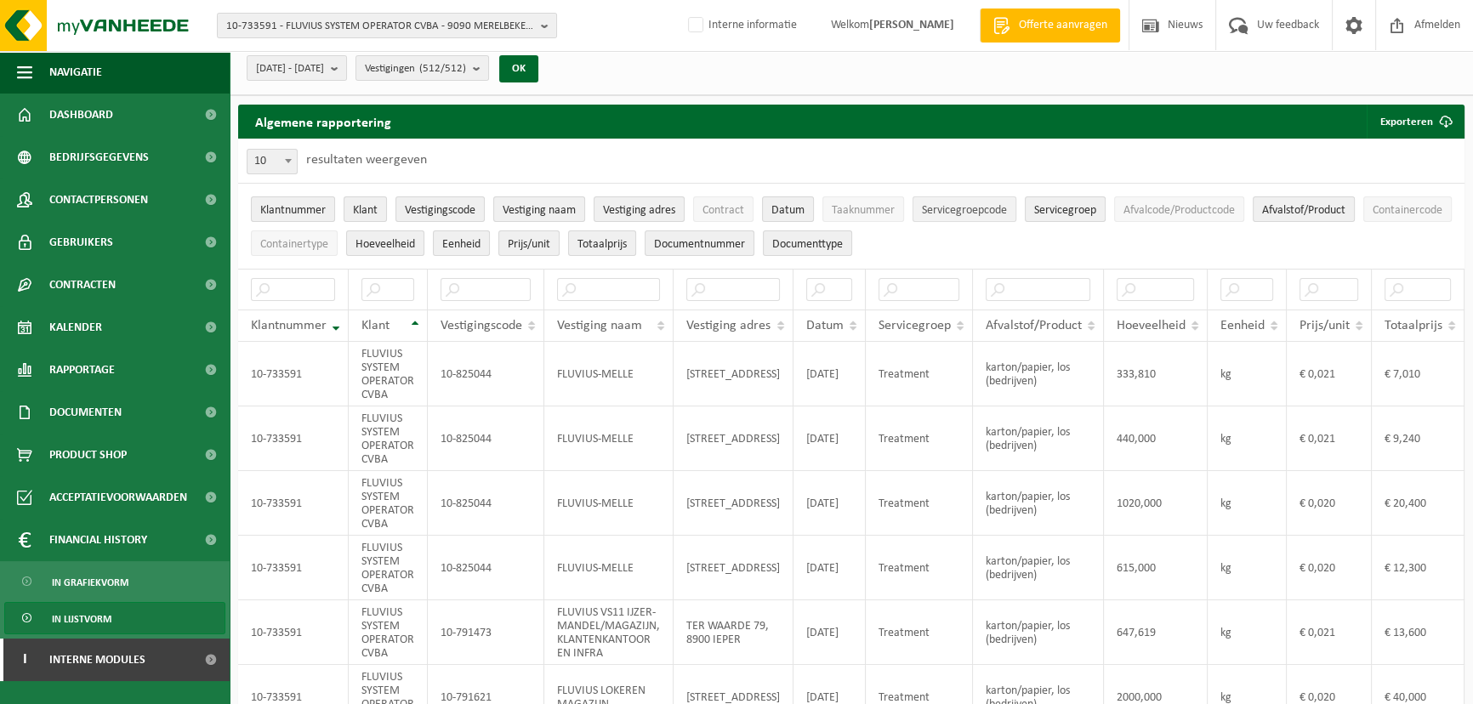
click at [978, 209] on span "Servicegroepcode" at bounding box center [964, 210] width 85 height 13
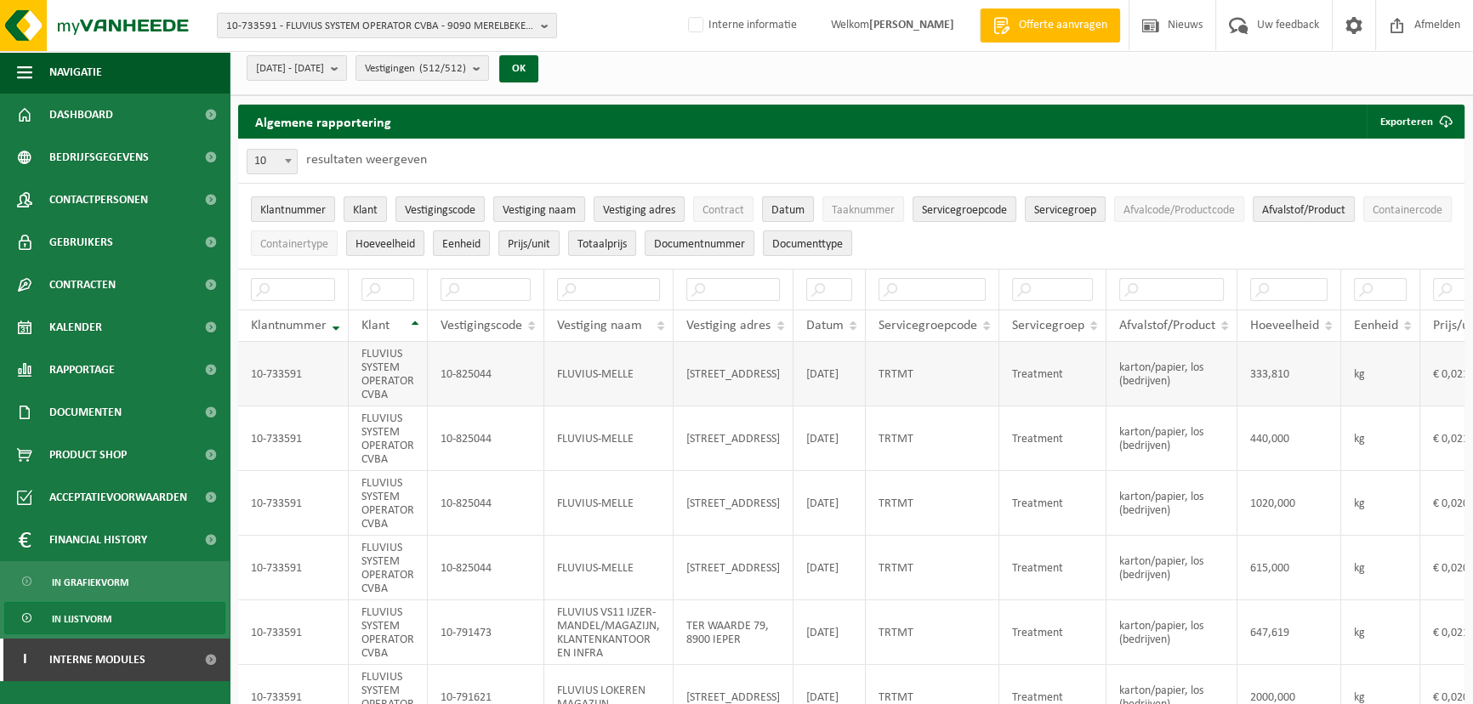
click at [903, 373] on td "TRTMT" at bounding box center [933, 374] width 134 height 65
click at [1045, 370] on td "Treatment" at bounding box center [1053, 374] width 107 height 65
click at [965, 210] on span "Servicegroepcode" at bounding box center [964, 210] width 85 height 13
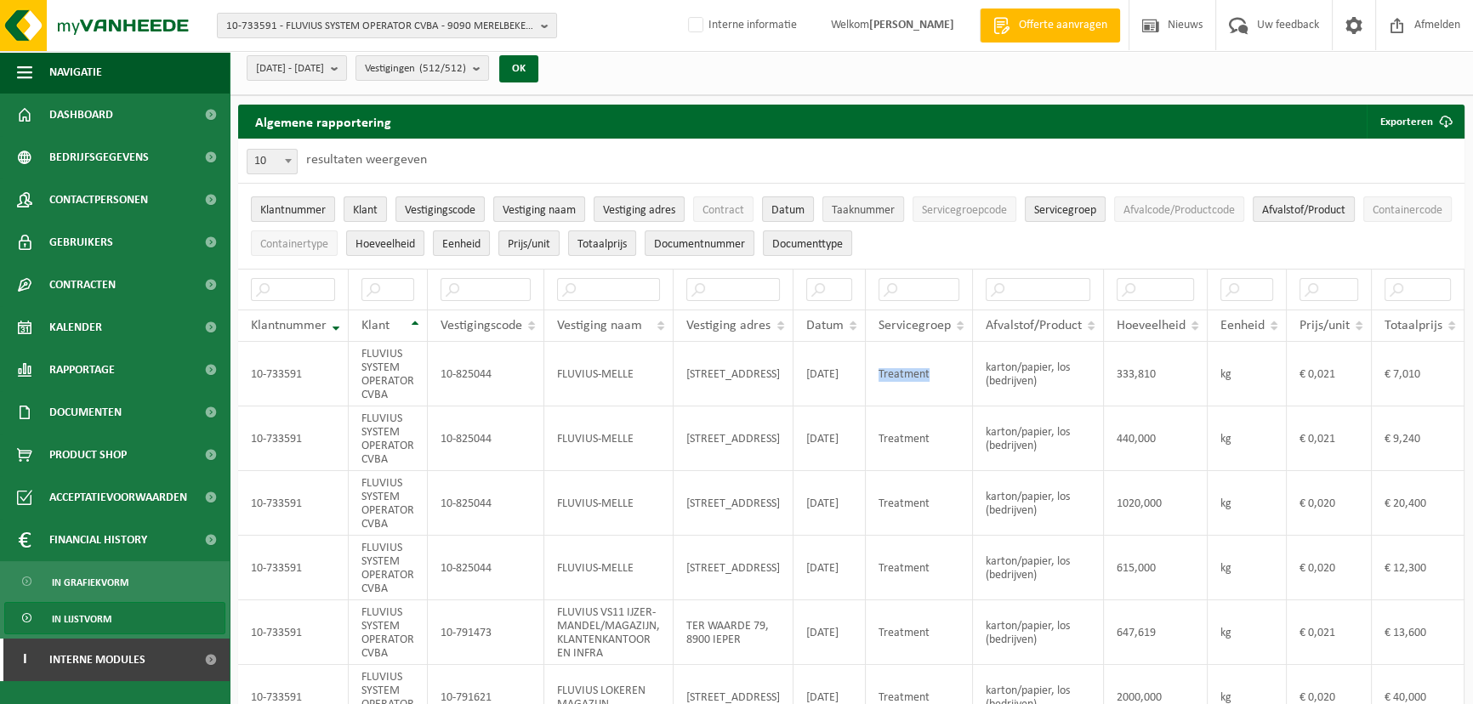
click at [858, 211] on span "Taaknummer" at bounding box center [863, 210] width 63 height 13
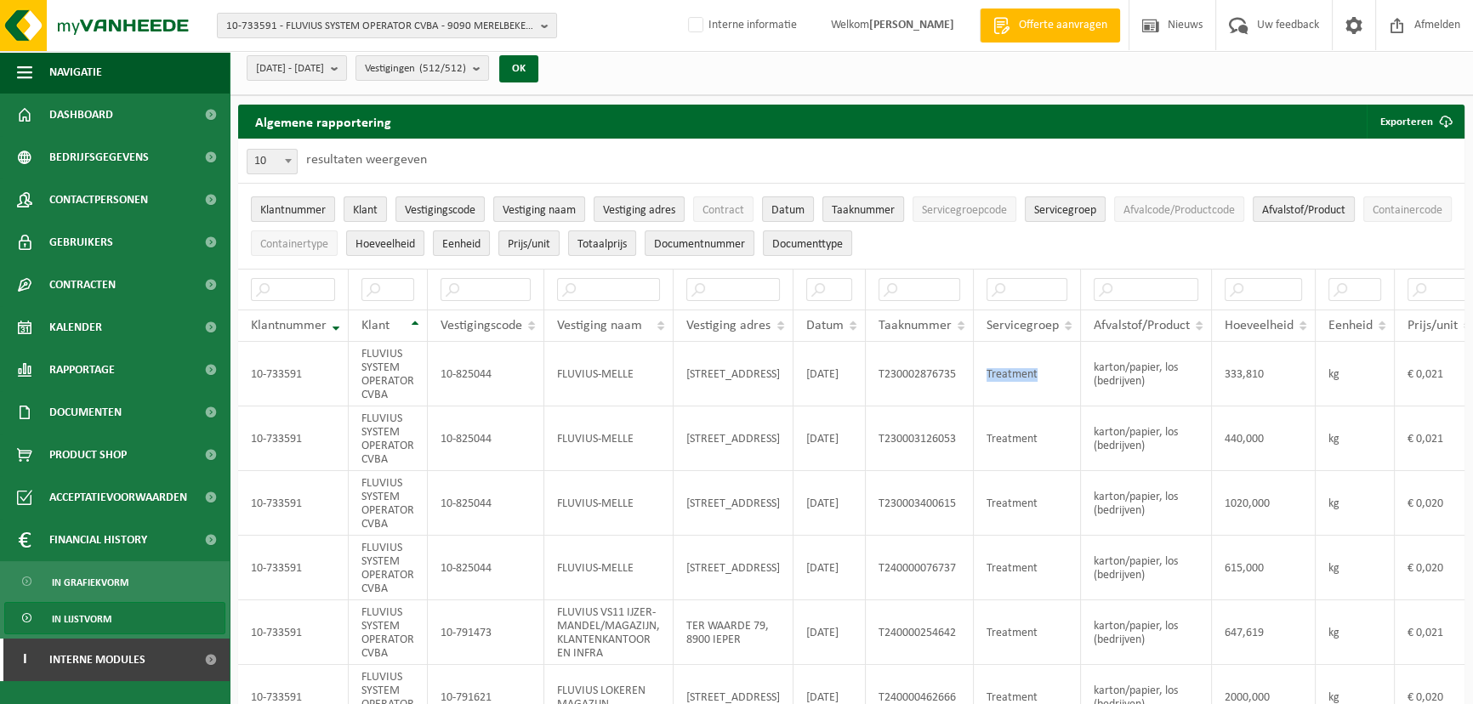
click at [858, 211] on span "Taaknummer" at bounding box center [863, 210] width 63 height 13
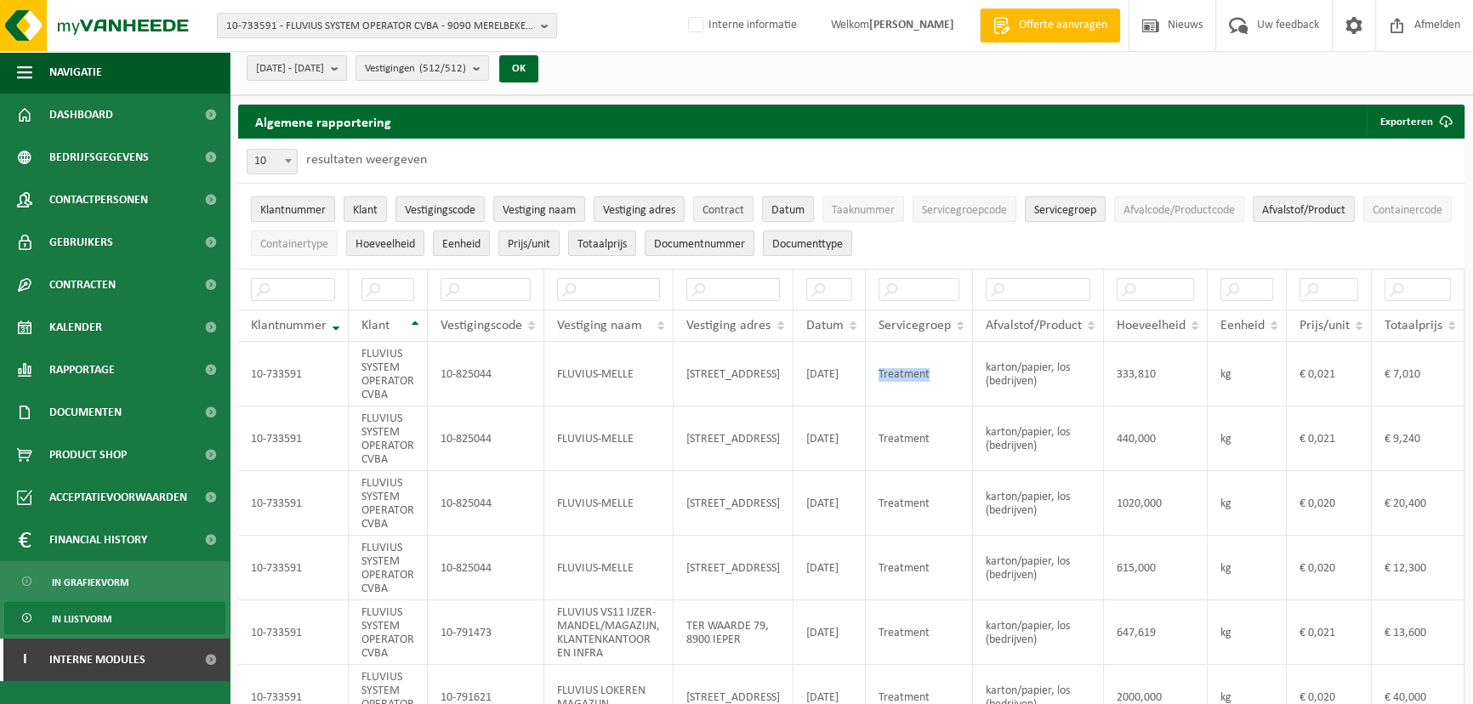
click at [733, 214] on span "Contract" at bounding box center [724, 210] width 42 height 13
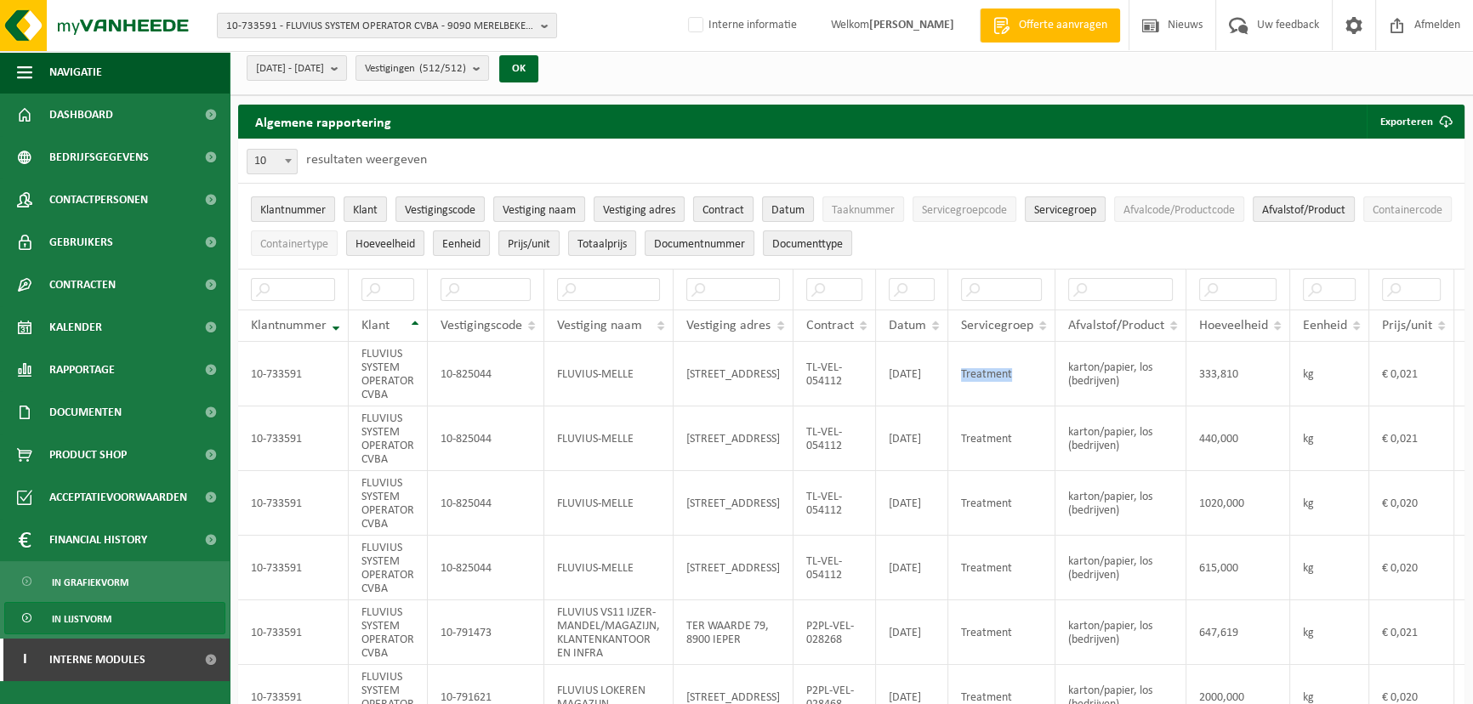
click at [734, 208] on span "Contract" at bounding box center [724, 210] width 42 height 13
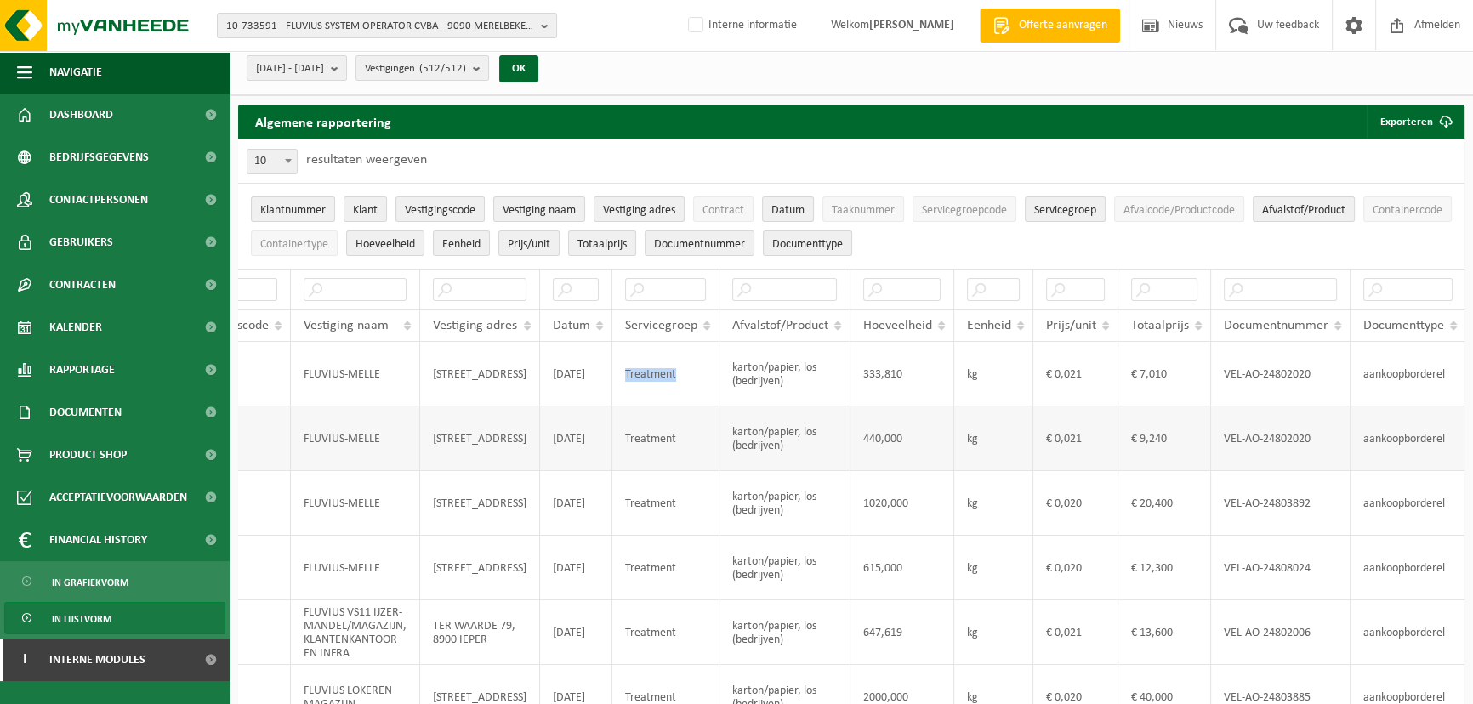
scroll to position [0, 268]
click at [1120, 133] on div "Algemene rapportering Exporteren Enkel mijn selectie Alle beschikbare kolommen" at bounding box center [851, 122] width 1227 height 34
click at [956, 143] on div "10 25 50 100 10 resultaten weergeven" at bounding box center [851, 161] width 1227 height 44
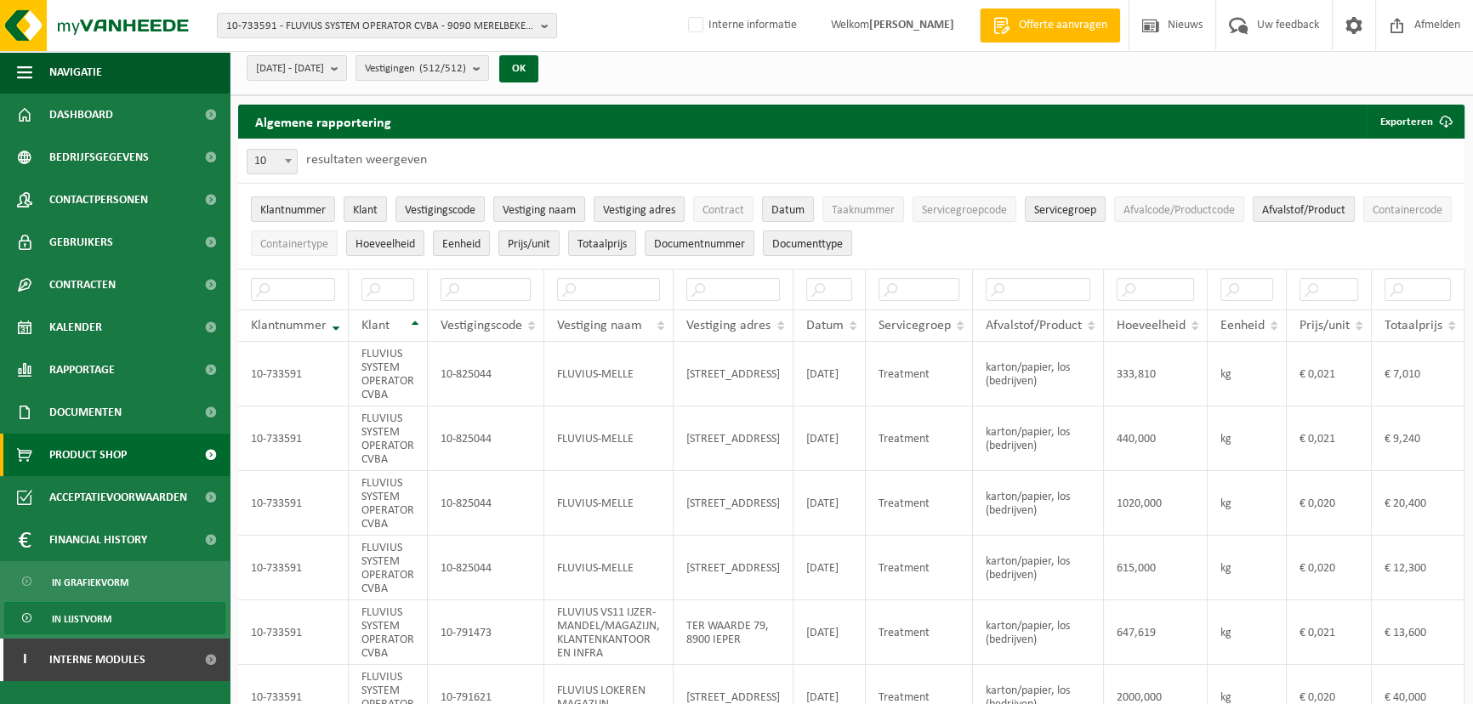
click at [106, 455] on span "Product Shop" at bounding box center [87, 455] width 77 height 43
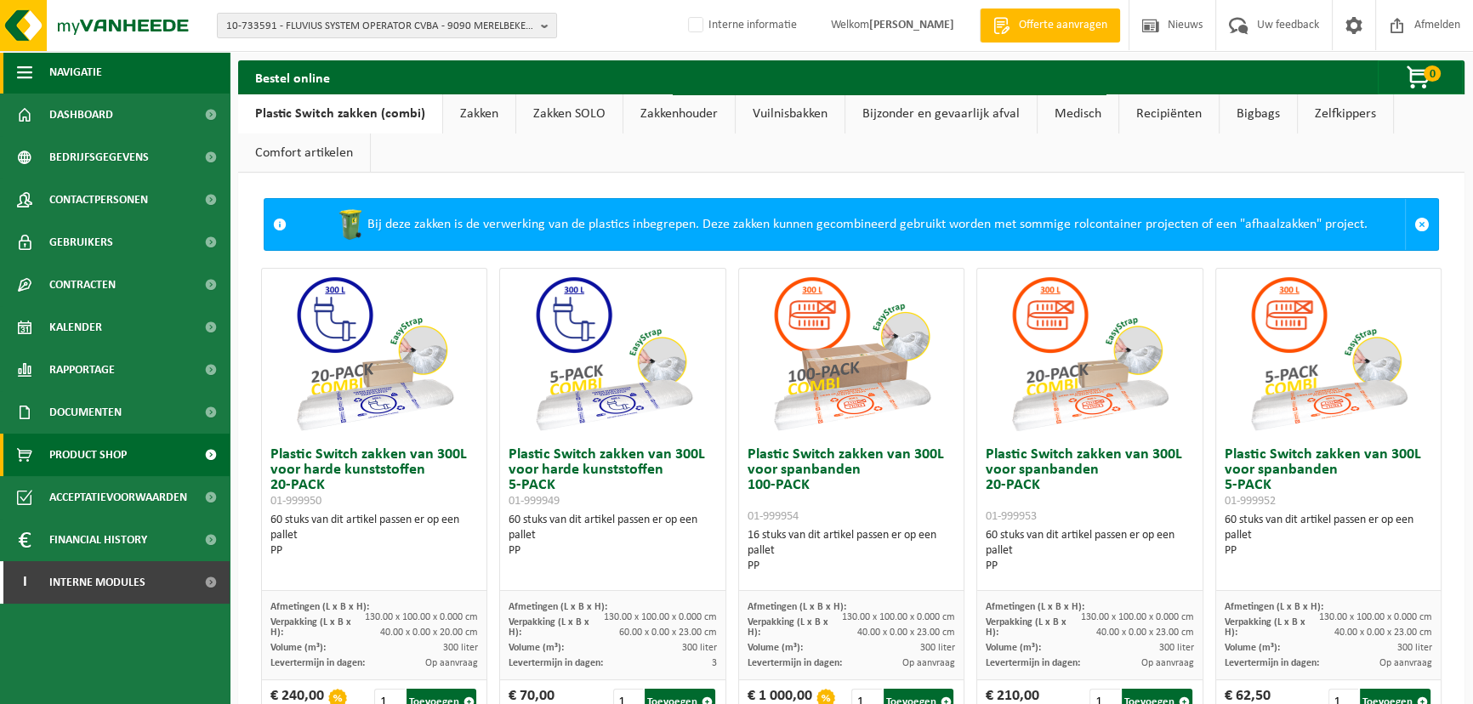
click at [25, 68] on span "button" at bounding box center [24, 72] width 15 height 43
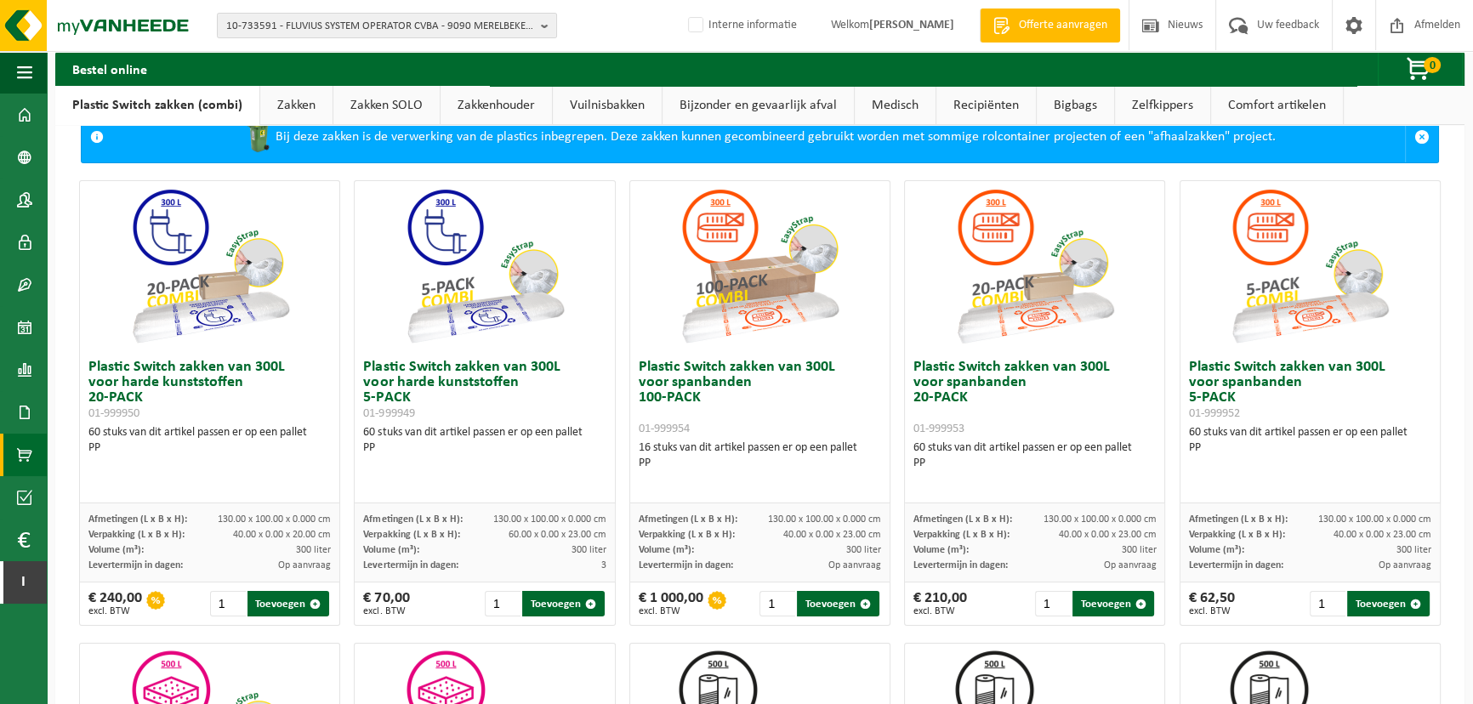
scroll to position [51, 0]
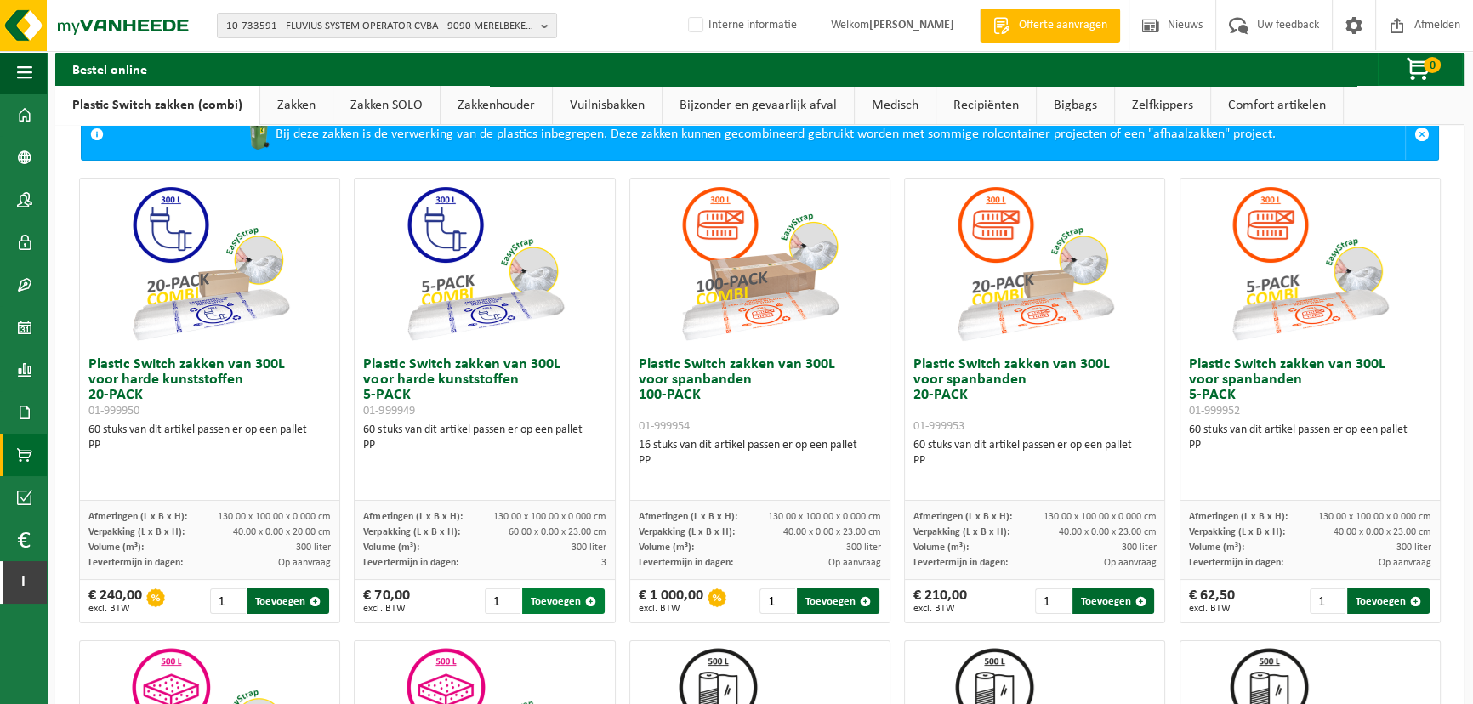
click at [546, 600] on button "Toevoegen" at bounding box center [563, 602] width 83 height 26
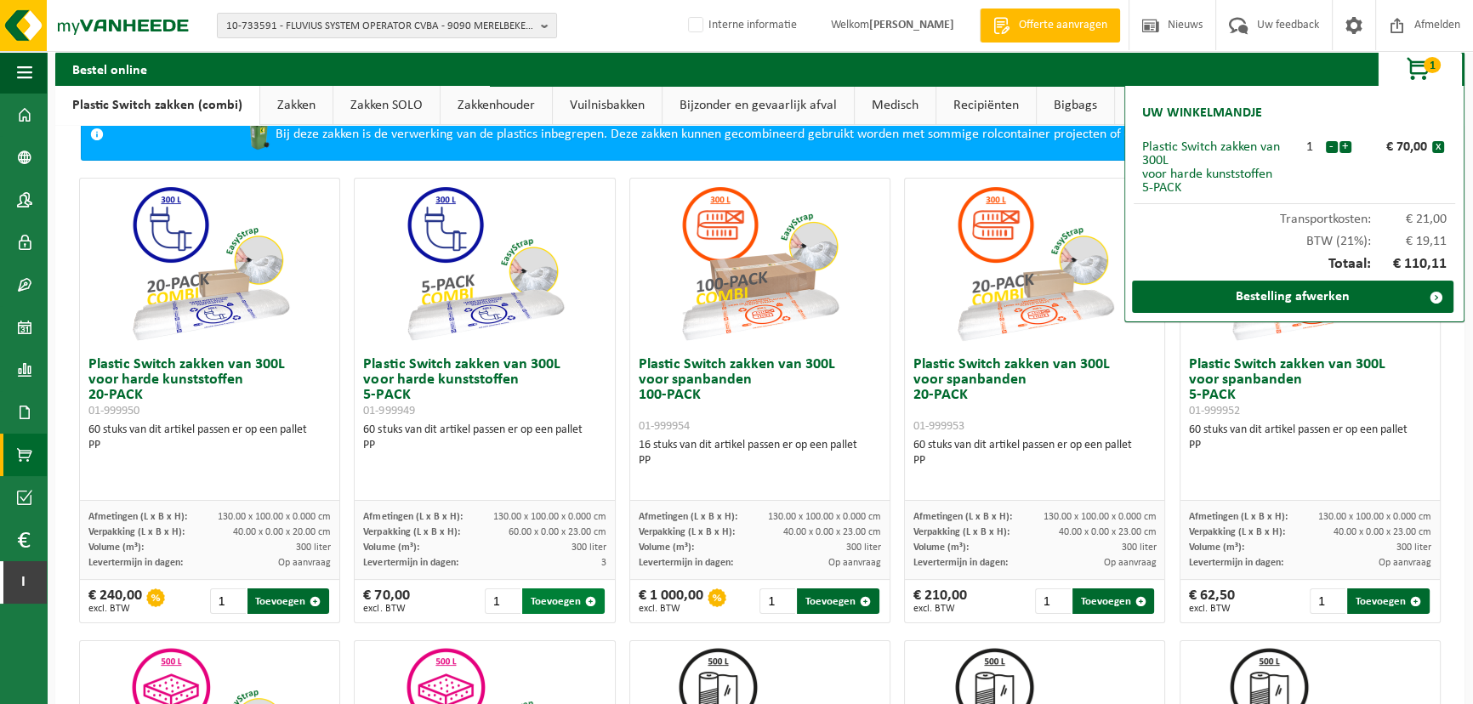
click at [546, 600] on button "Toevoegen" at bounding box center [563, 602] width 83 height 26
click at [567, 601] on button "Toevoegen" at bounding box center [563, 602] width 83 height 26
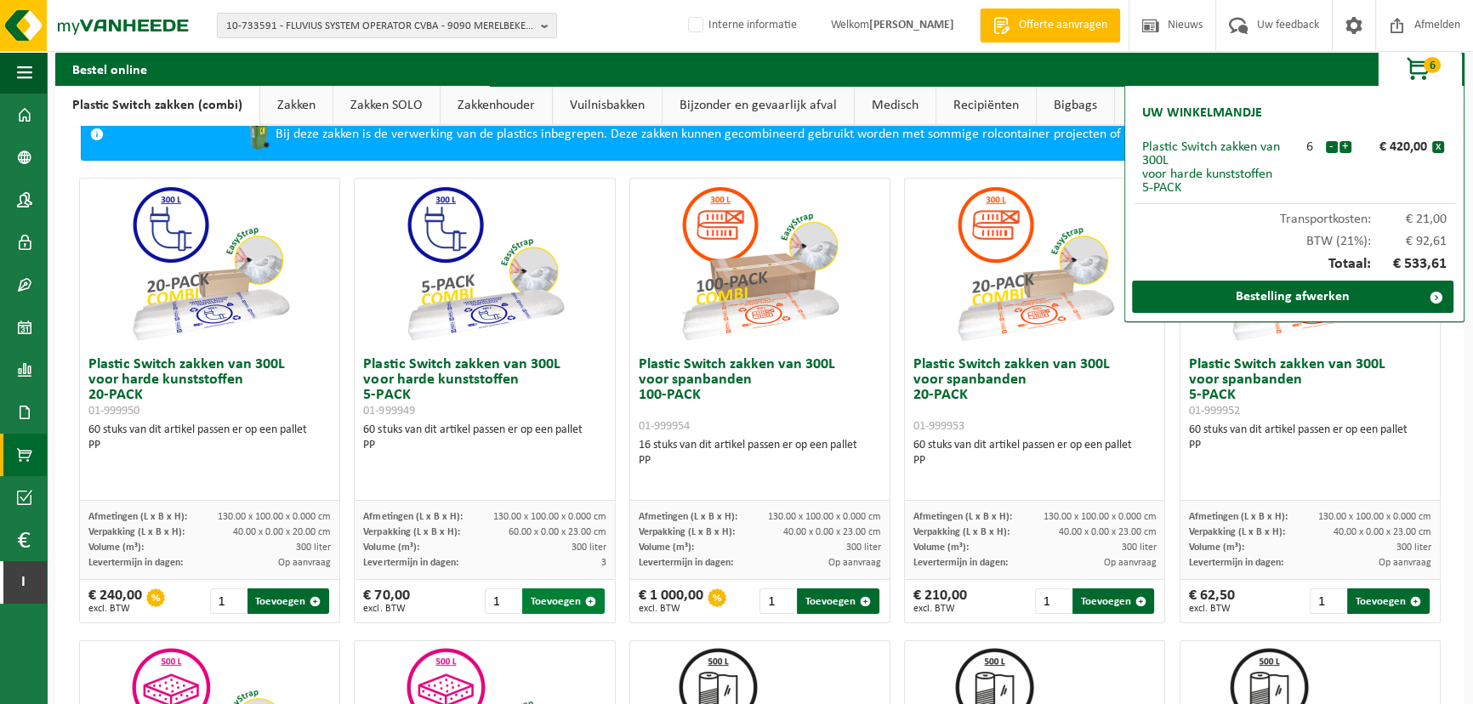
click at [567, 601] on button "Toevoegen" at bounding box center [563, 602] width 83 height 26
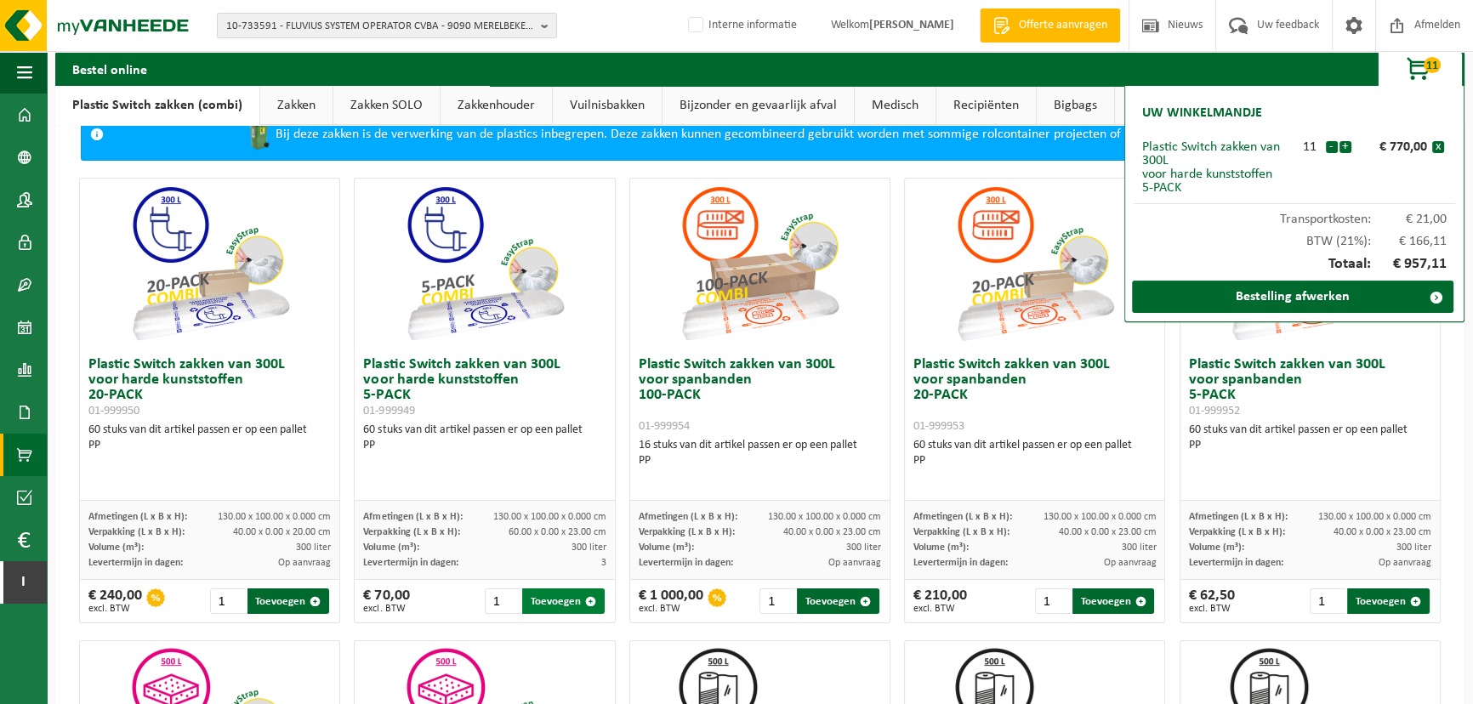
click at [567, 601] on button "Toevoegen" at bounding box center [563, 602] width 83 height 26
click at [1422, 218] on span "€ 69,00" at bounding box center [1409, 220] width 77 height 14
click at [1260, 226] on div "BTW (21%): € 205,59" at bounding box center [1295, 237] width 322 height 22
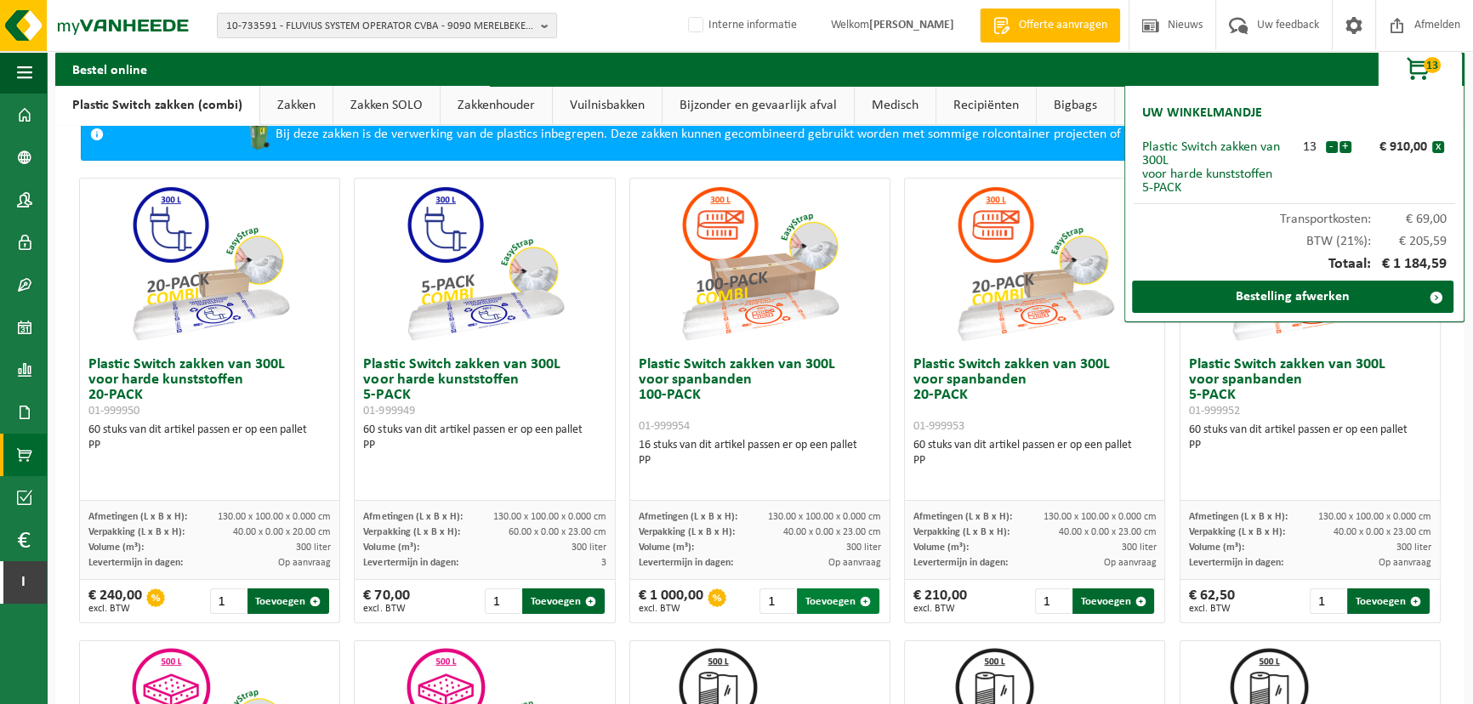
click at [817, 591] on button "Toevoegen" at bounding box center [838, 602] width 83 height 26
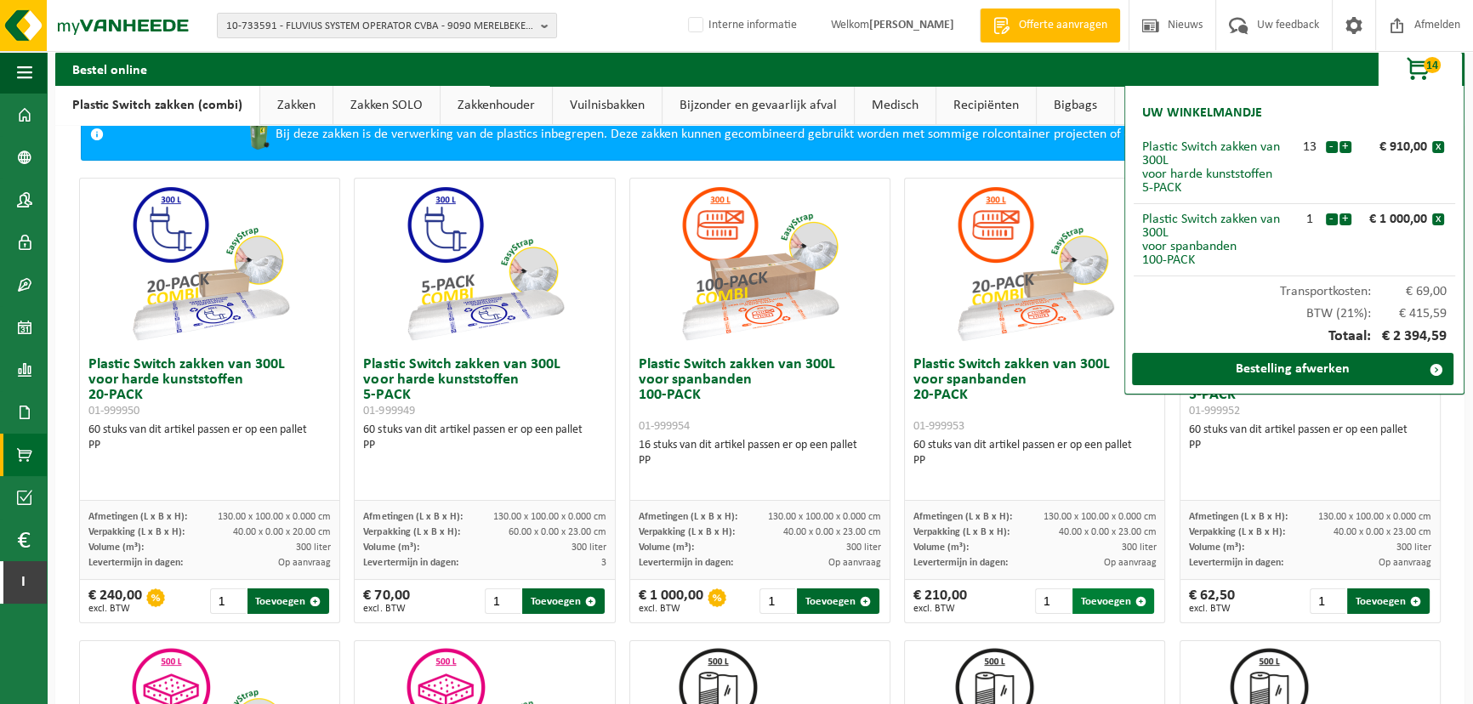
click at [1088, 593] on button "Toevoegen" at bounding box center [1114, 602] width 83 height 26
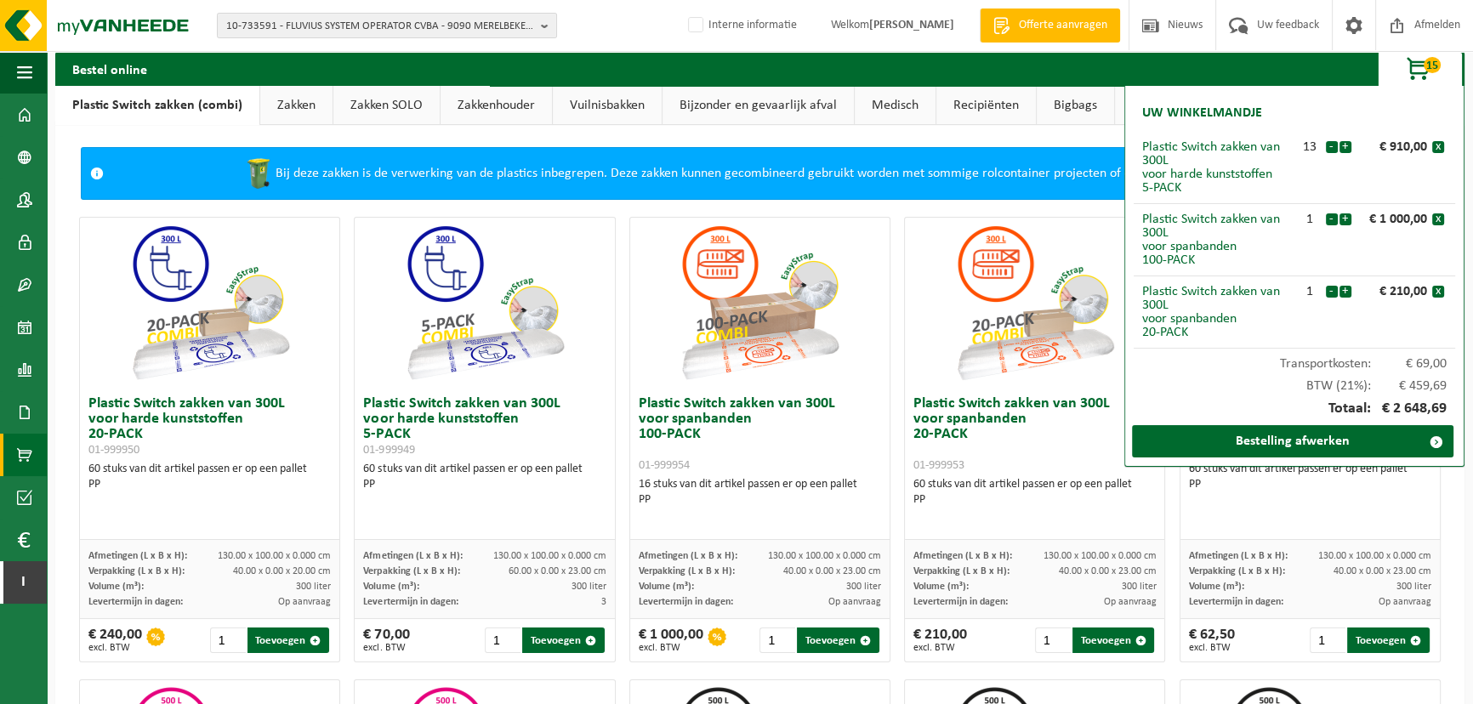
scroll to position [0, 0]
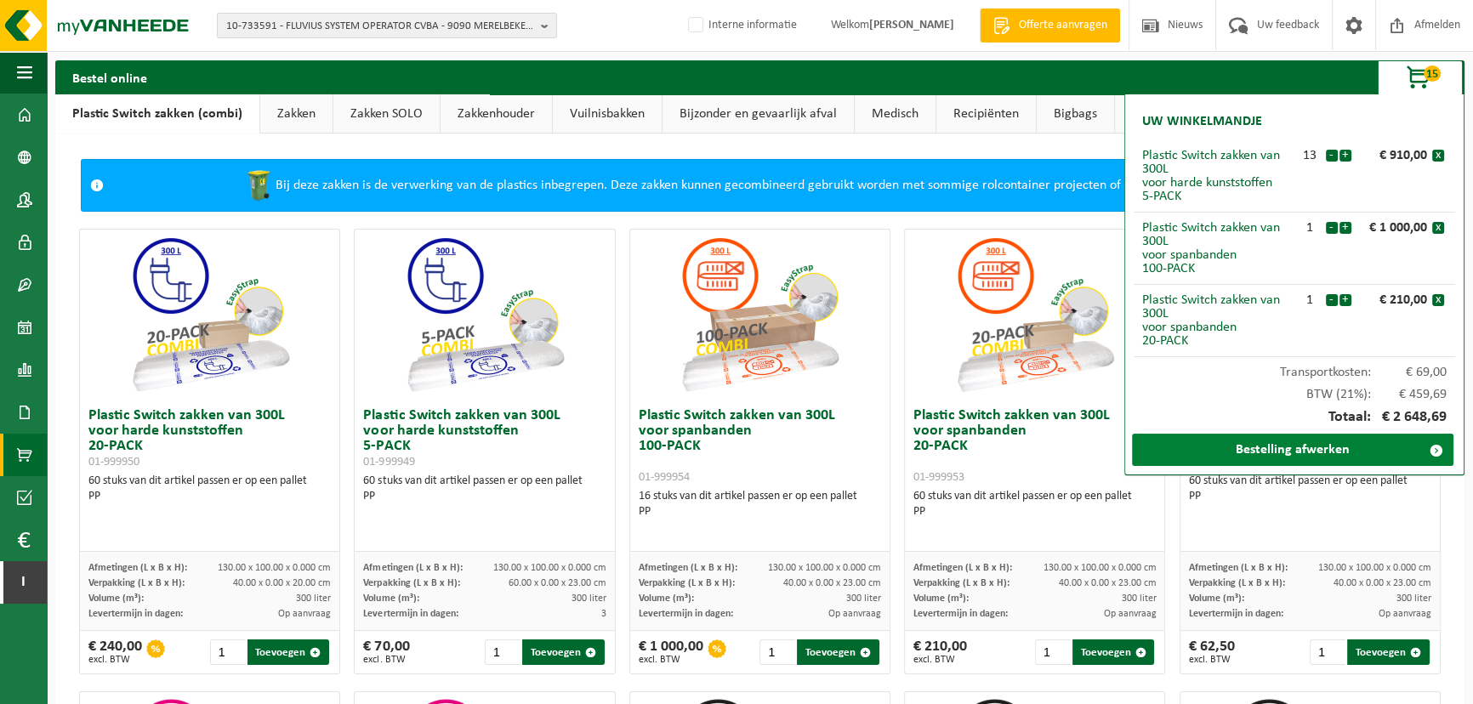
click at [1288, 453] on link "Bestelling afwerken" at bounding box center [1293, 450] width 322 height 32
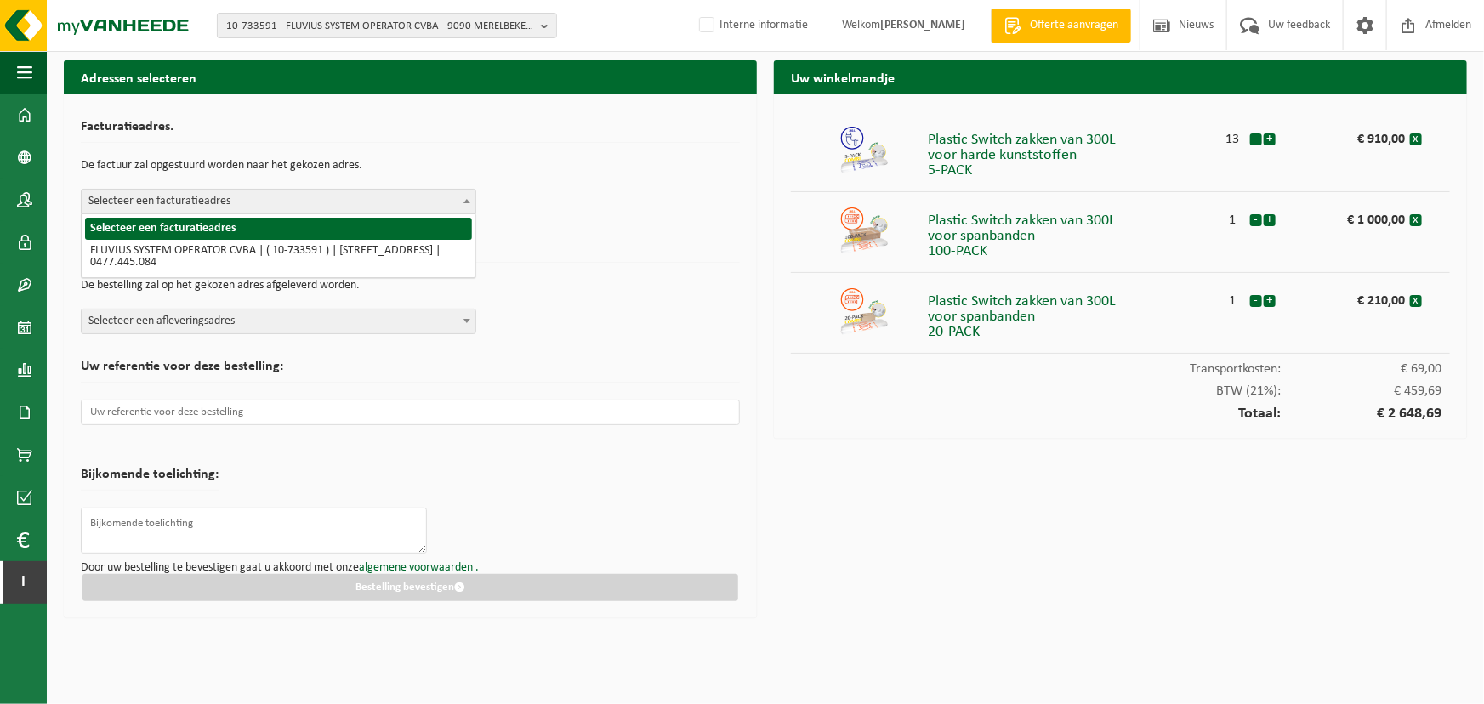
click at [454, 195] on span "Selecteer een facturatieadres" at bounding box center [279, 202] width 394 height 24
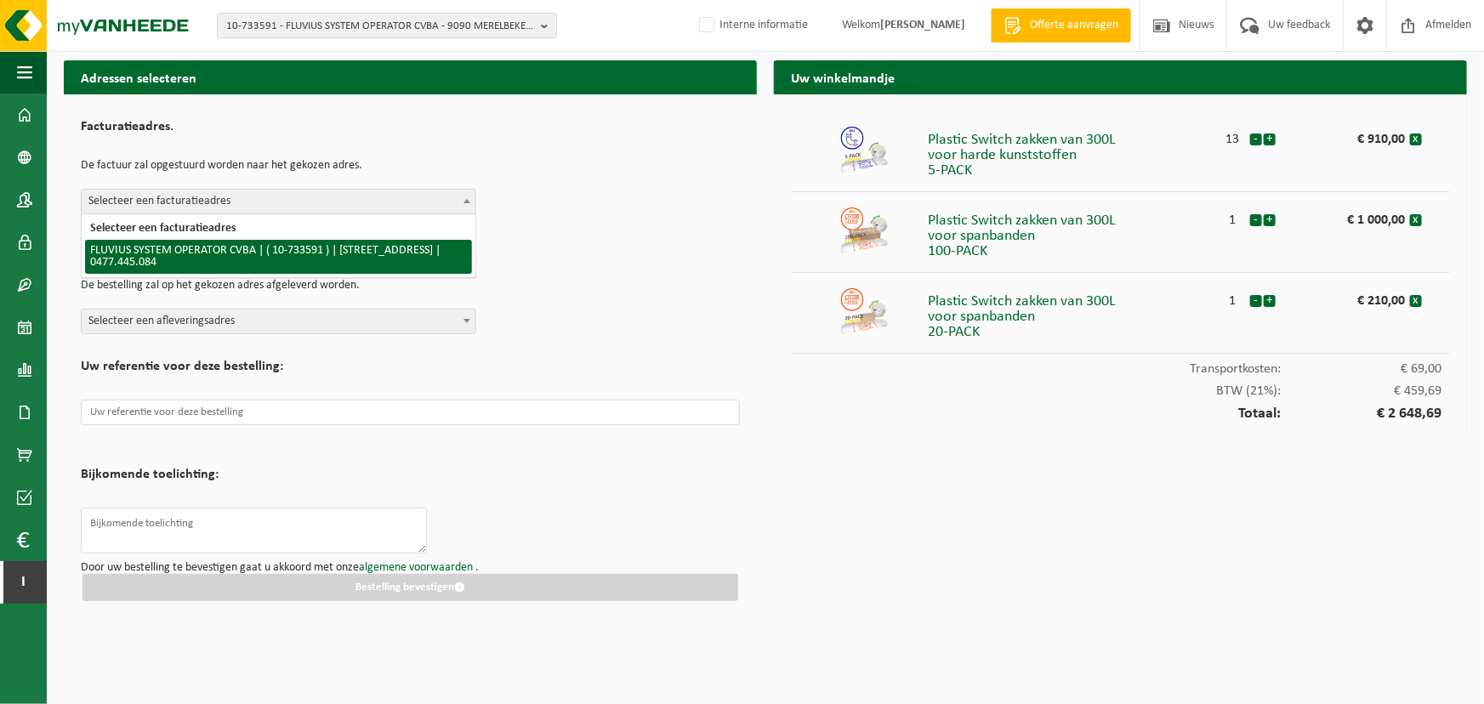
select select "20098"
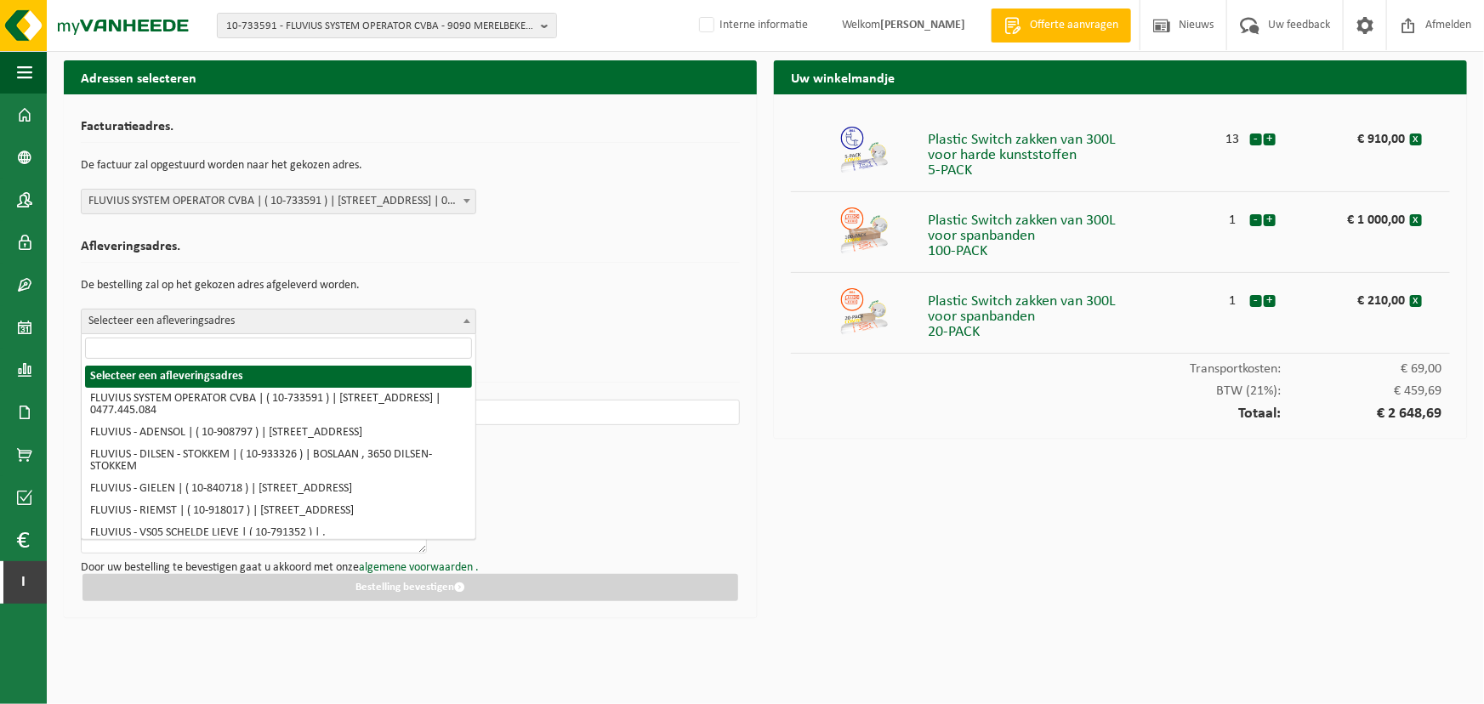
click at [336, 332] on span "Selecteer een afleveringsadres" at bounding box center [279, 322] width 394 height 24
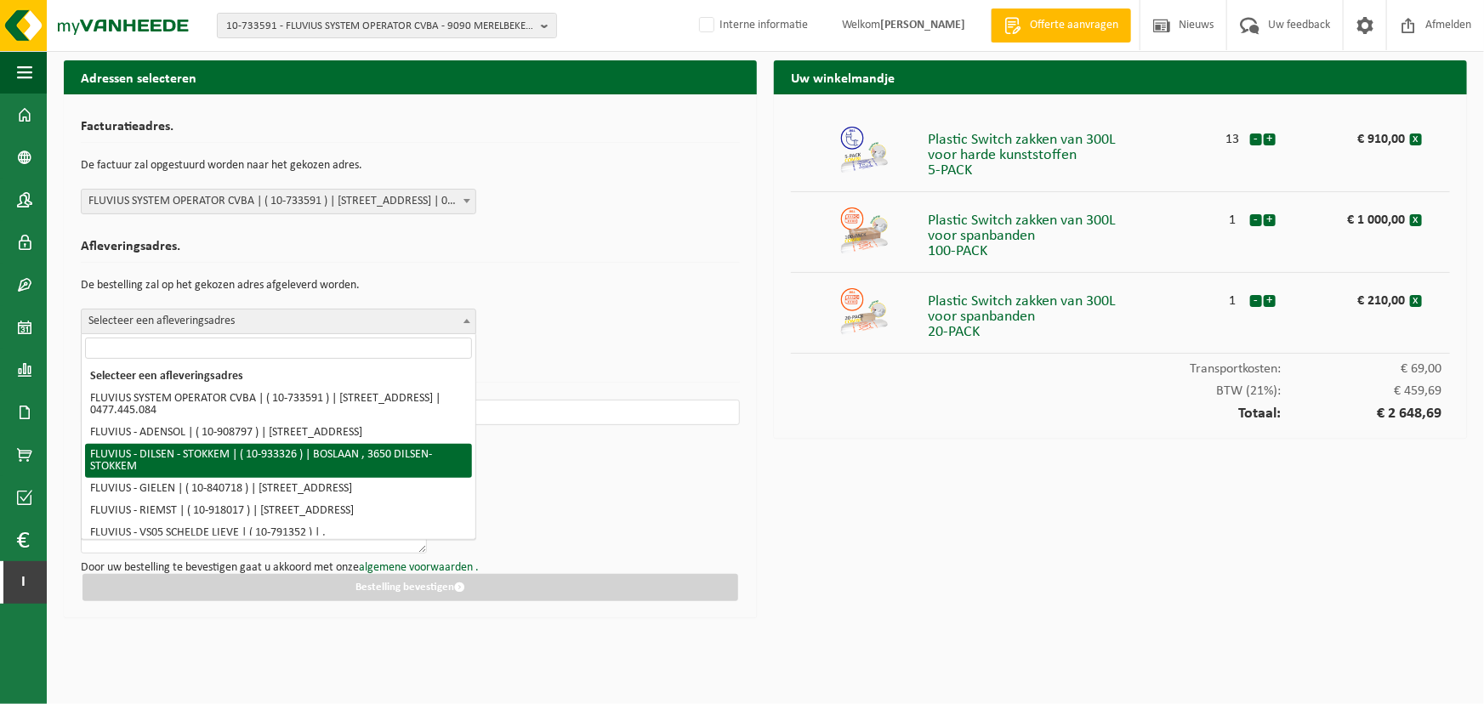
select select "135598"
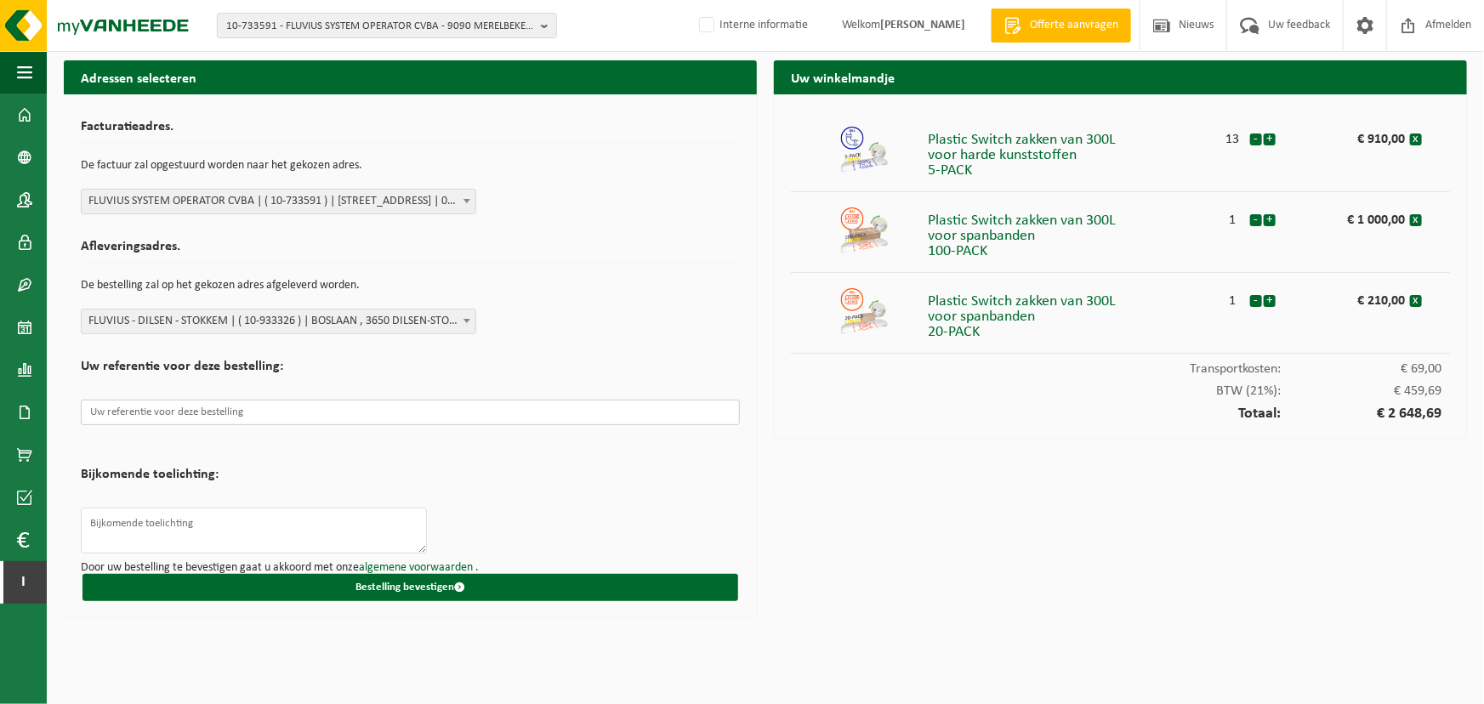
click at [286, 423] on input "text" at bounding box center [410, 413] width 659 height 26
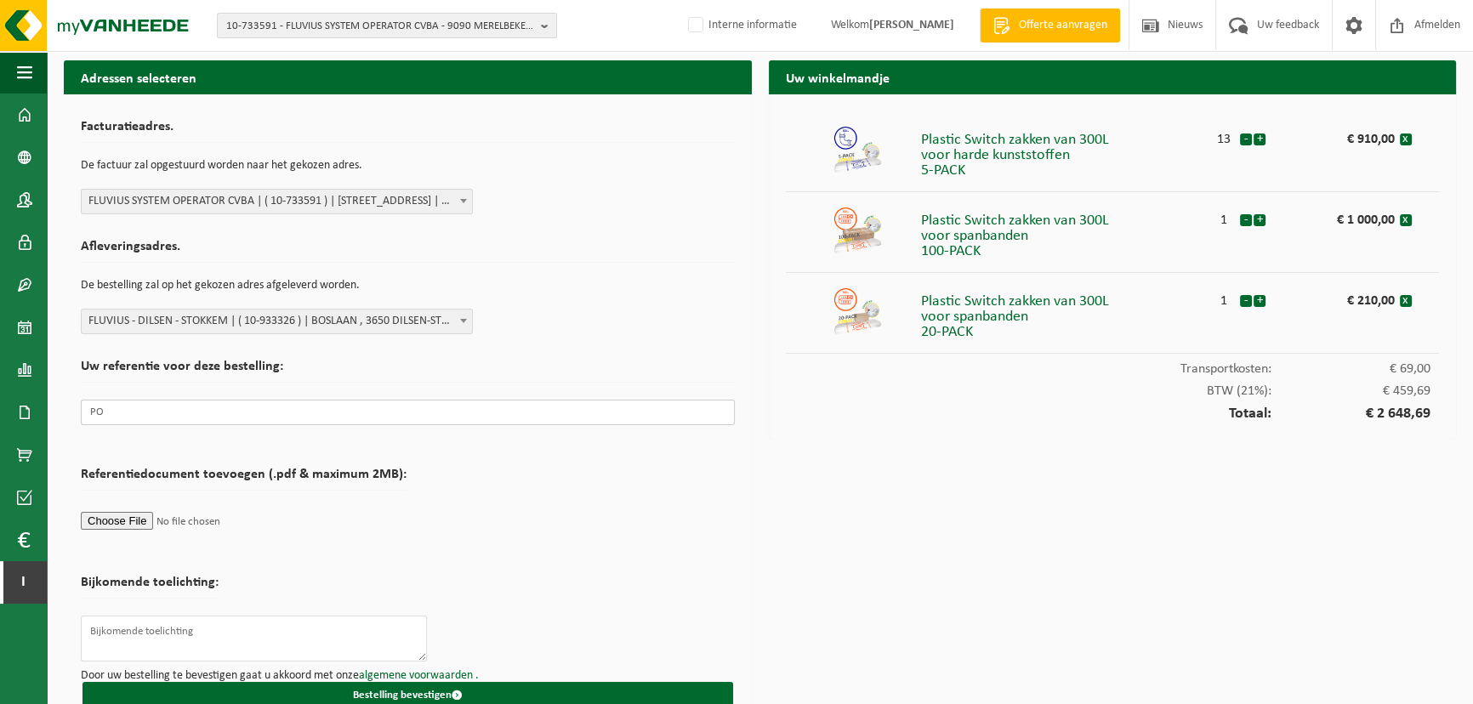
type input "PO"
click at [265, 627] on textarea at bounding box center [254, 639] width 346 height 46
click at [668, 549] on form "Facturatieadres. De factuur zal opgestuurd worden naar het gekozen adres. Selec…" at bounding box center [408, 410] width 654 height 598
click at [29, 77] on span "button" at bounding box center [24, 72] width 15 height 43
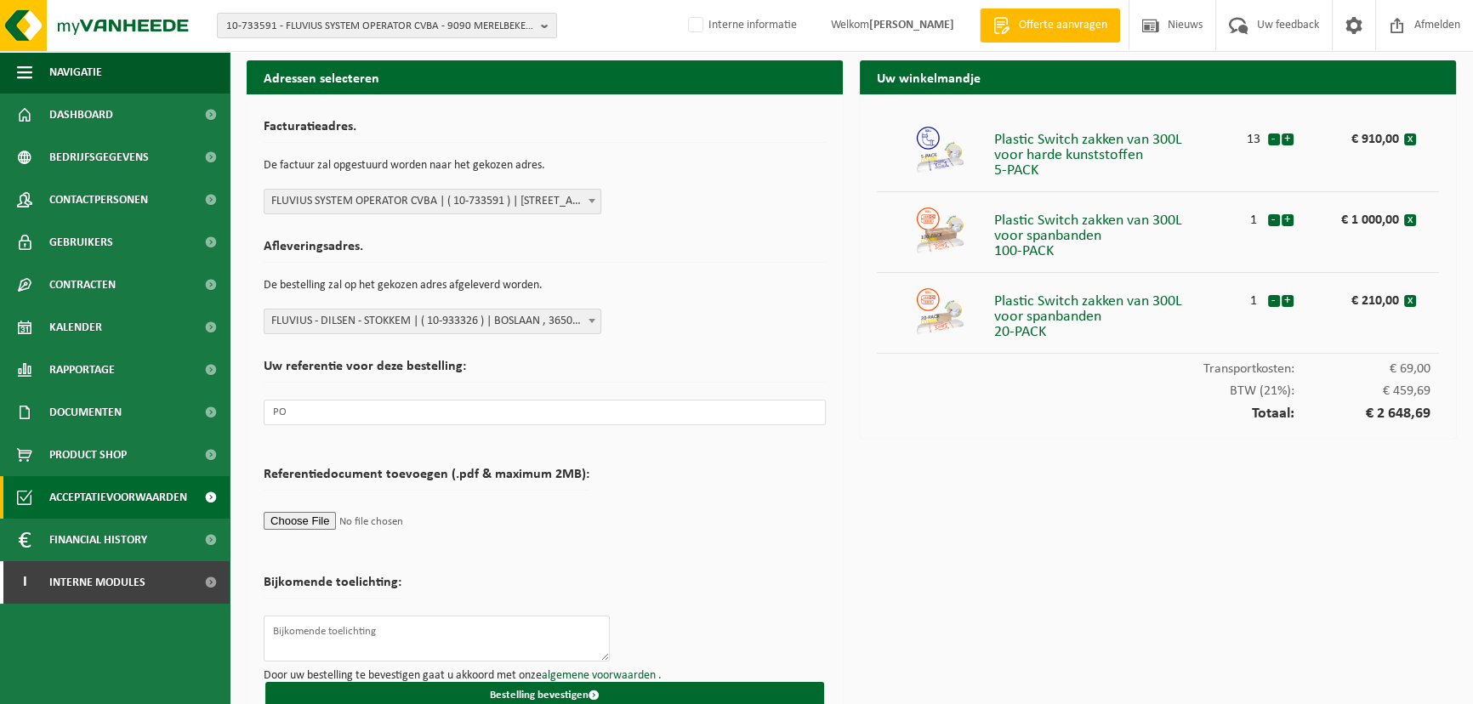
click at [117, 490] on span "Acceptatievoorwaarden" at bounding box center [118, 497] width 138 height 43
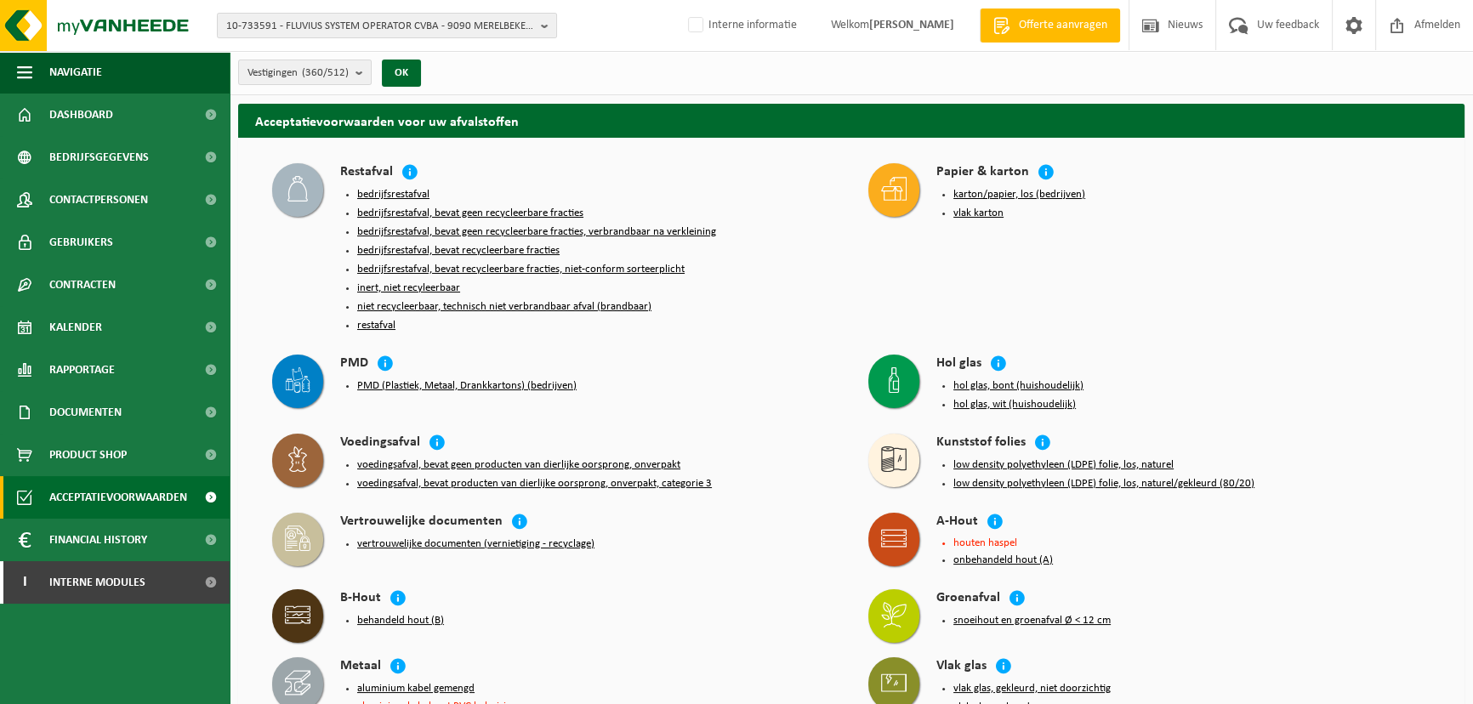
click at [613, 163] on div "Restafval" at bounding box center [587, 173] width 494 height 20
click at [413, 196] on button "bedrijfsrestafval" at bounding box center [393, 195] width 72 height 14
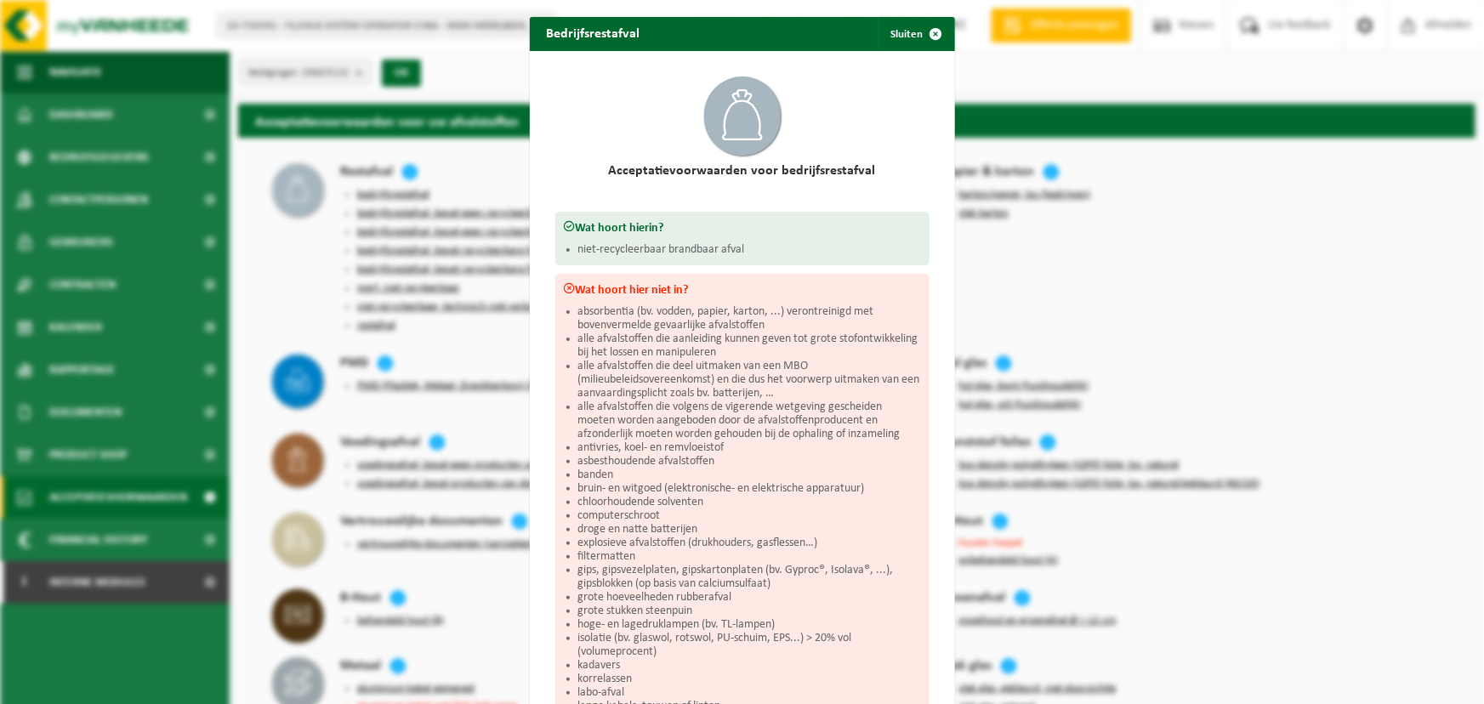
scroll to position [319, 0]
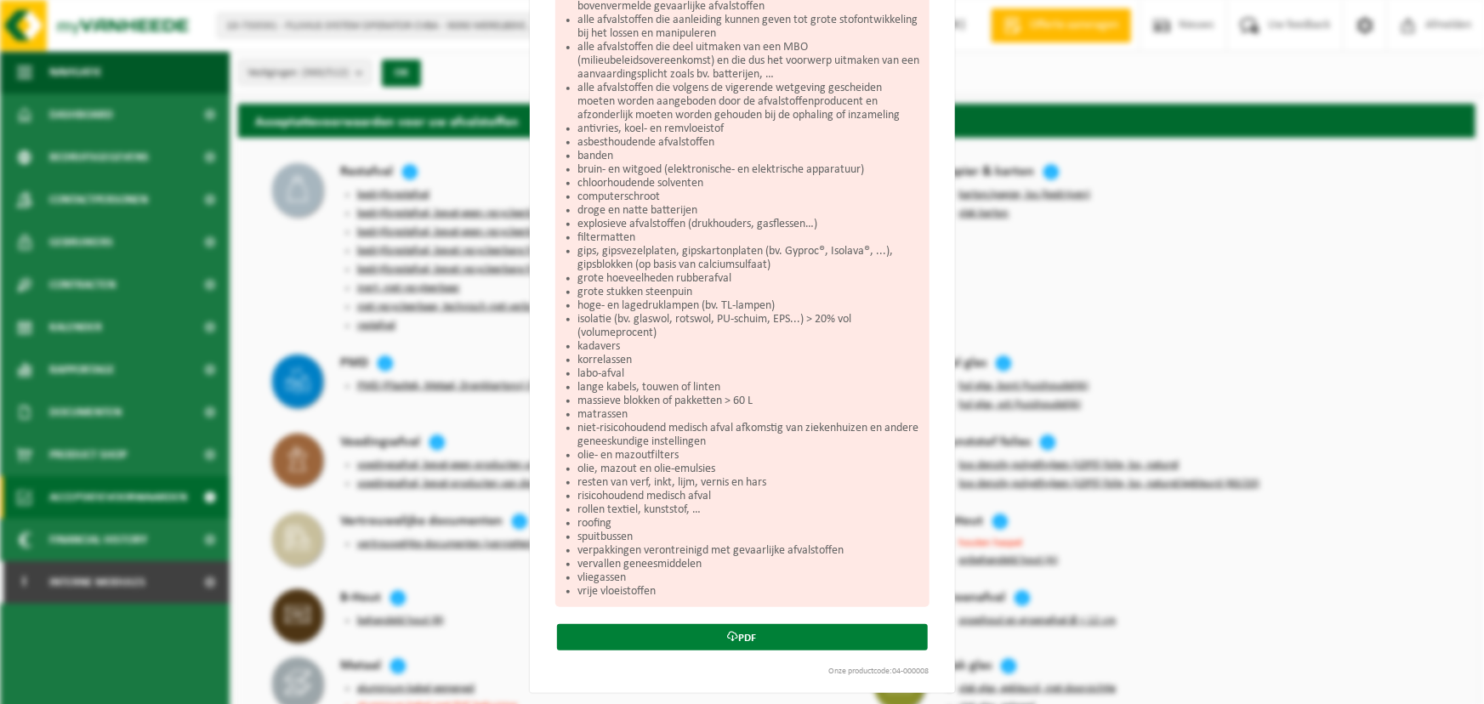
click at [732, 626] on link "PDF" at bounding box center [742, 637] width 371 height 26
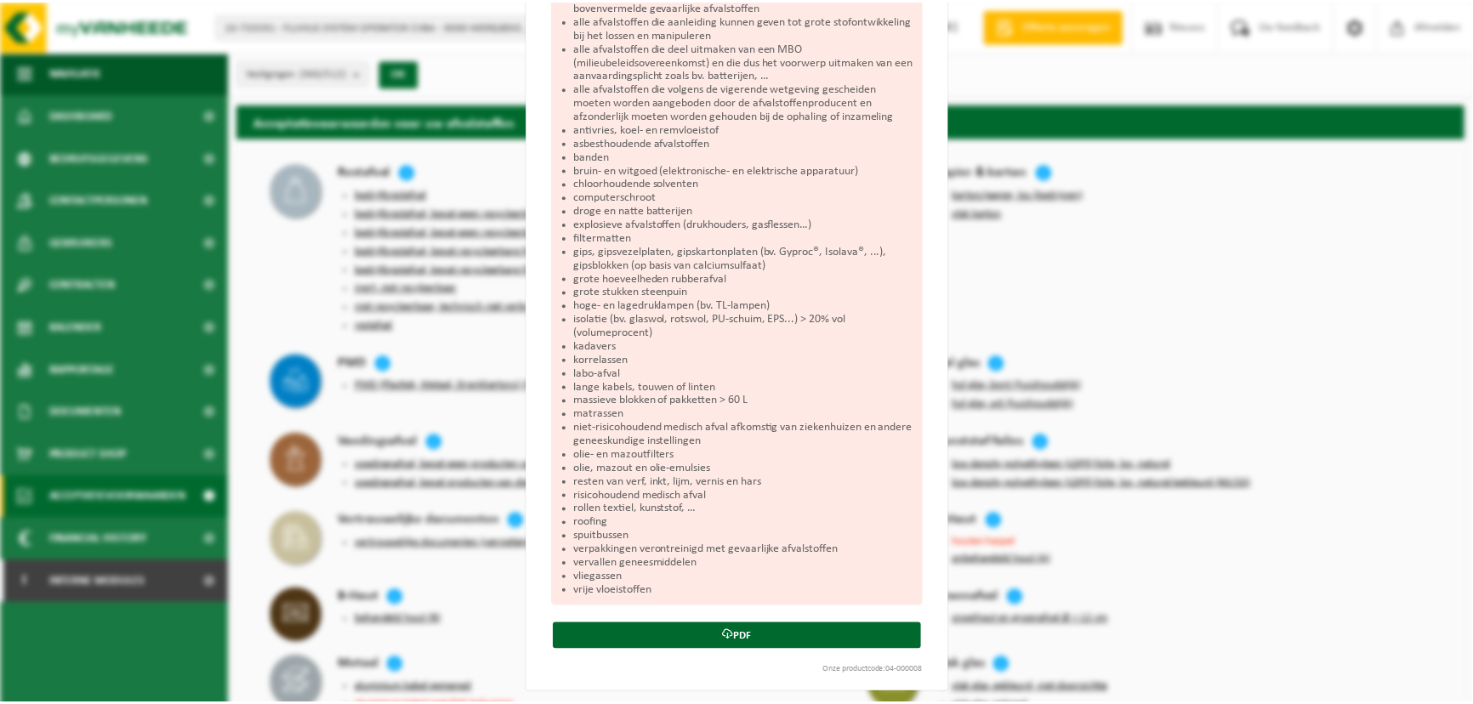
scroll to position [0, 0]
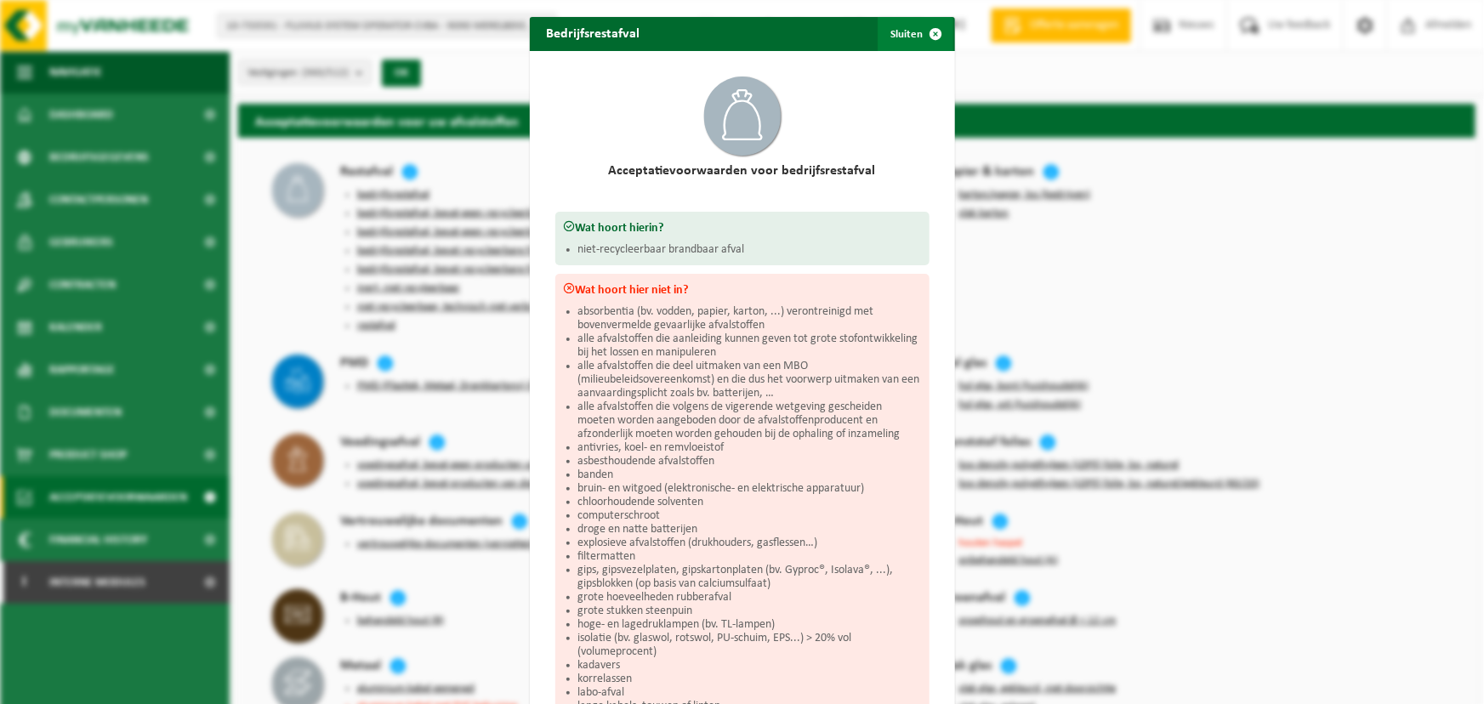
click at [920, 29] on span "button" at bounding box center [937, 34] width 34 height 34
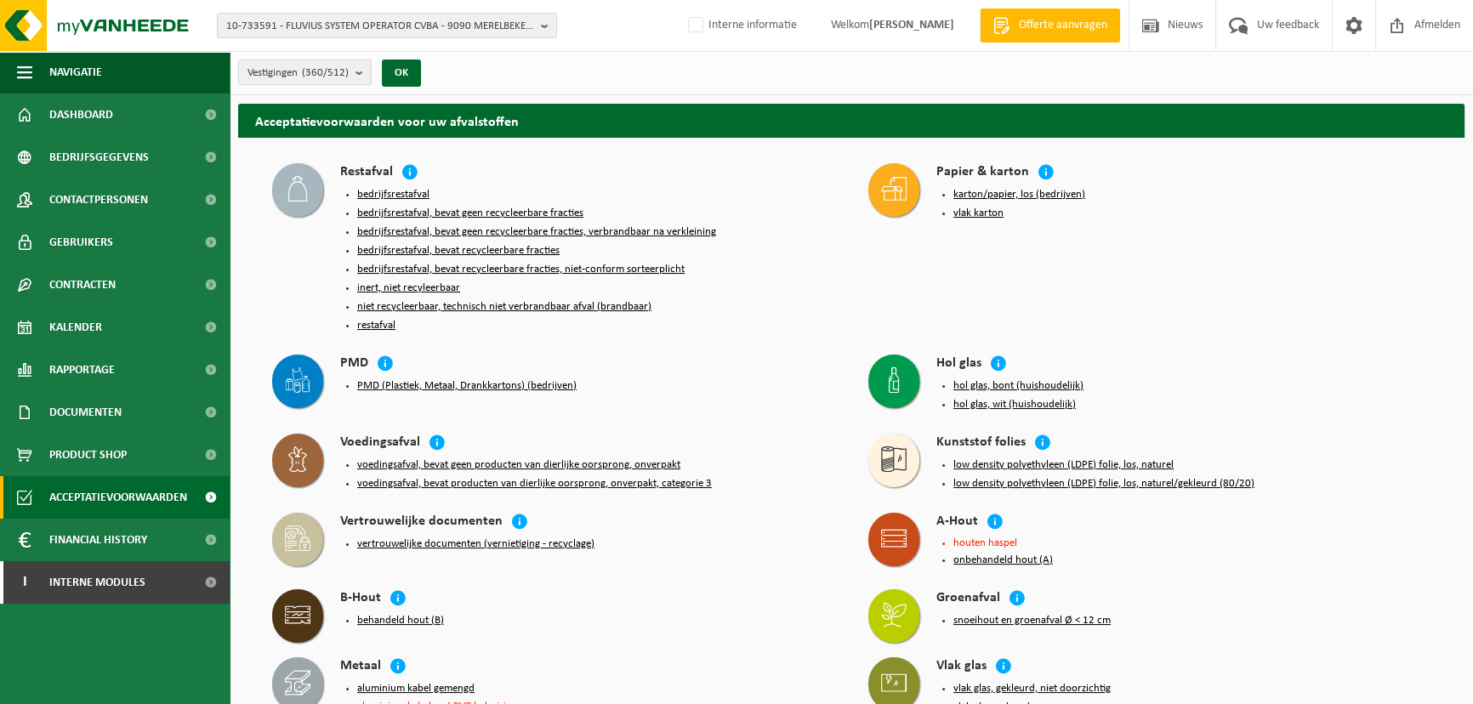
click at [368, 122] on h2 "Acceptatievoorwaarden voor uw afvalstoffen" at bounding box center [851, 120] width 1227 height 33
click at [758, 248] on li "bedrijfsrestafval, bevat recycleerbare fracties" at bounding box center [595, 251] width 477 height 14
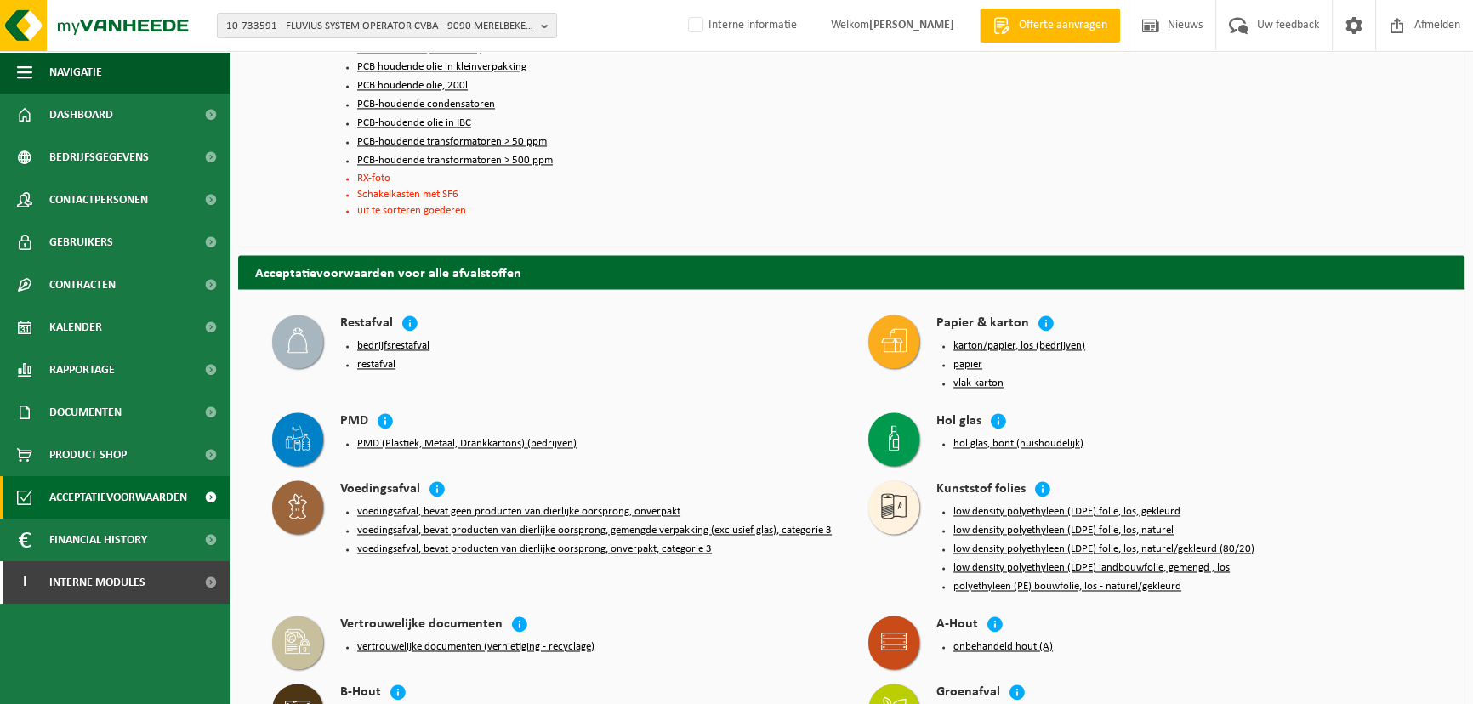
scroll to position [3345, 0]
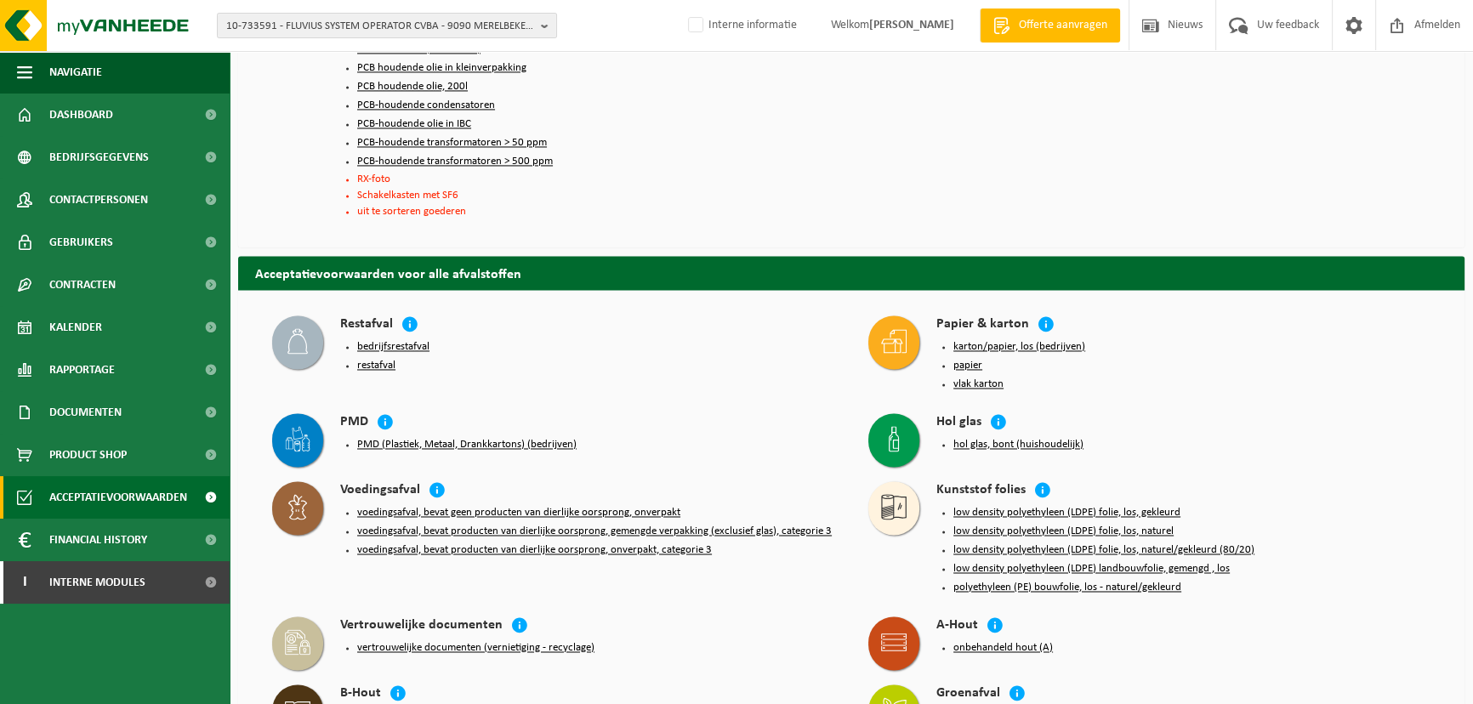
click at [374, 185] on li "RX-foto" at bounding box center [595, 179] width 477 height 11
click at [446, 201] on li "Schakelkasten met SF6" at bounding box center [595, 195] width 477 height 11
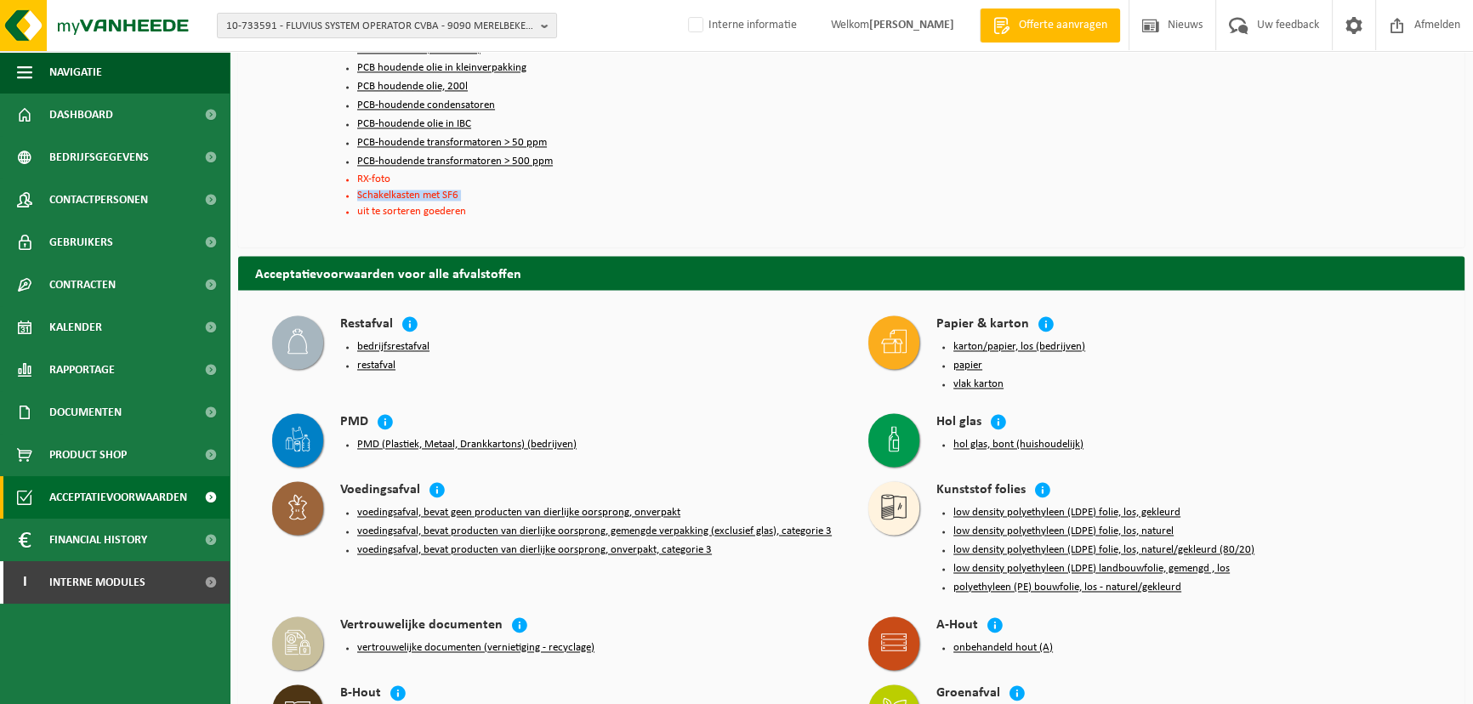
click at [446, 201] on li "Schakelkasten met SF6" at bounding box center [595, 195] width 477 height 11
click at [602, 217] on li "uit te sorteren goederen" at bounding box center [595, 211] width 477 height 11
click at [437, 201] on li "Schakelkasten met SF6" at bounding box center [595, 195] width 477 height 11
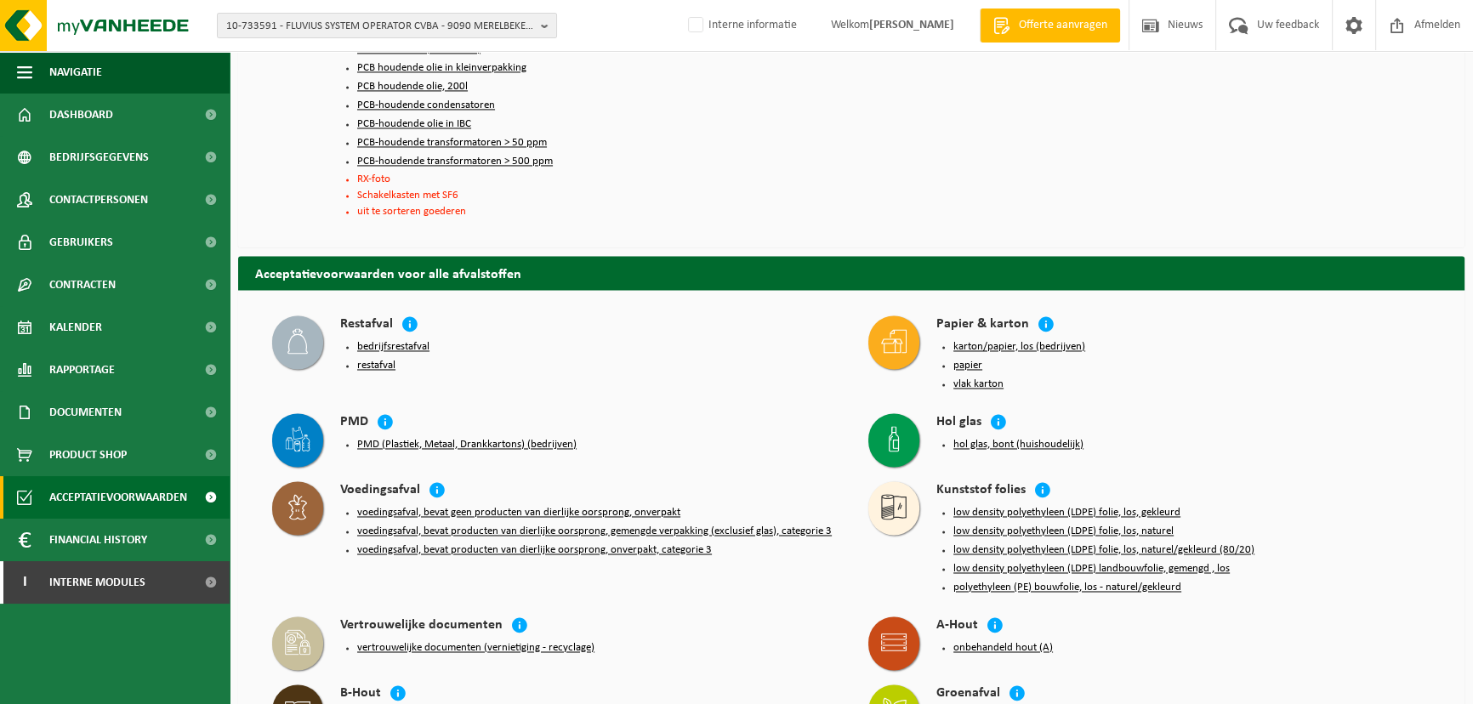
click at [619, 231] on div "Specifieke afvalstoffen gemengd KGA - niet ADR gemengd niet gevaarlijk afval - …" at bounding box center [553, 40] width 579 height 382
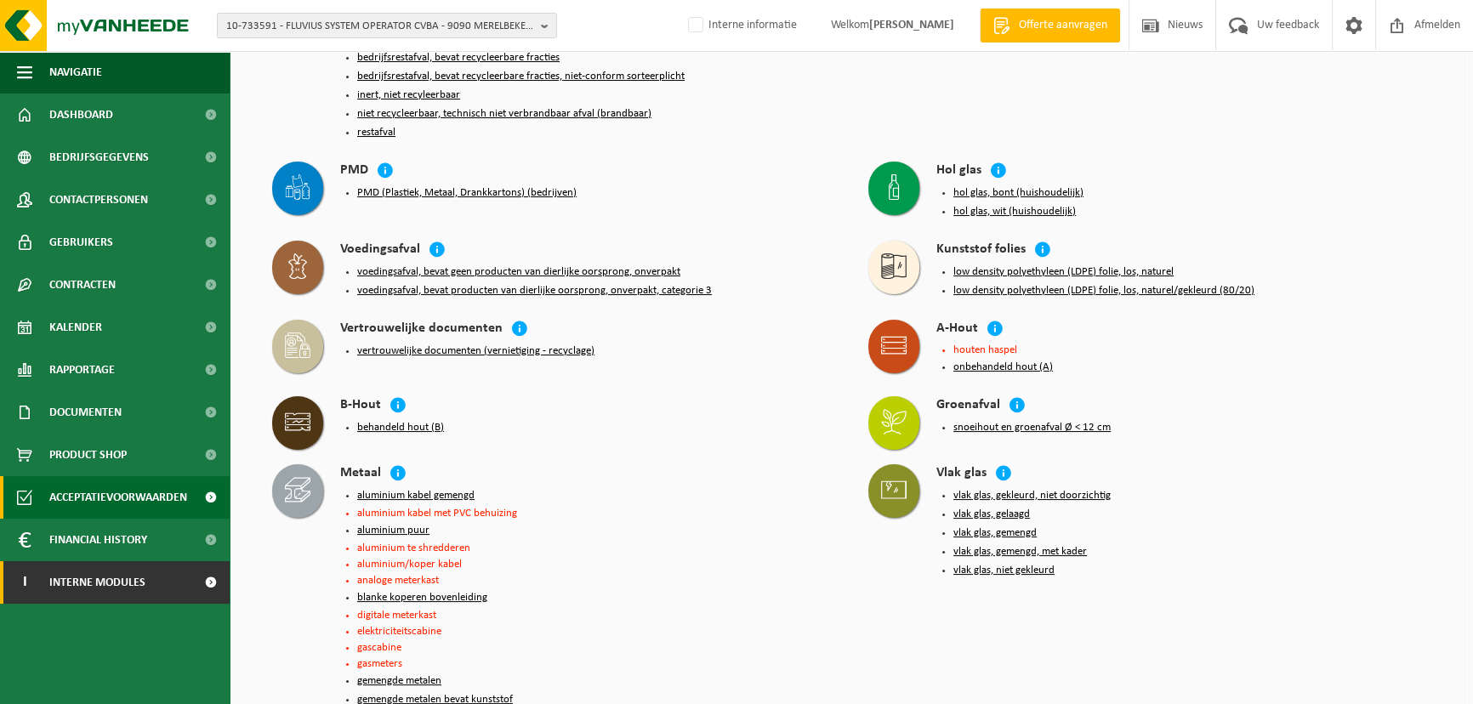
scroll to position [194, 0]
click at [1201, 224] on div "Hol glas hol glas, bont (huishoudelijk) hol glas, wit (huishoudelijk)" at bounding box center [1149, 191] width 579 height 79
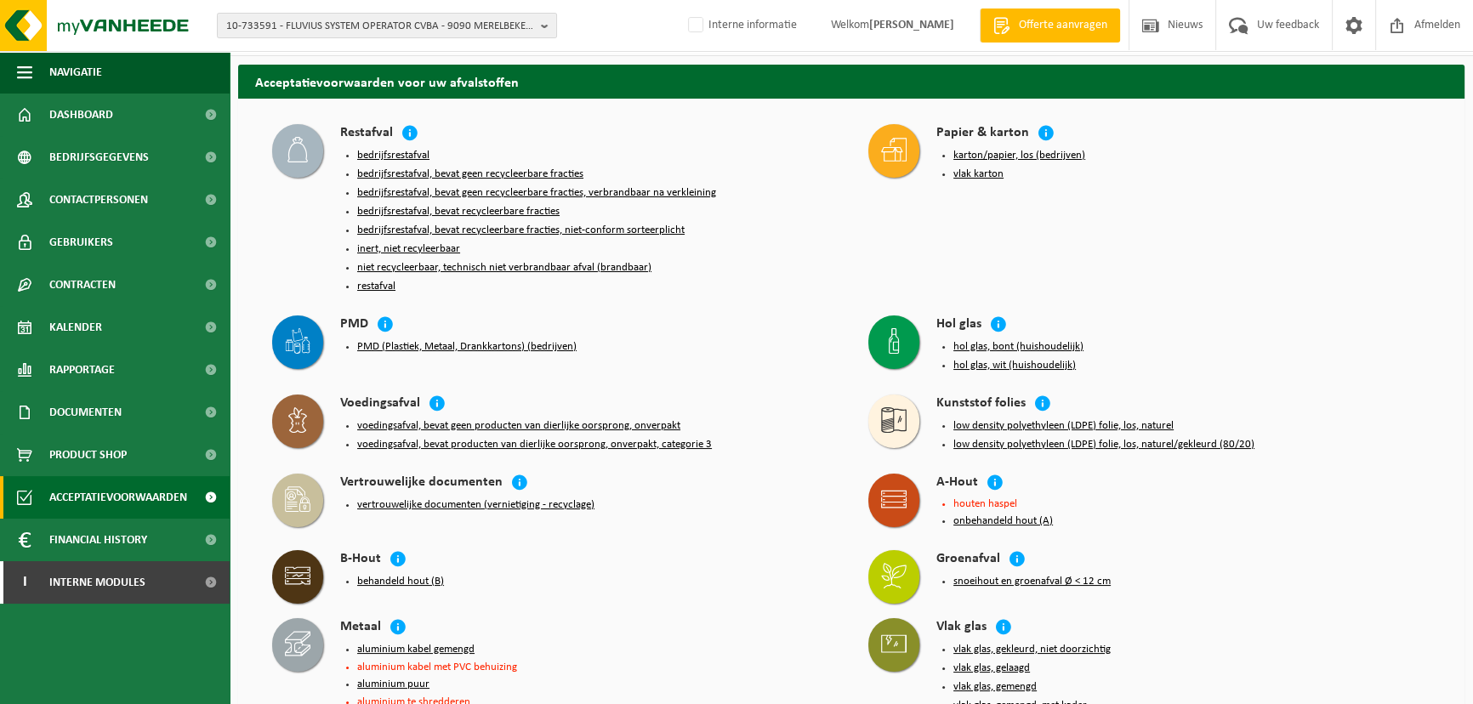
scroll to position [0, 0]
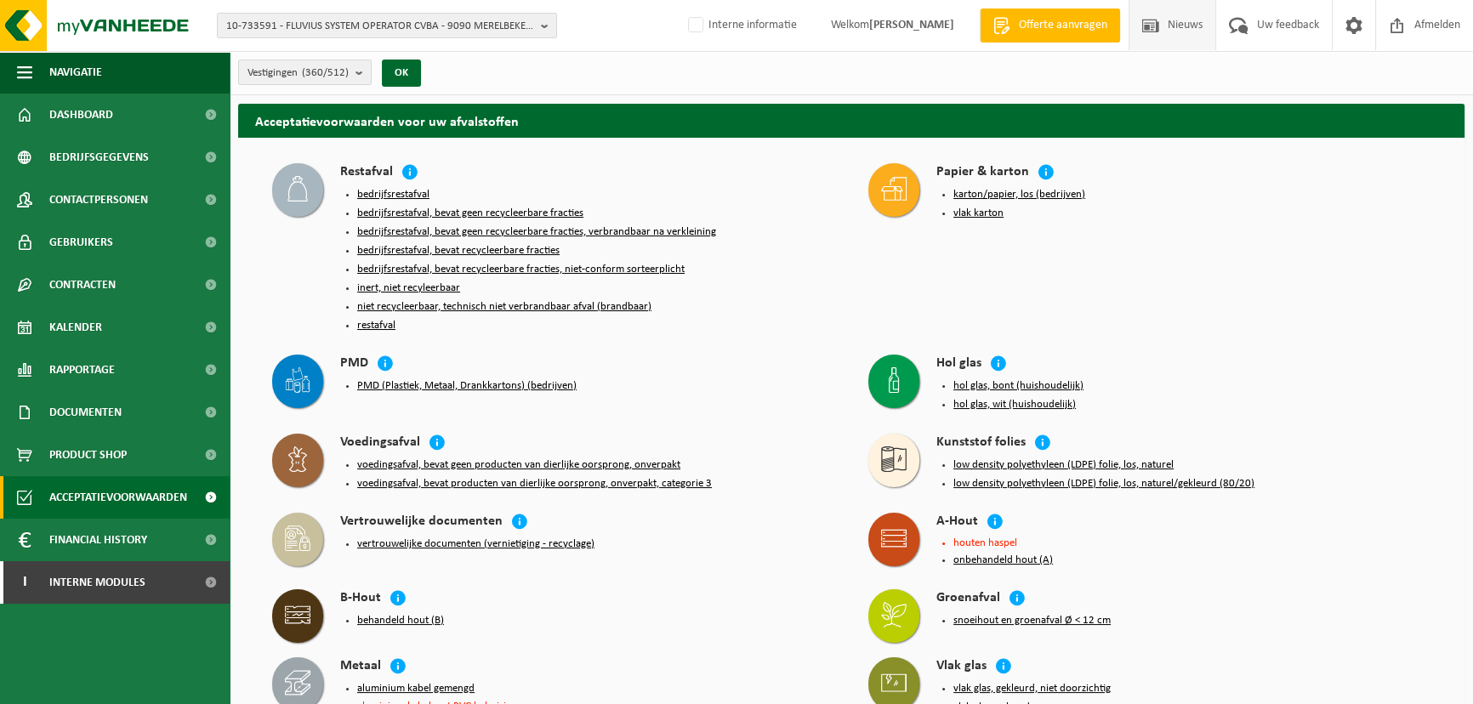
click at [1164, 31] on span "Nieuws" at bounding box center [1185, 25] width 43 height 50
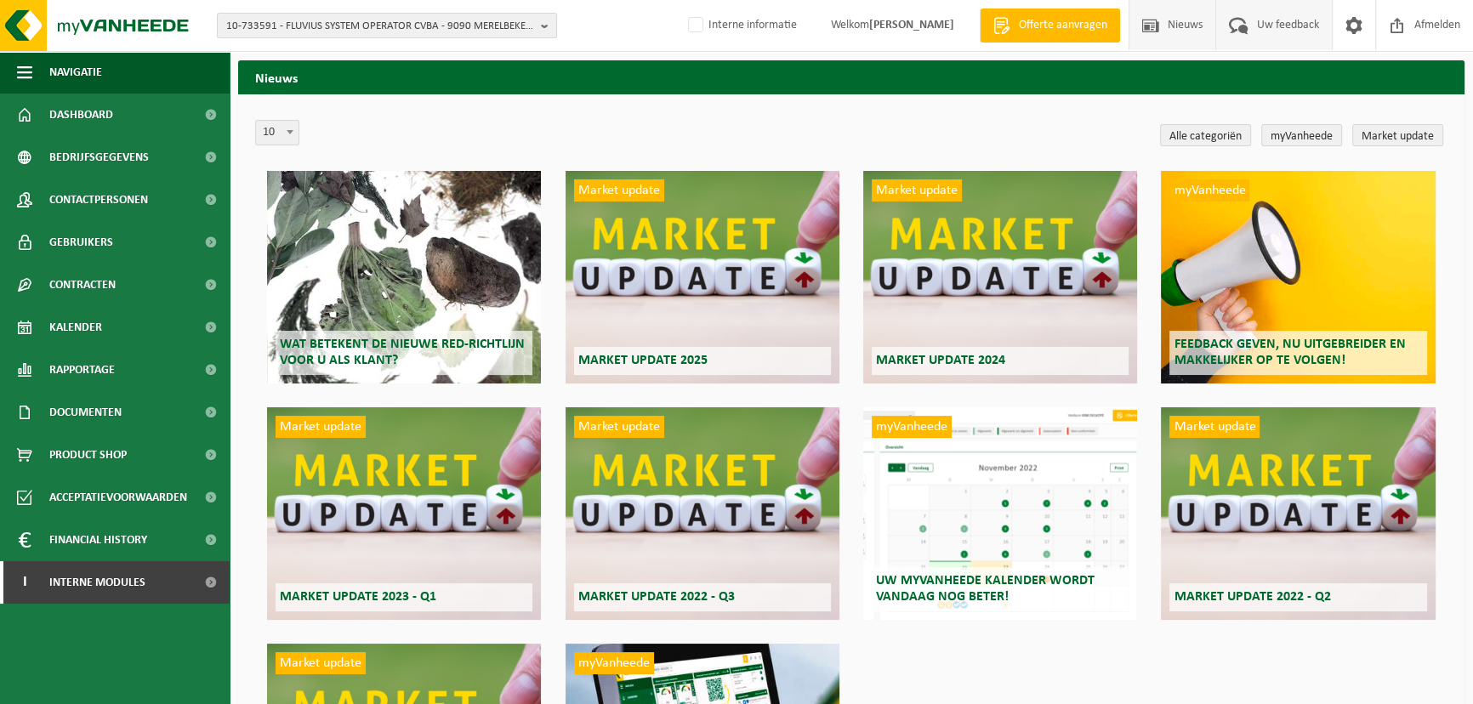
click at [1262, 43] on span "Uw feedback" at bounding box center [1288, 25] width 71 height 50
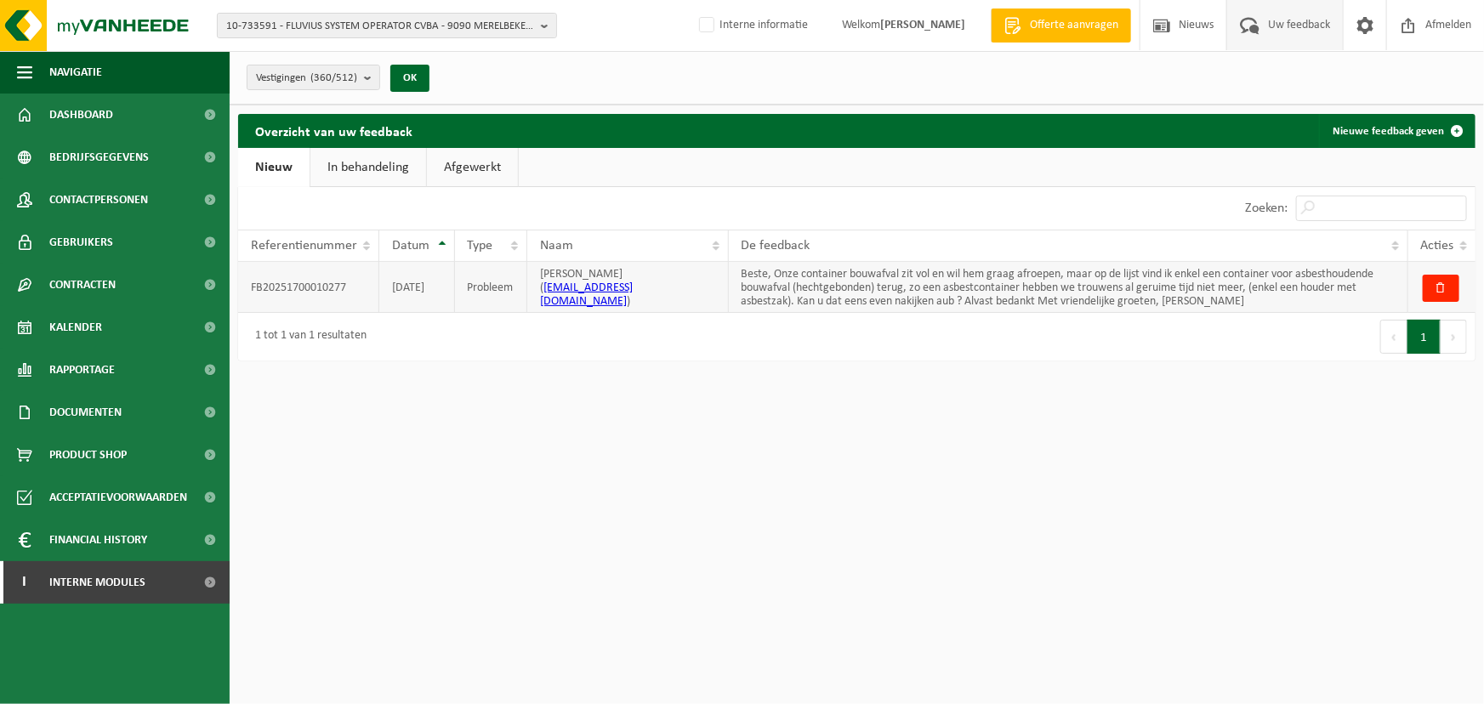
click at [893, 281] on td "Beste, Onze container bouwafval zit vol en wil hem graag afroepen, maar op de l…" at bounding box center [1069, 287] width 680 height 51
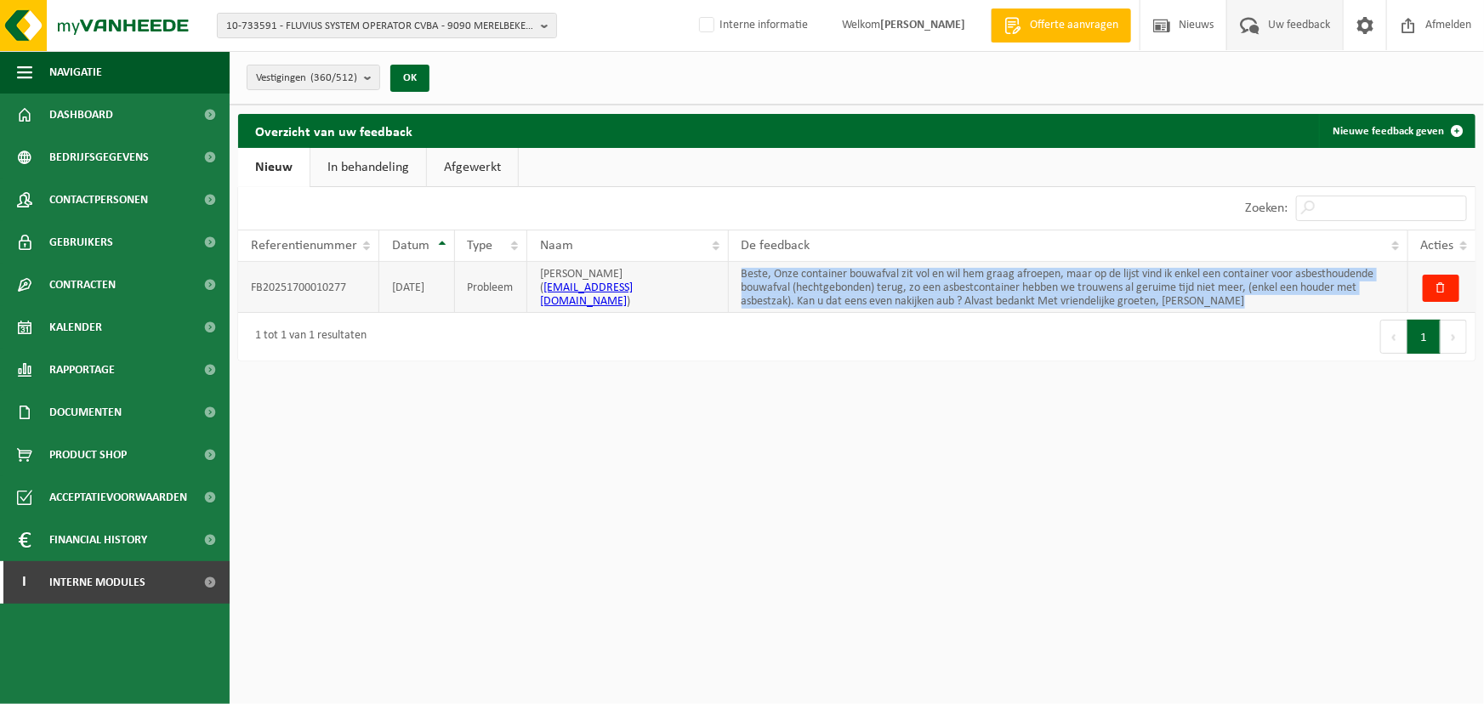
click at [893, 281] on td "Beste, Onze container bouwafval zit vol en wil hem graag afroepen, maar op de l…" at bounding box center [1069, 287] width 680 height 51
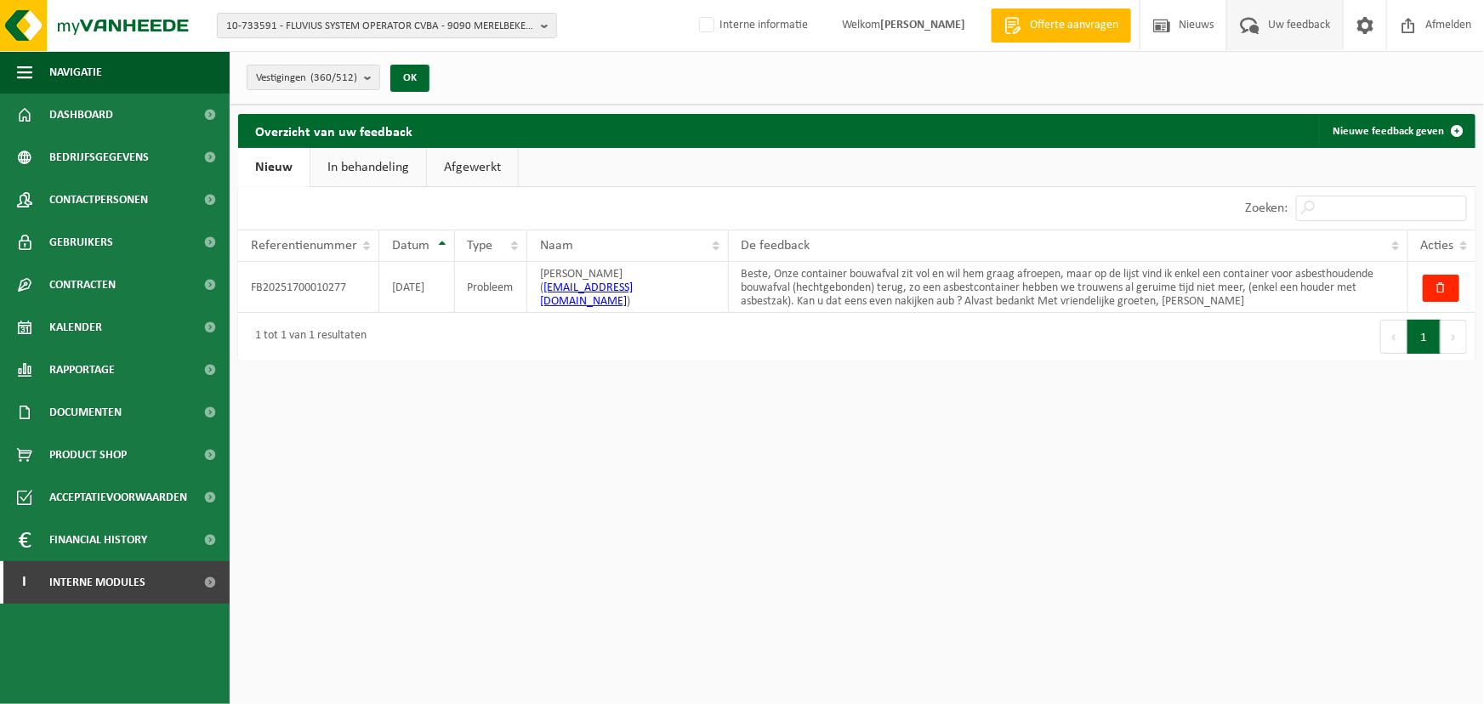
click at [964, 346] on div "Eerste Vorige 1 Volgende Laatste" at bounding box center [1166, 337] width 619 height 48
click at [1219, 582] on html "10-733591 - FLUVIUS SYSTEM OPERATOR CVBA - 9090 MERELBEKE-MELLE, BRUSSELSESTEEN…" at bounding box center [742, 352] width 1484 height 704
click at [902, 153] on ul "Nieuw In behandeling Afgewerkt" at bounding box center [857, 167] width 1238 height 39
click at [363, 168] on link "In behandeling" at bounding box center [369, 167] width 116 height 39
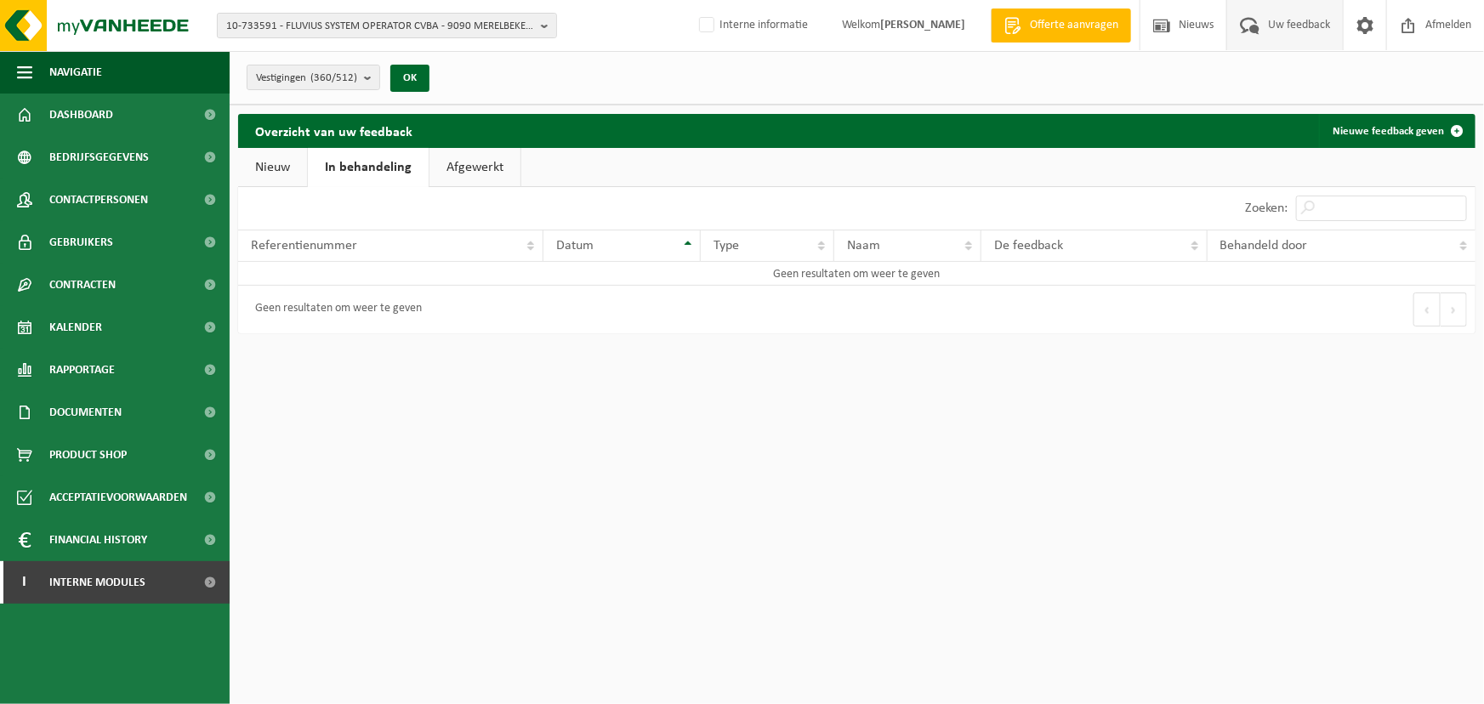
click at [468, 165] on link "Afgewerkt" at bounding box center [475, 167] width 91 height 39
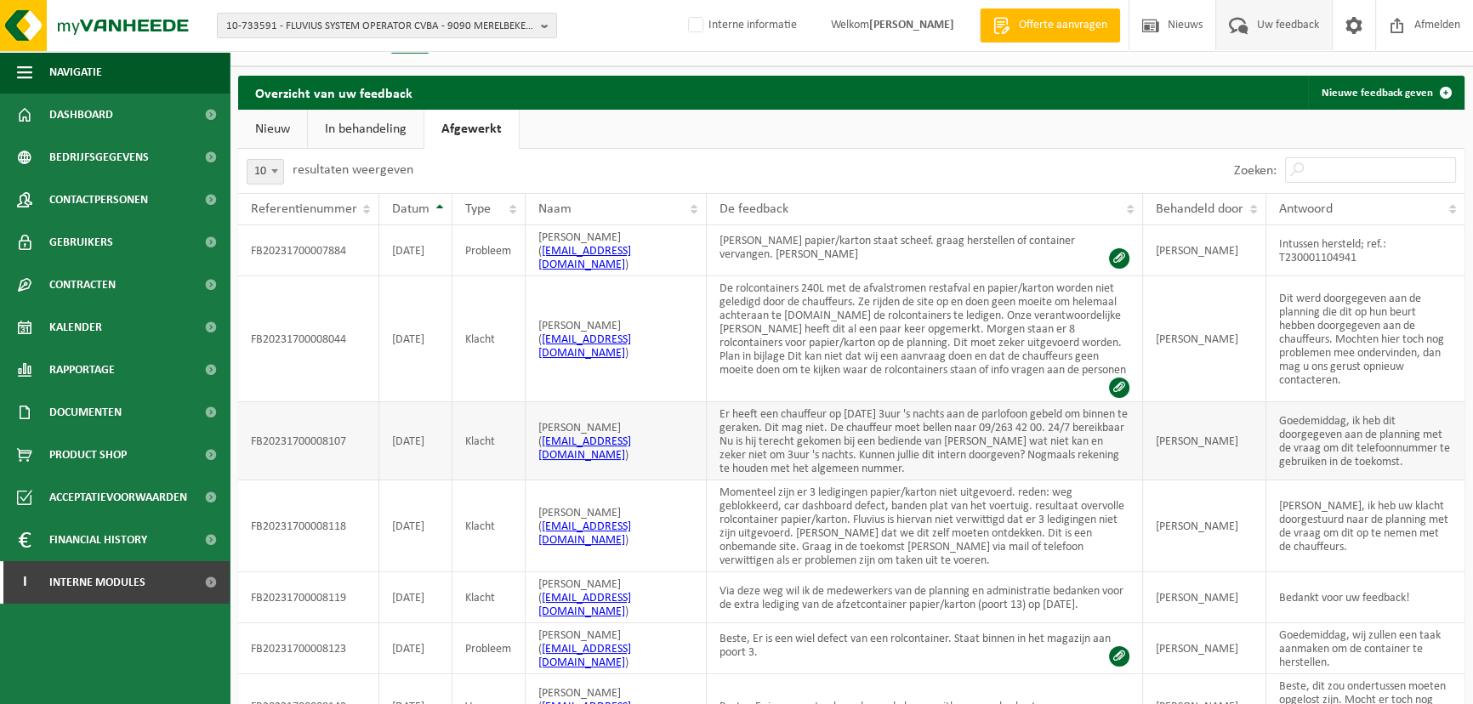
scroll to position [37, 0]
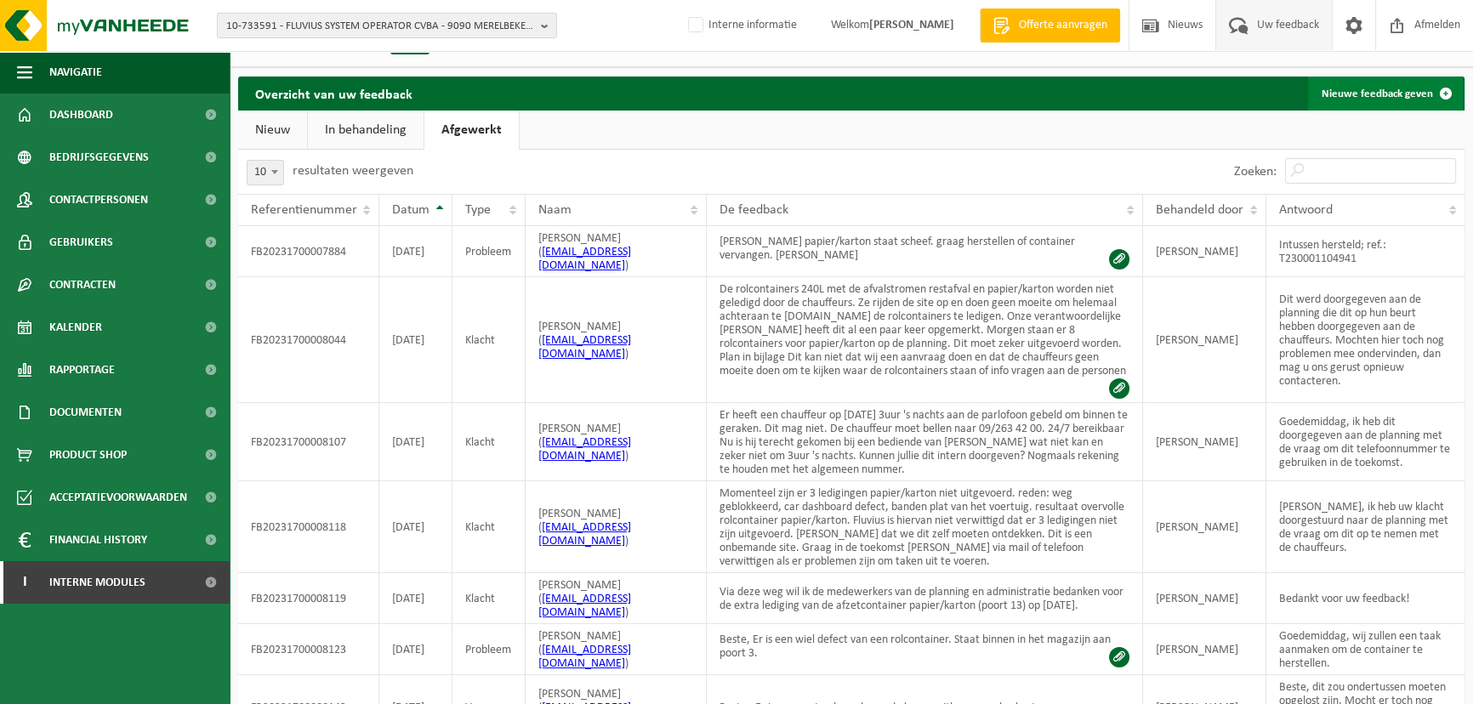
click at [1364, 93] on link "Nieuwe feedback geven" at bounding box center [1385, 94] width 155 height 34
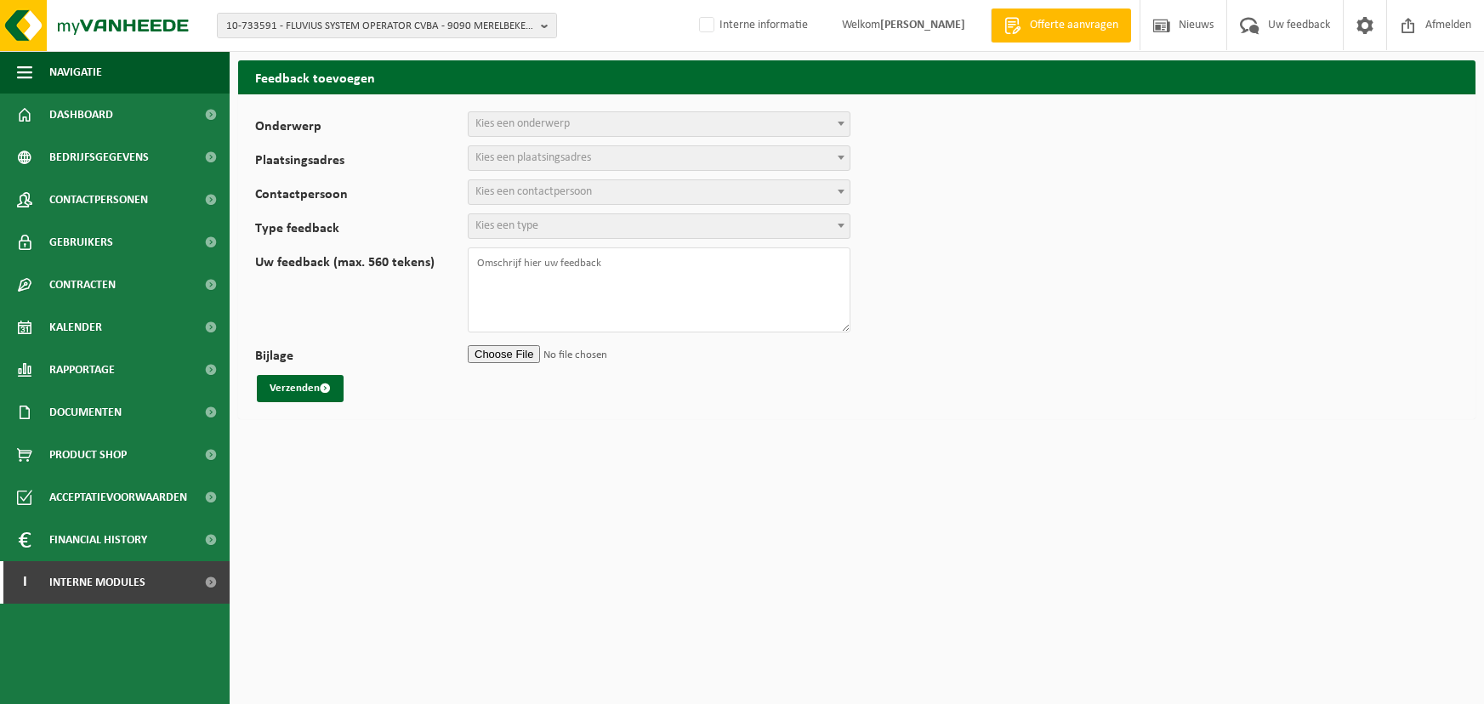
select select
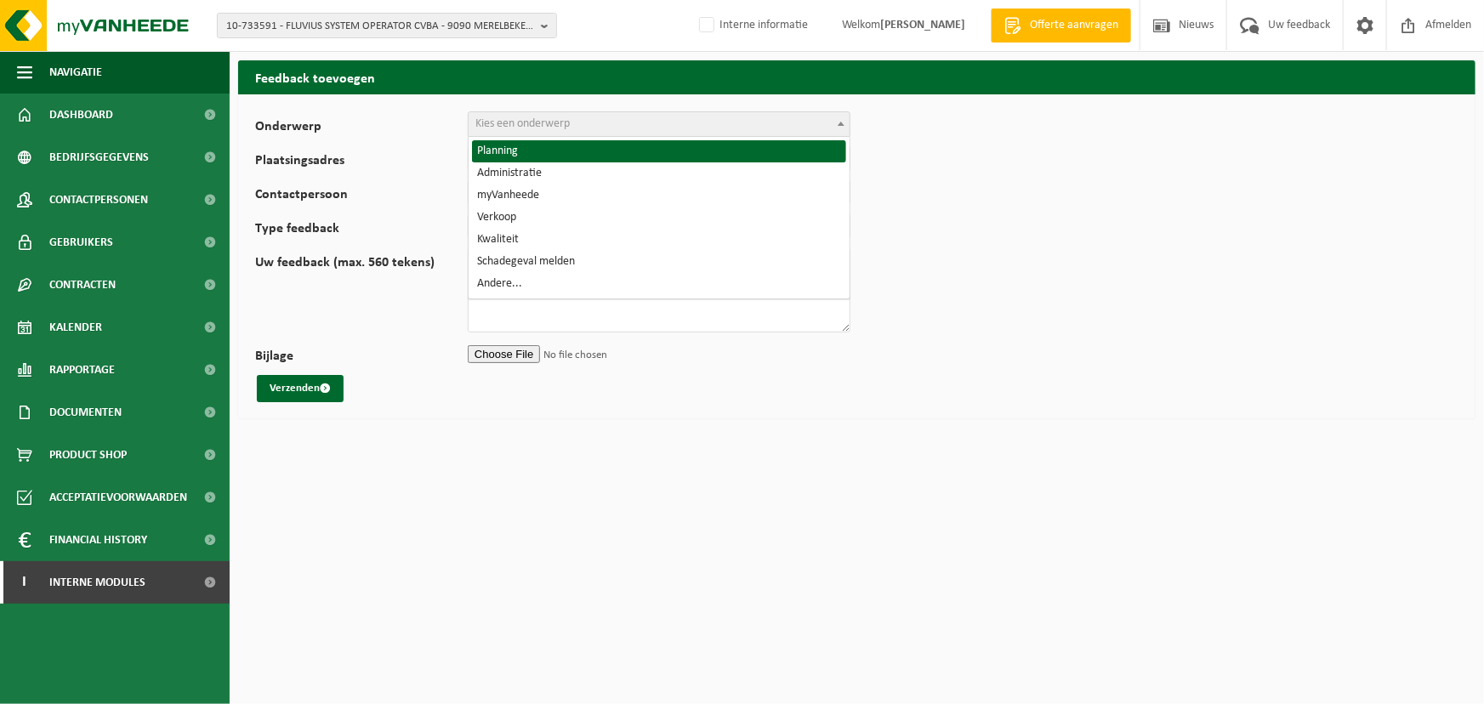
click at [643, 120] on span "Kies een onderwerp" at bounding box center [659, 124] width 381 height 24
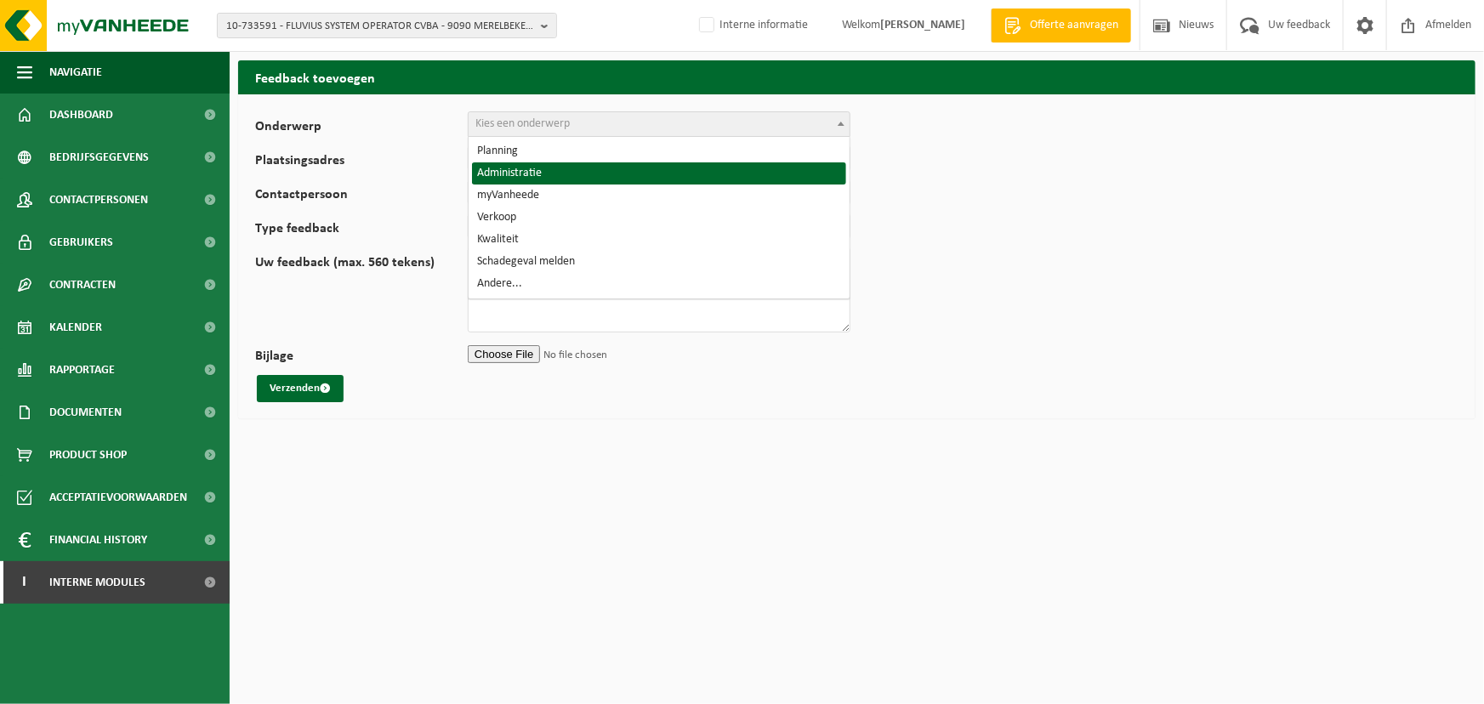
select select "7"
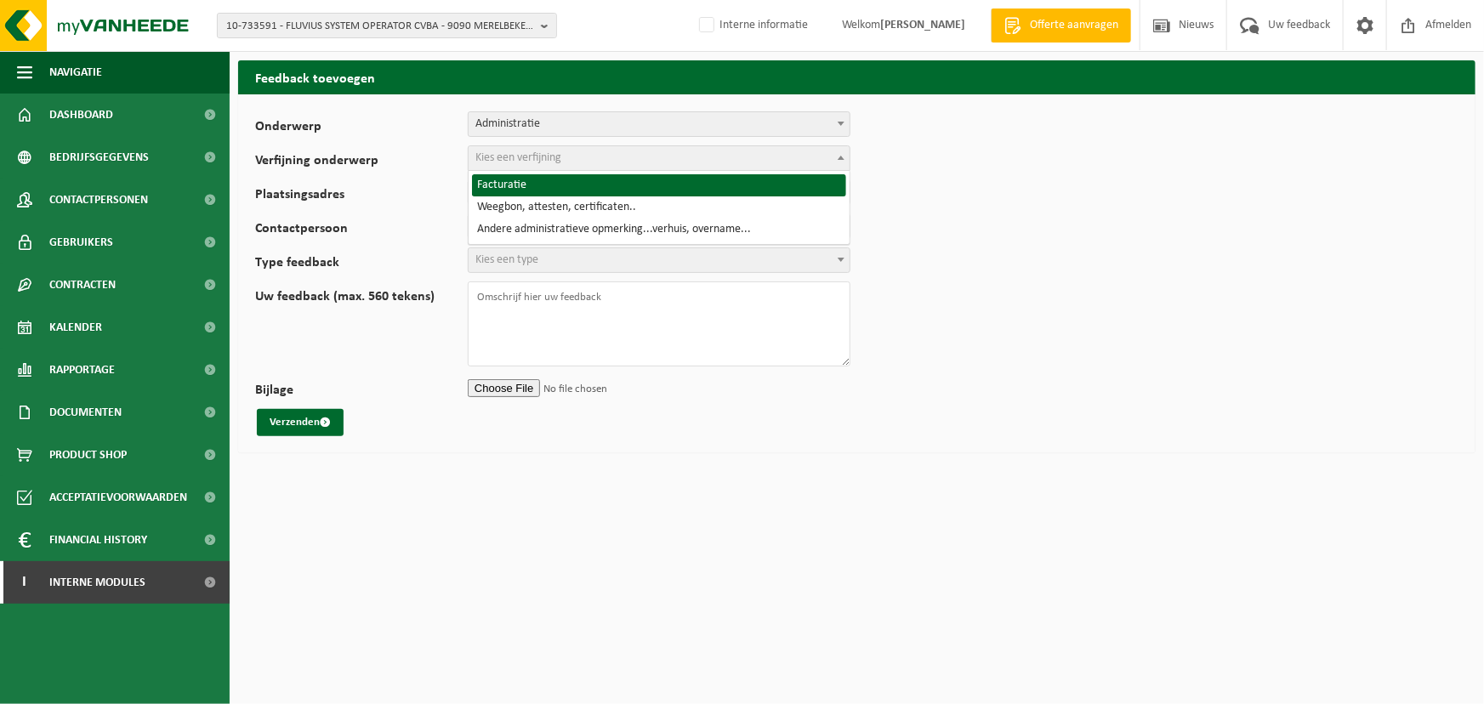
click at [572, 162] on span "Kies een verfijning" at bounding box center [659, 158] width 381 height 24
select select "8"
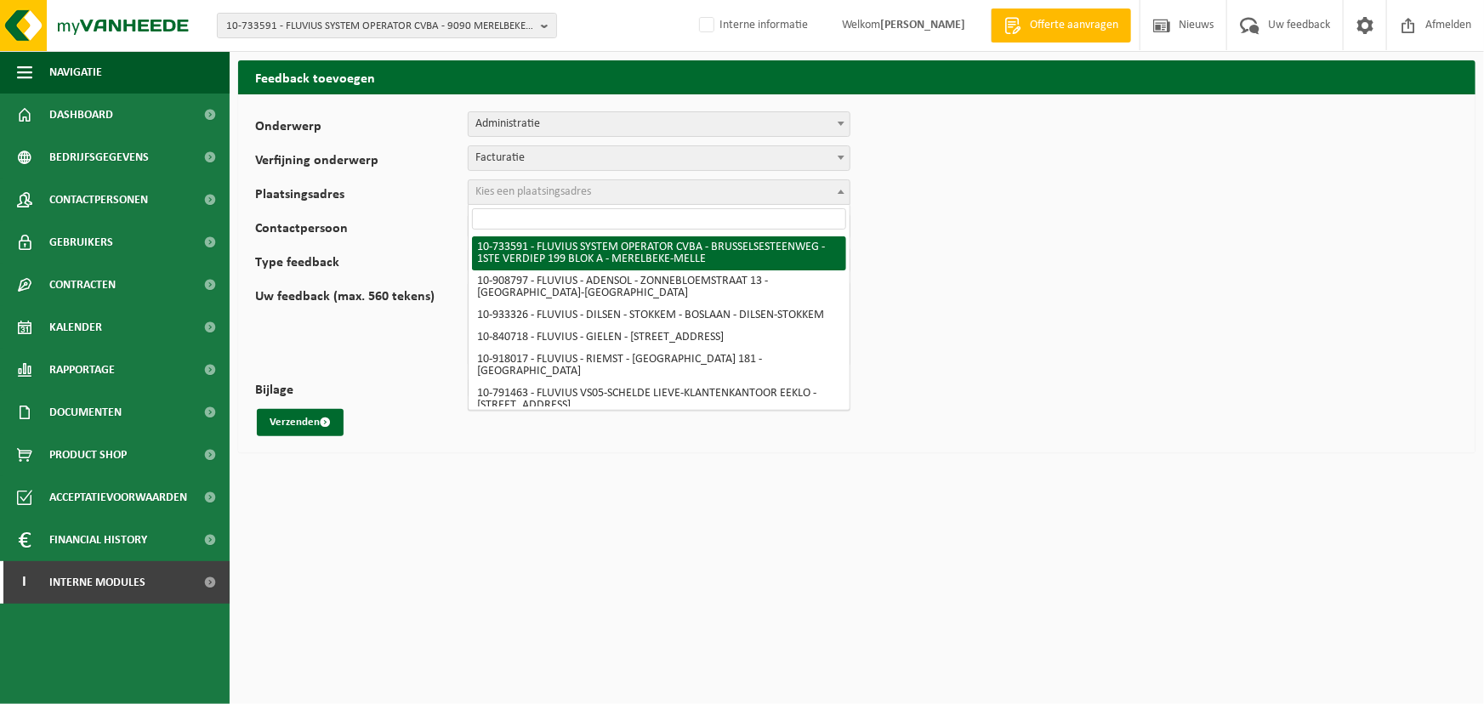
click at [566, 194] on span "Kies een plaatsingsadres" at bounding box center [534, 191] width 116 height 13
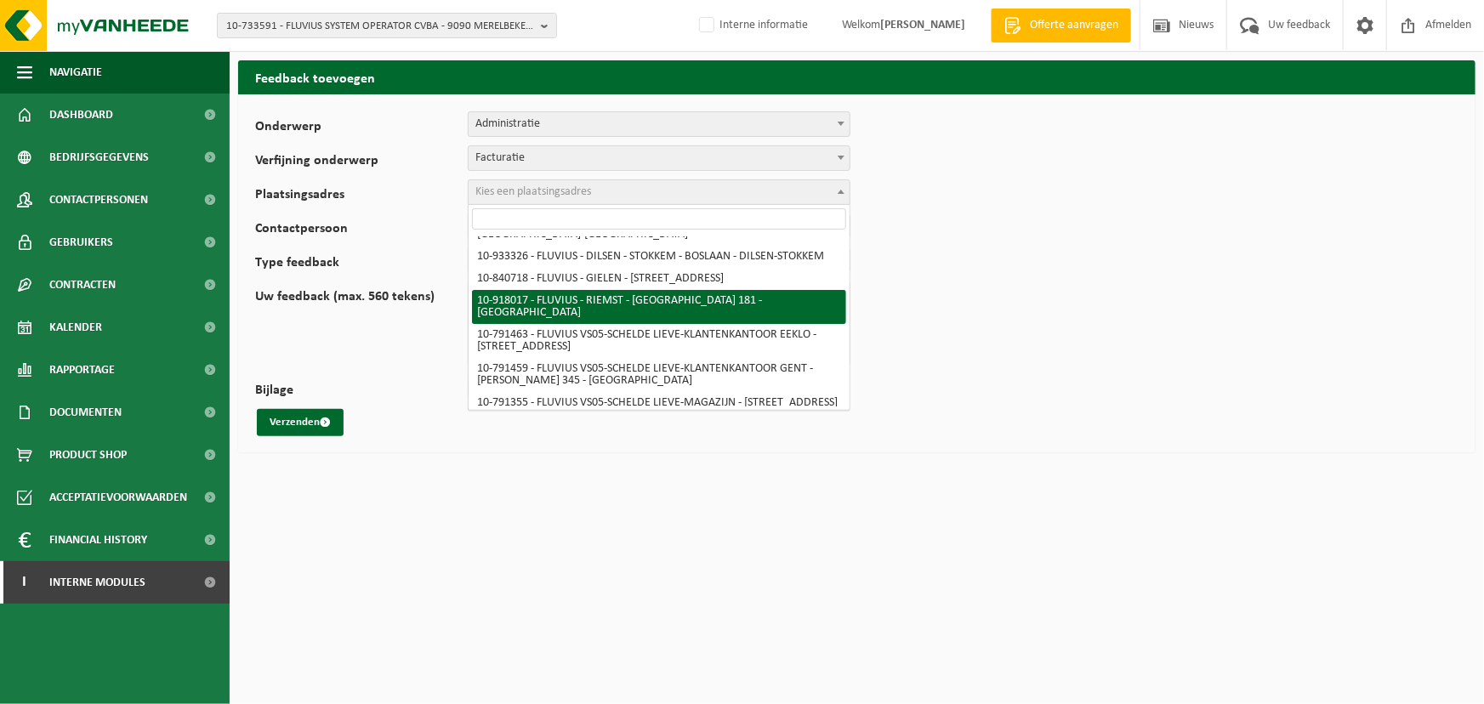
select select "128323"
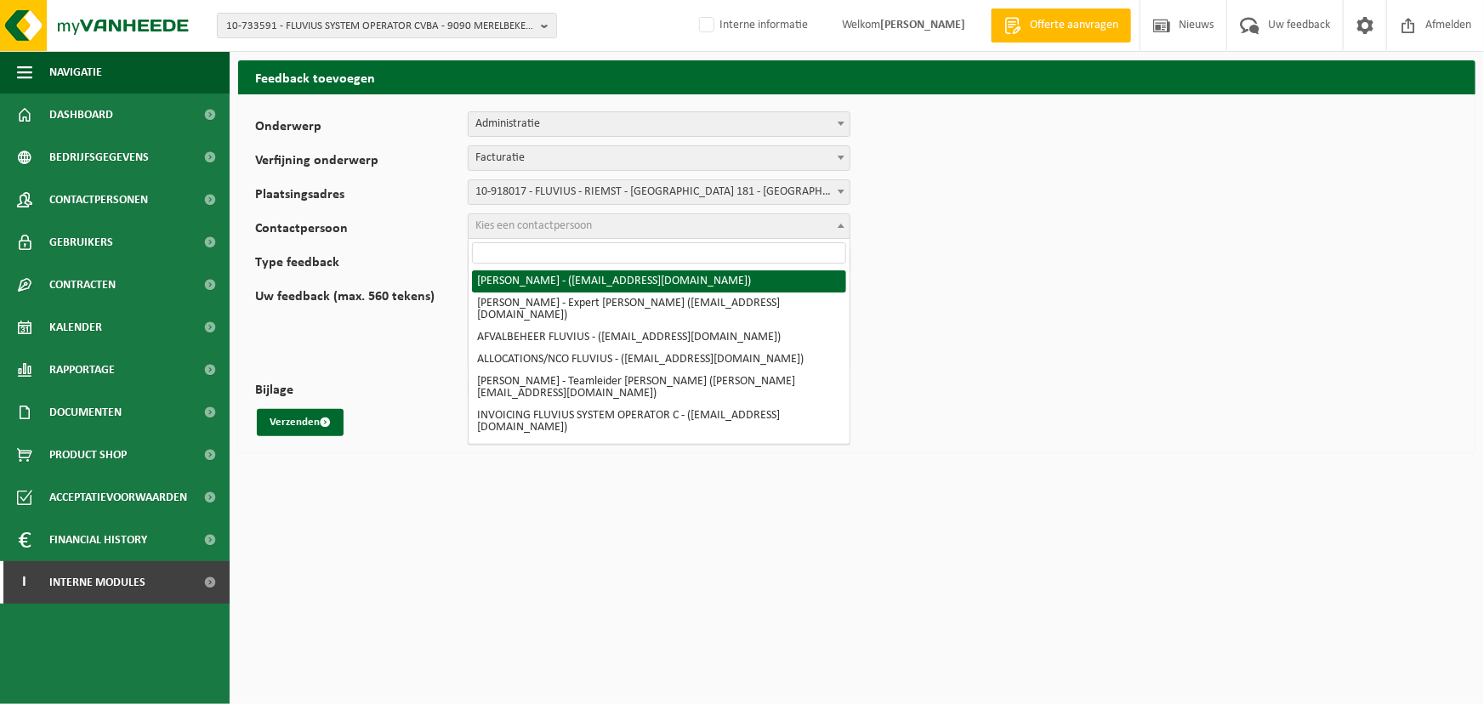
click at [569, 232] on span "Kies een contactpersoon" at bounding box center [659, 226] width 381 height 24
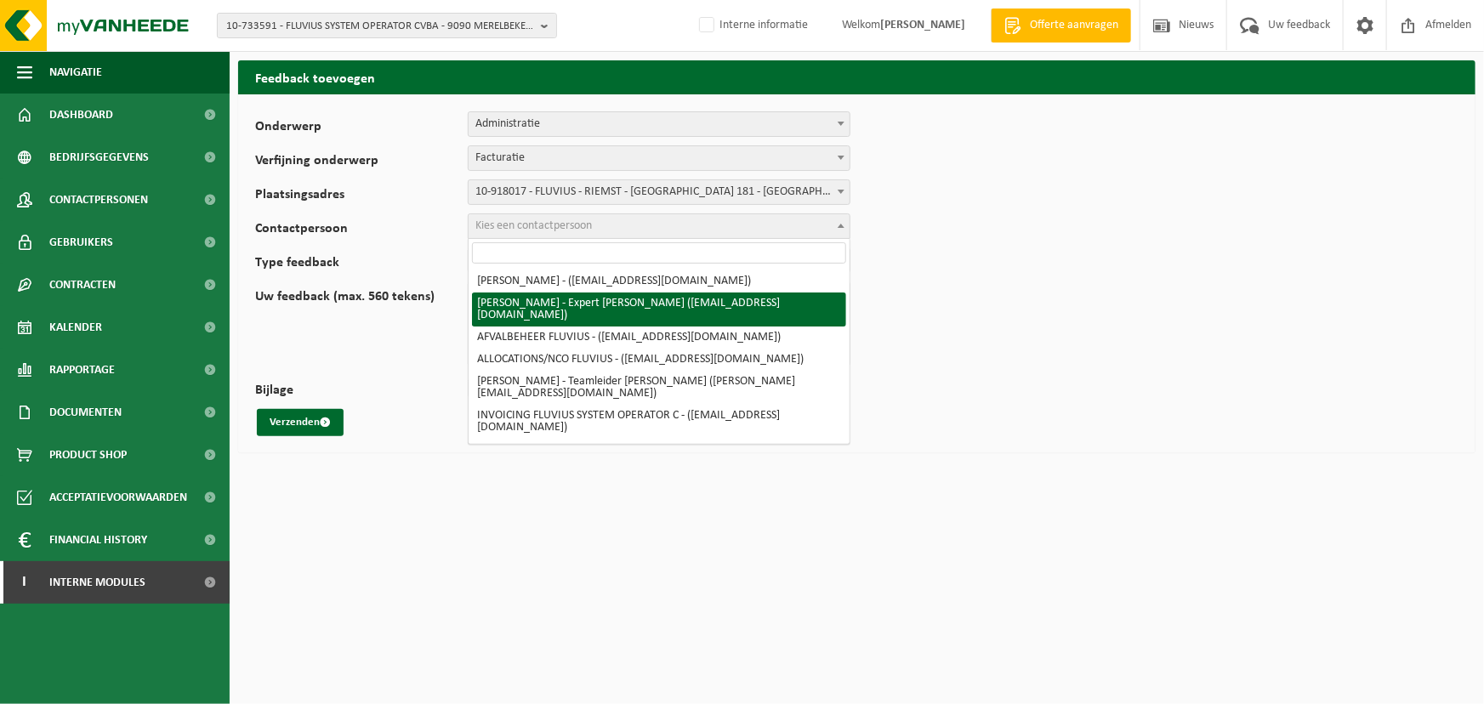
select select "33441"
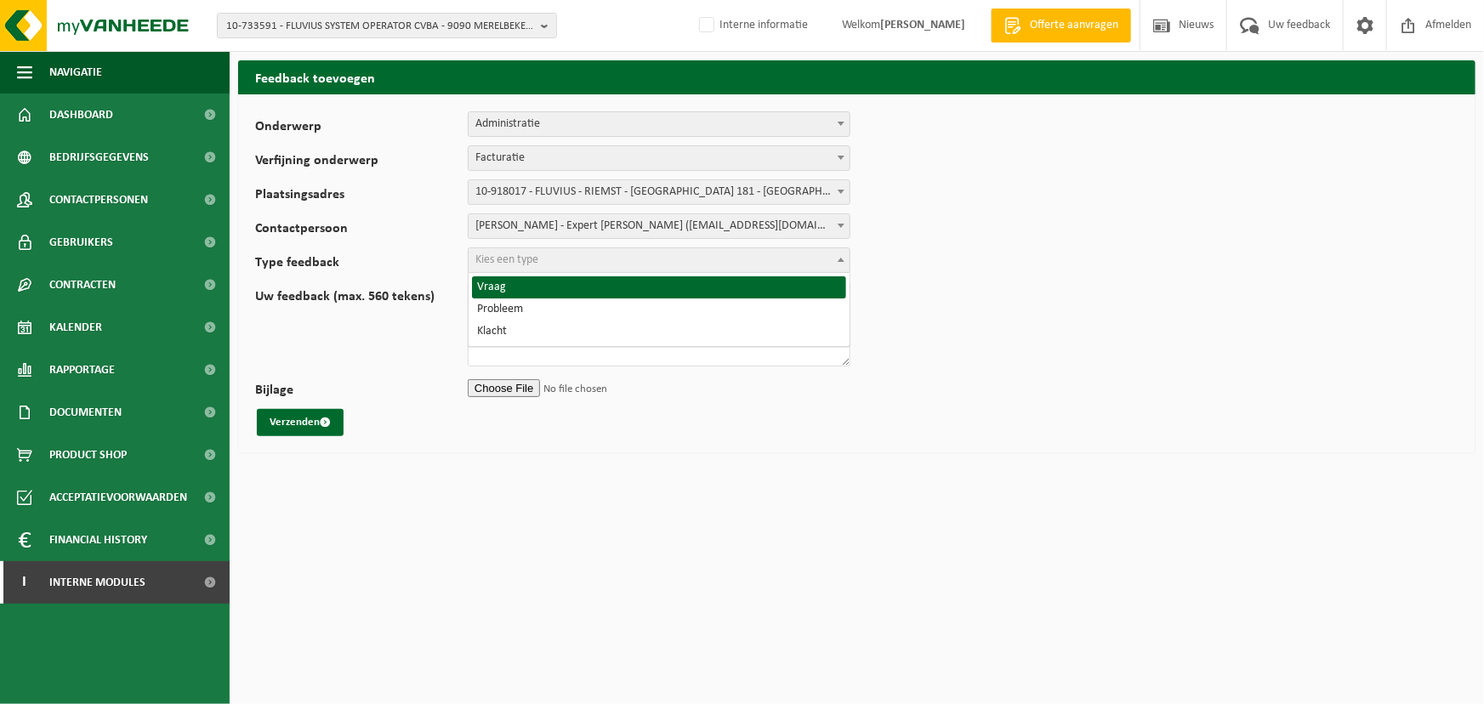
click at [659, 255] on span "Kies een type" at bounding box center [659, 260] width 381 height 24
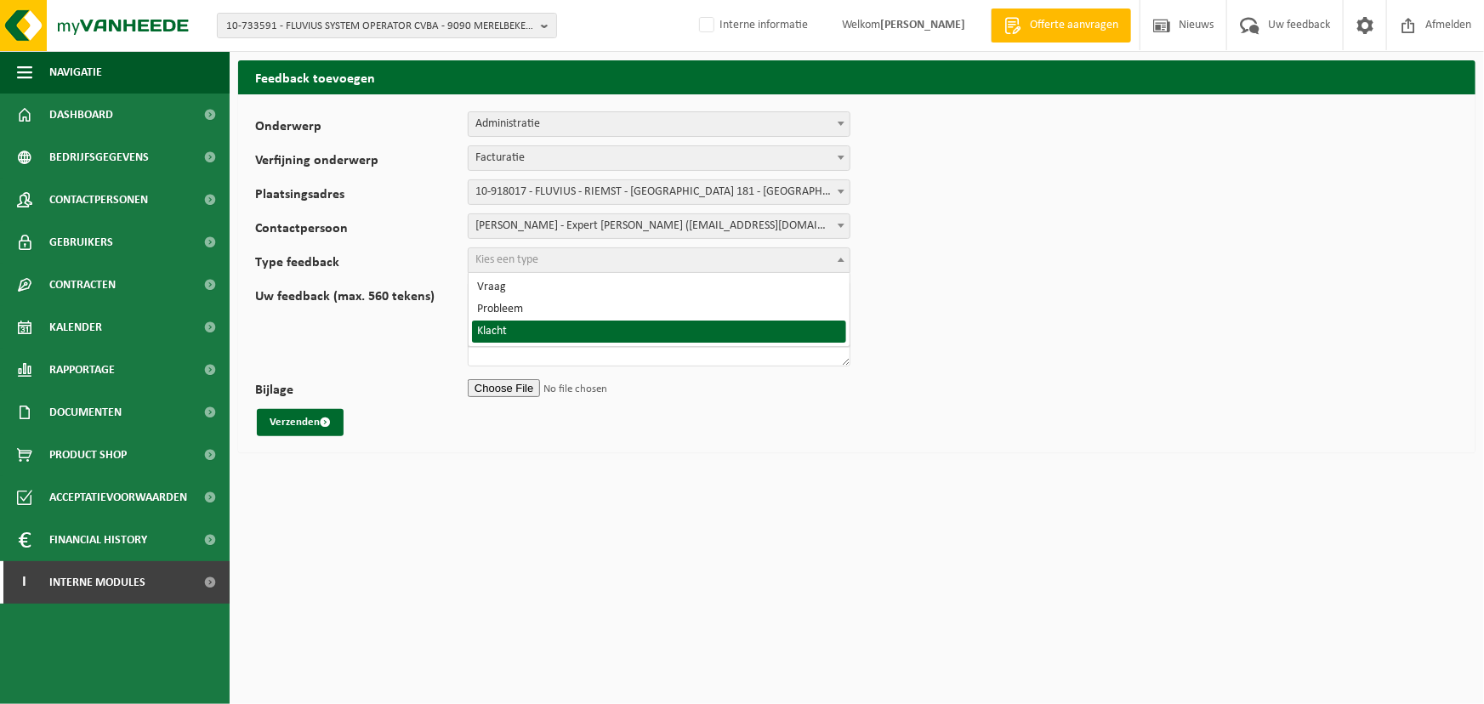
select select "COM"
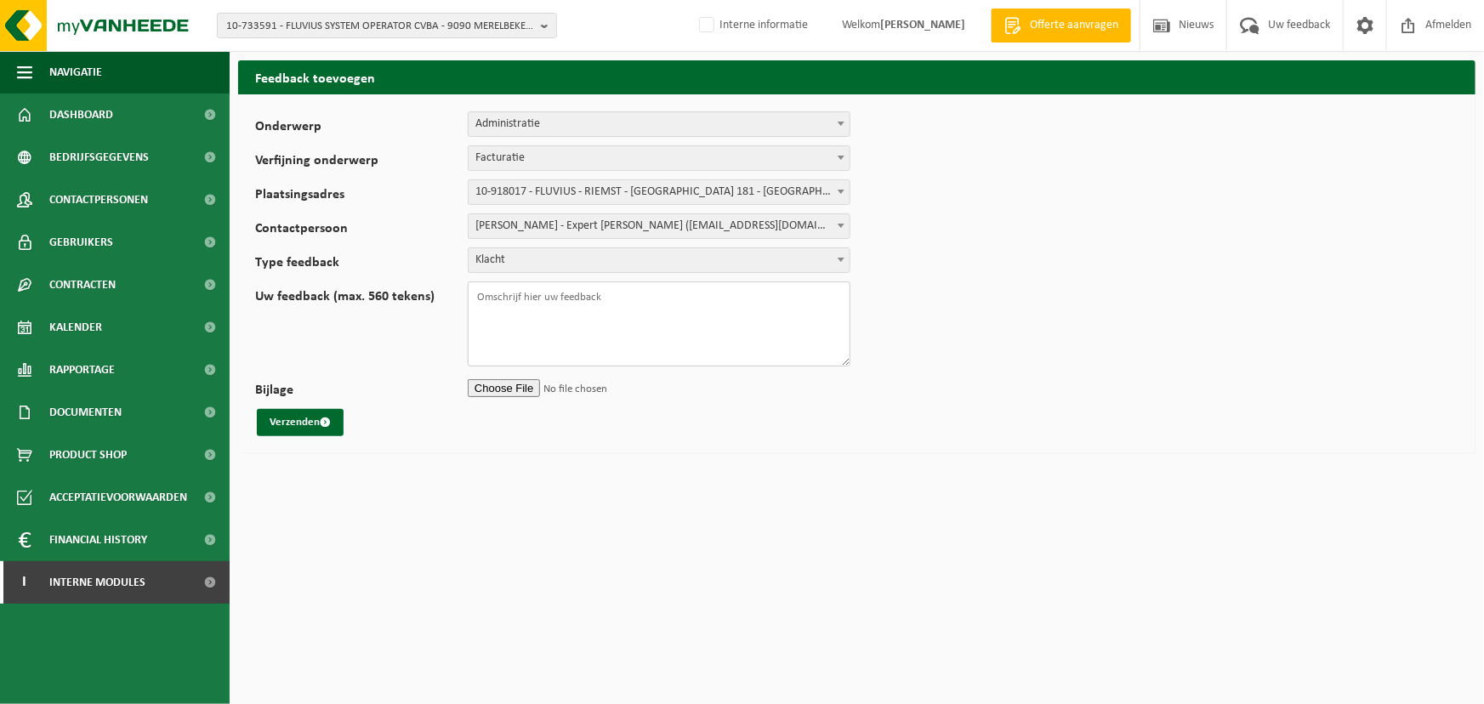
click at [563, 328] on textarea "Uw feedback (max. 560 tekens)" at bounding box center [659, 324] width 383 height 85
type textarea "lsdkjlsdfjdsjfsd"
click at [111, 586] on span "Interne modules" at bounding box center [97, 582] width 96 height 43
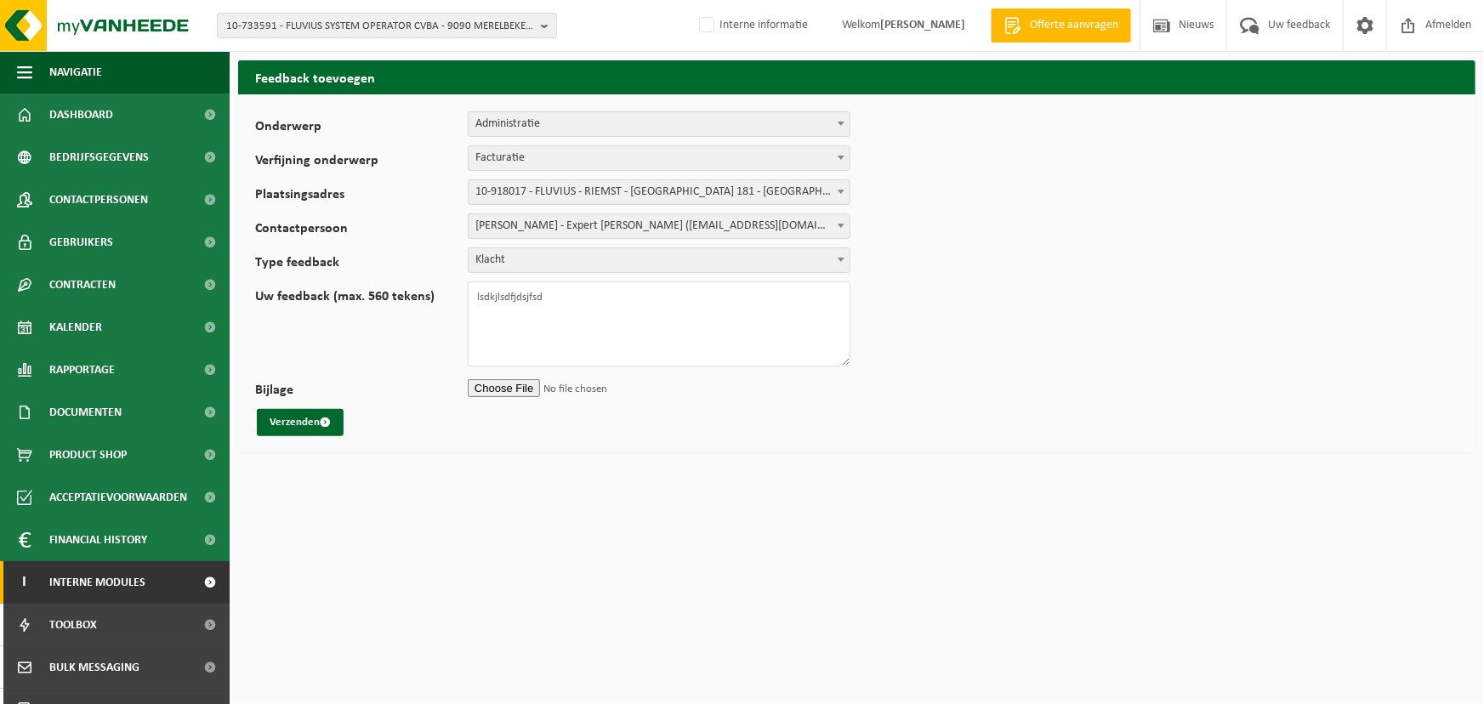
scroll to position [154, 0]
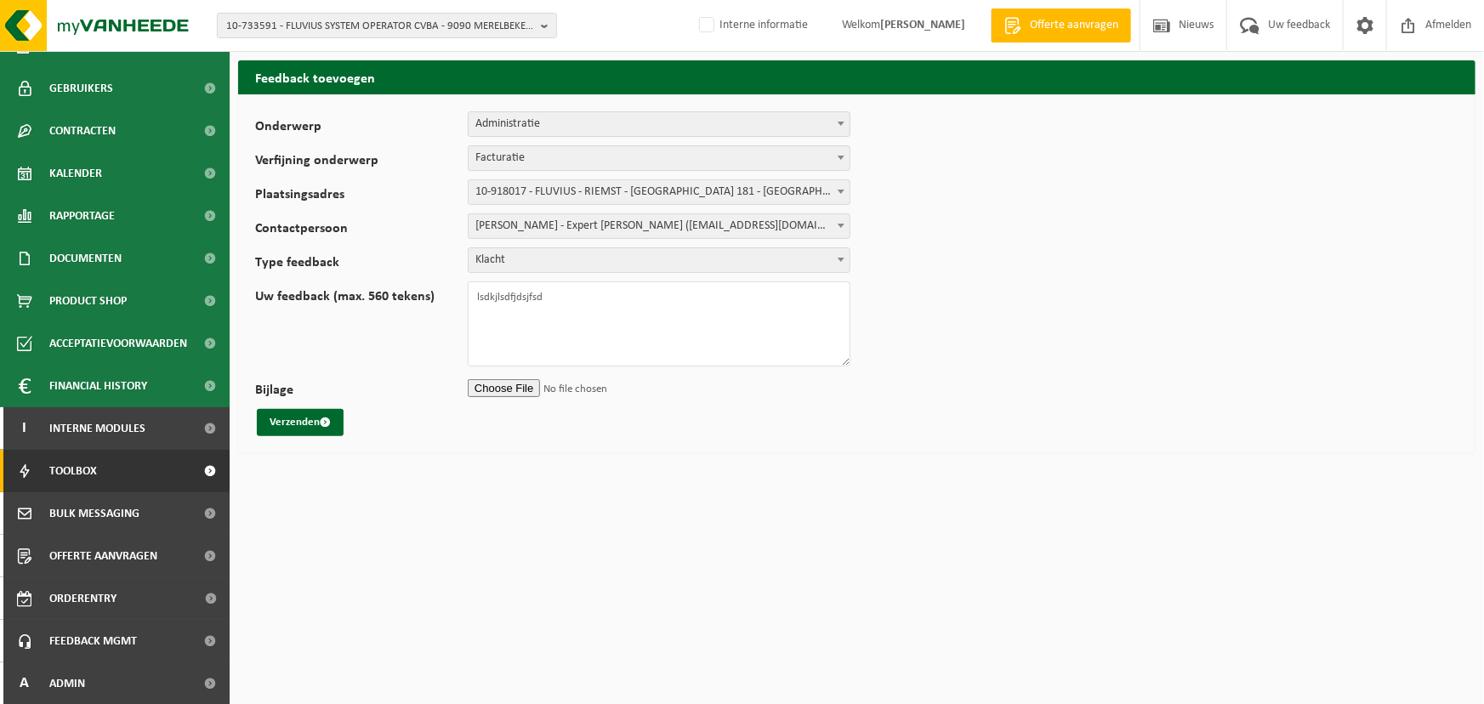
click at [89, 467] on span "Toolbox" at bounding box center [73, 471] width 48 height 43
